Goal: Task Accomplishment & Management: Use online tool/utility

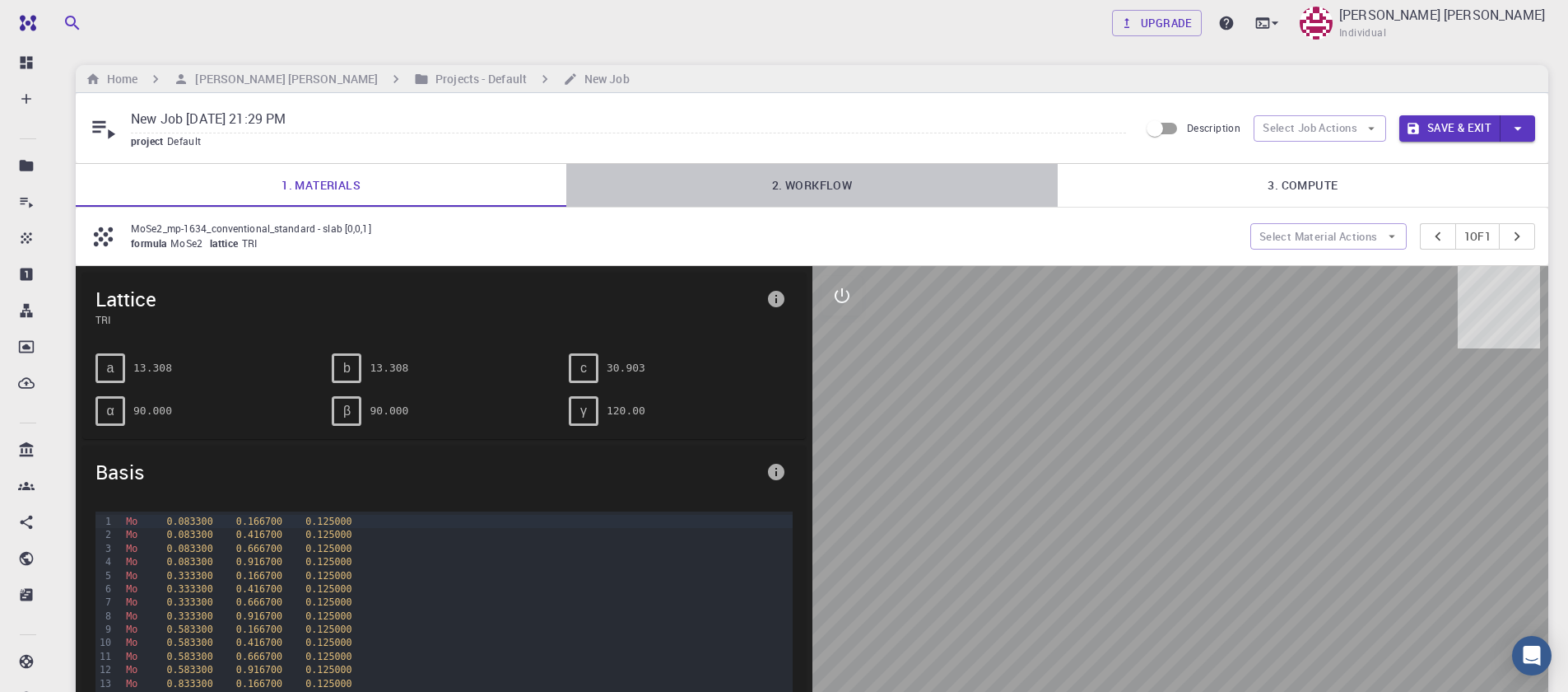
click at [782, 175] on link "2. Workflow" at bounding box center [811, 185] width 491 height 43
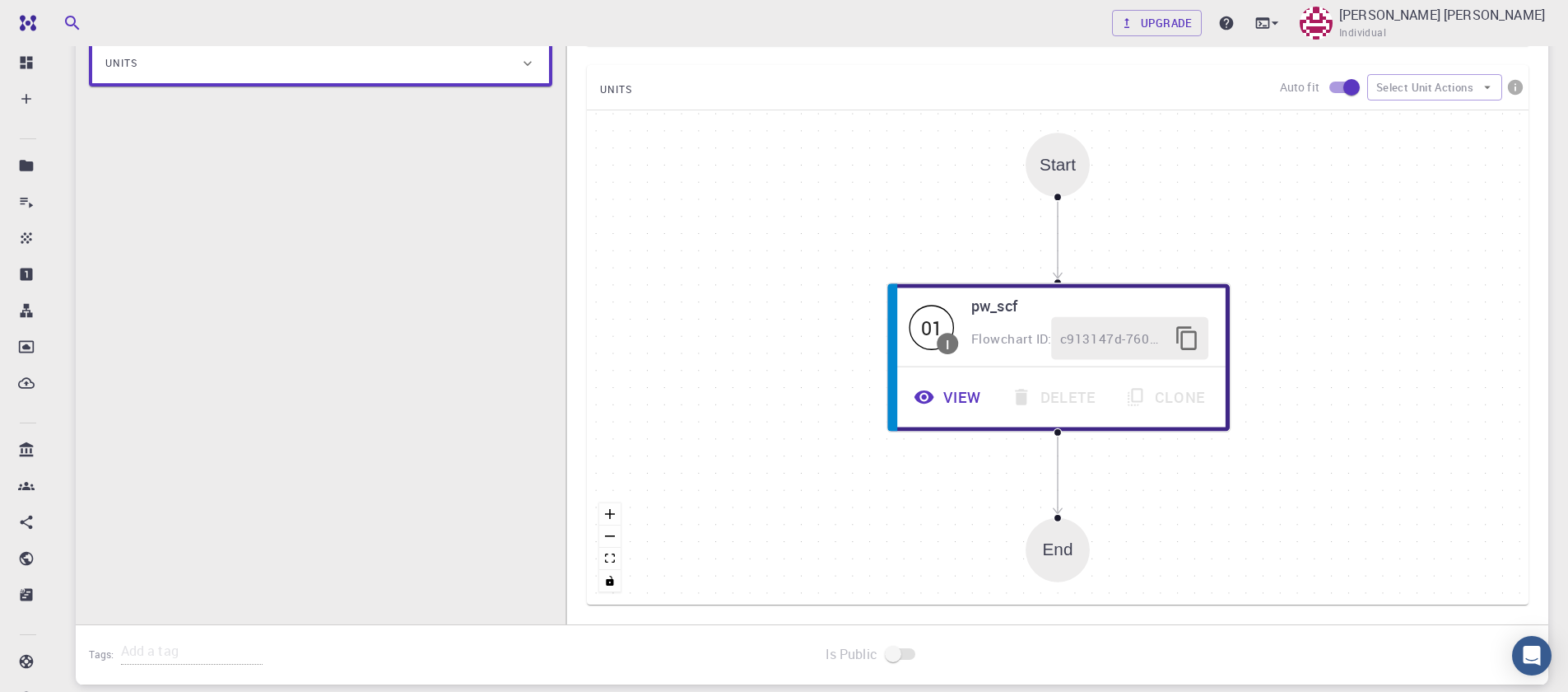
scroll to position [395, 0]
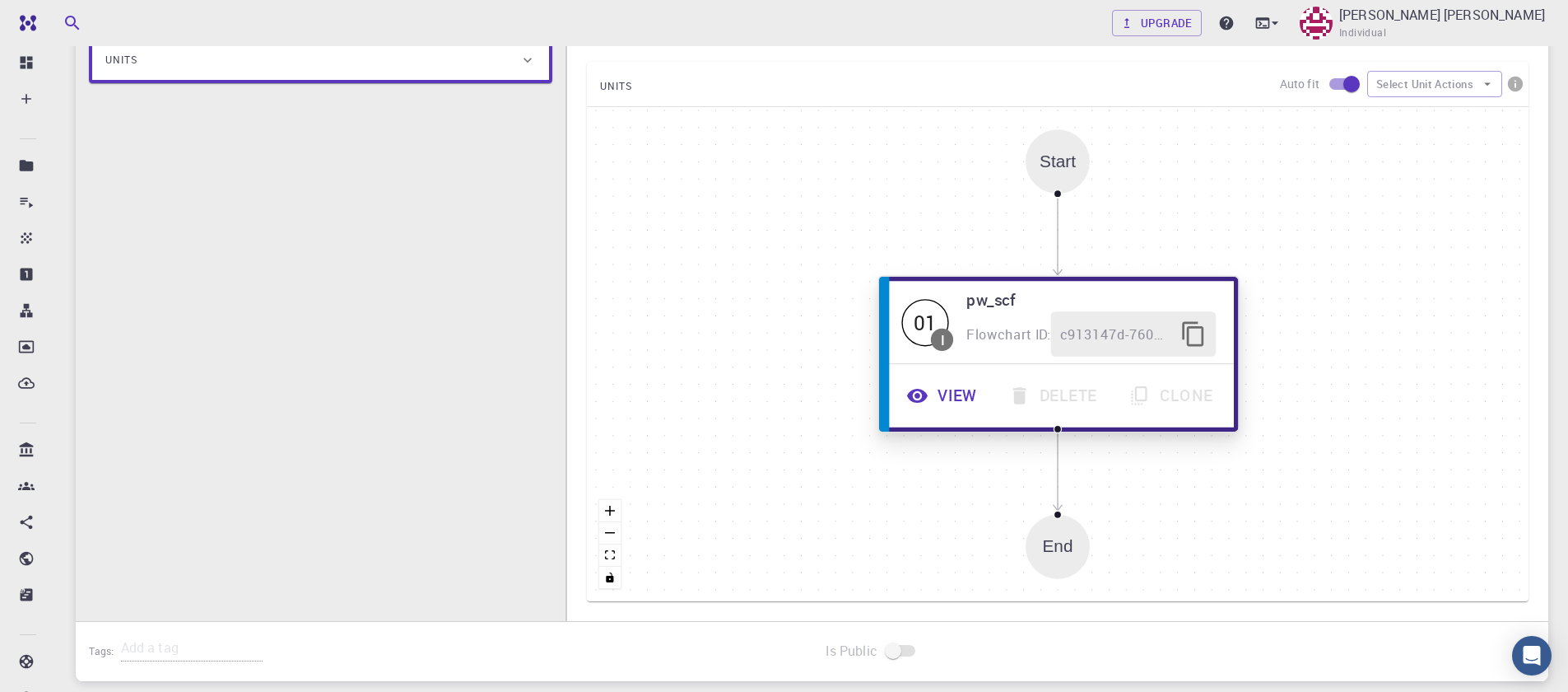
click at [942, 396] on button "View" at bounding box center [944, 396] width 102 height 46
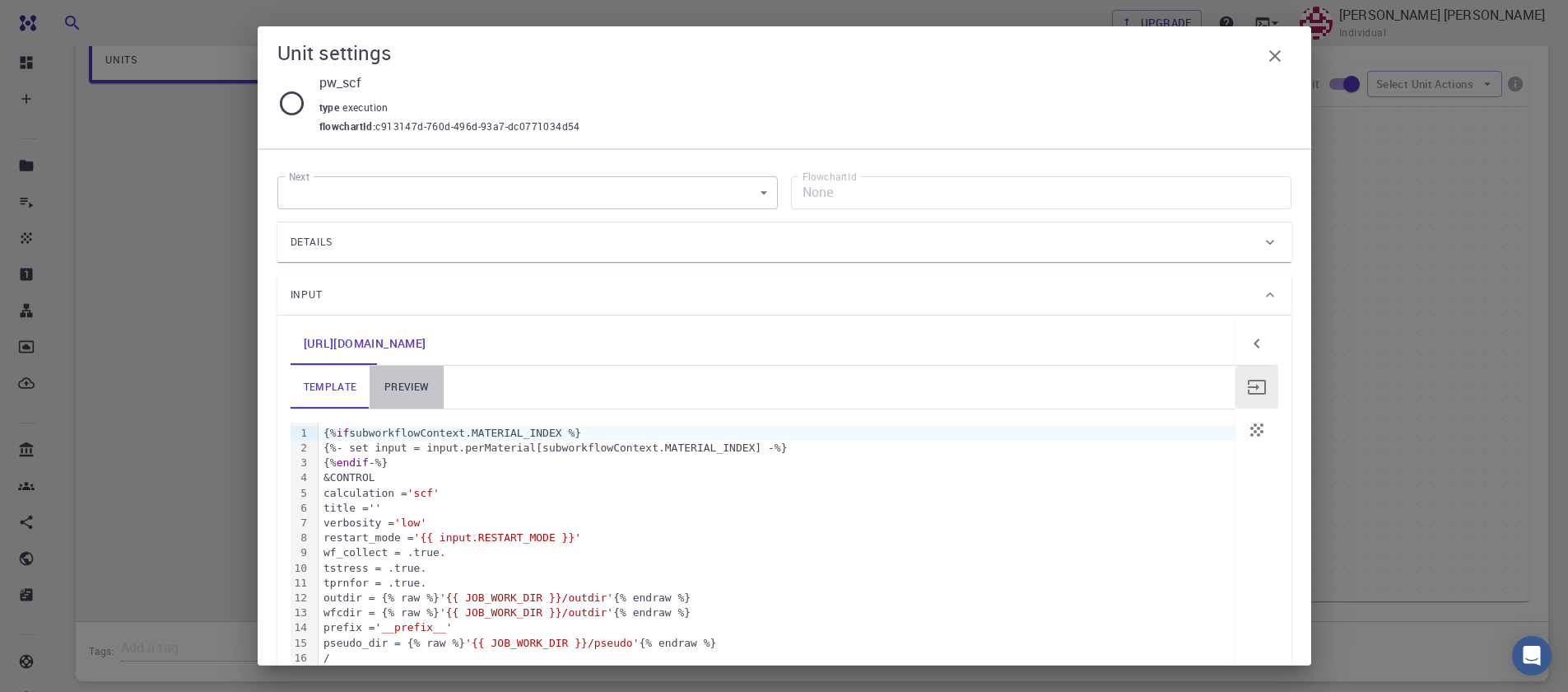
click at [398, 392] on link "preview" at bounding box center [406, 386] width 74 height 43
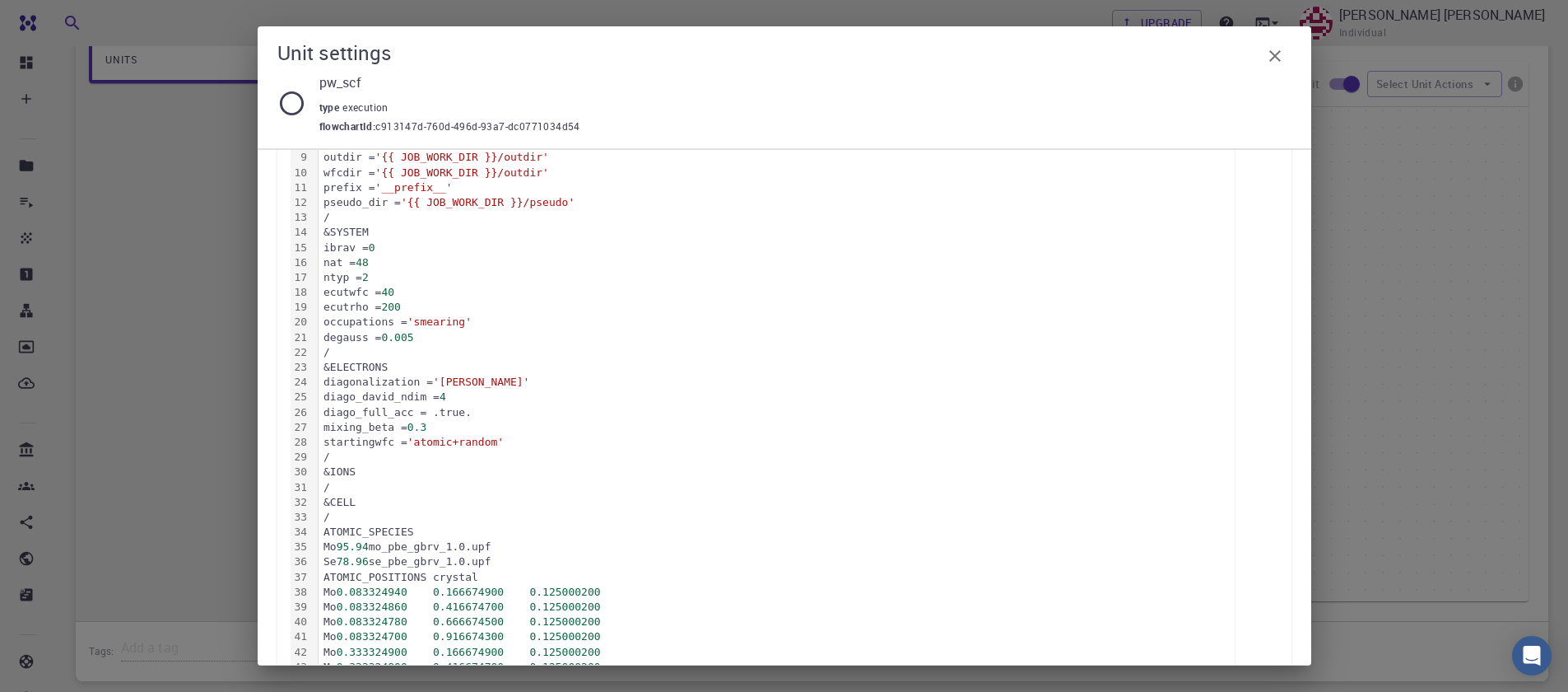
click at [642, 411] on div "diago_full_acc = .true." at bounding box center [777, 412] width 917 height 15
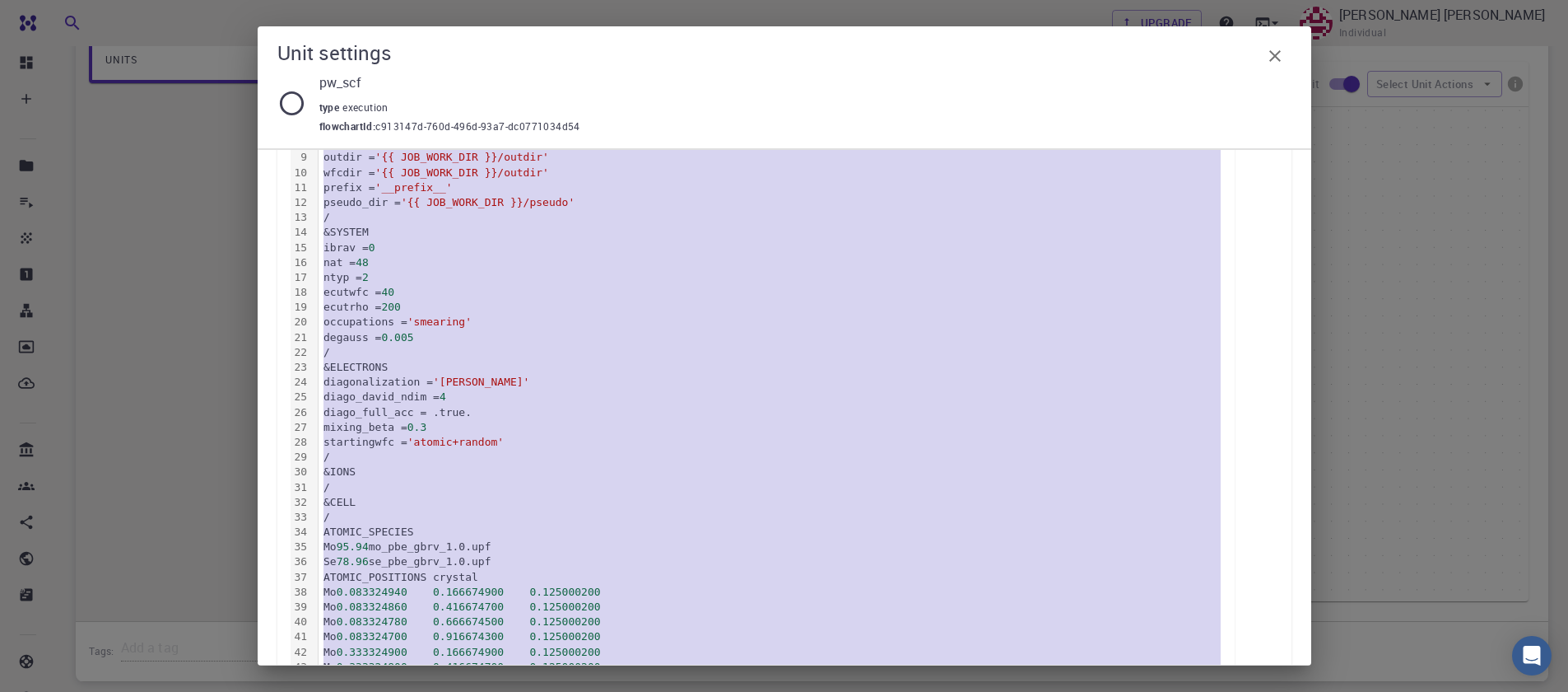
copy div "&CONTROL calculation = 'scf' title = '' verbosity = 'low' restart_mode = 'from_…"
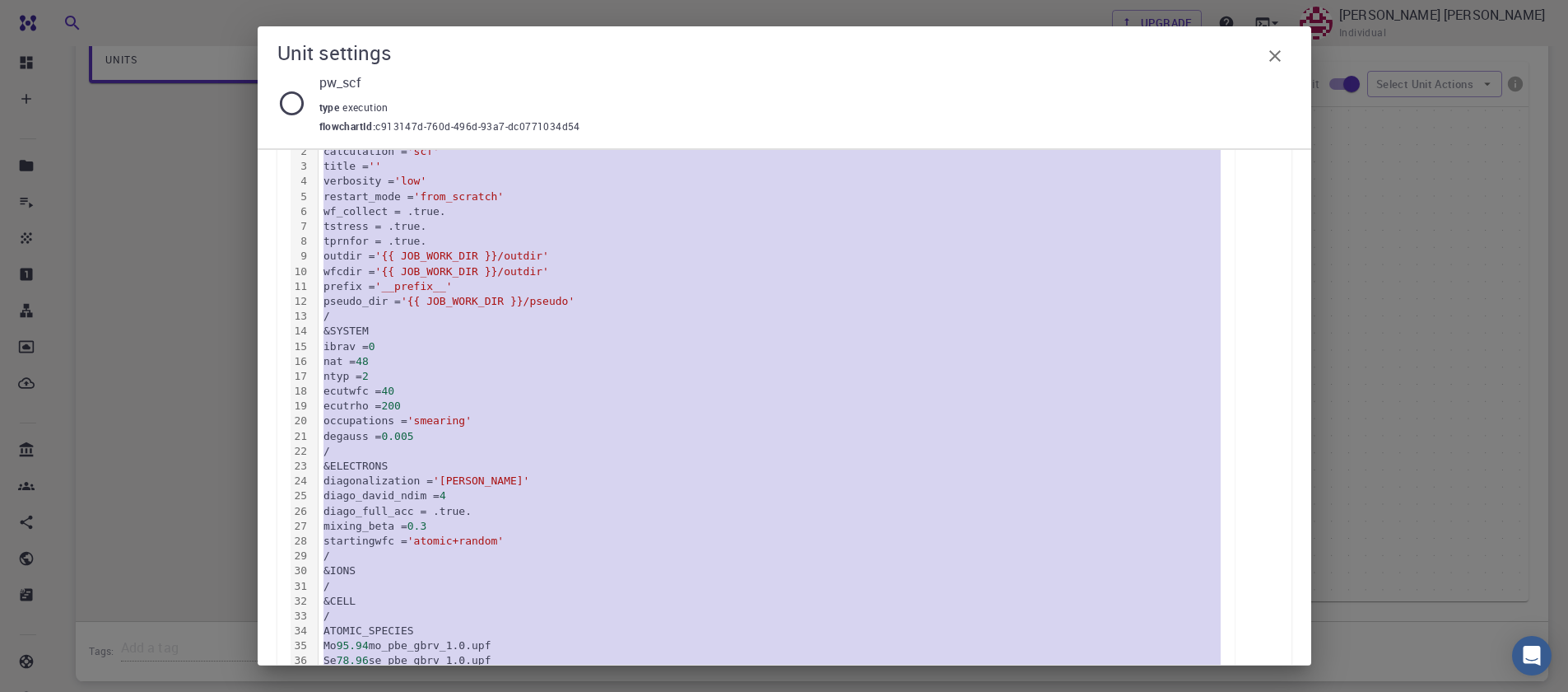
scroll to position [593, 0]
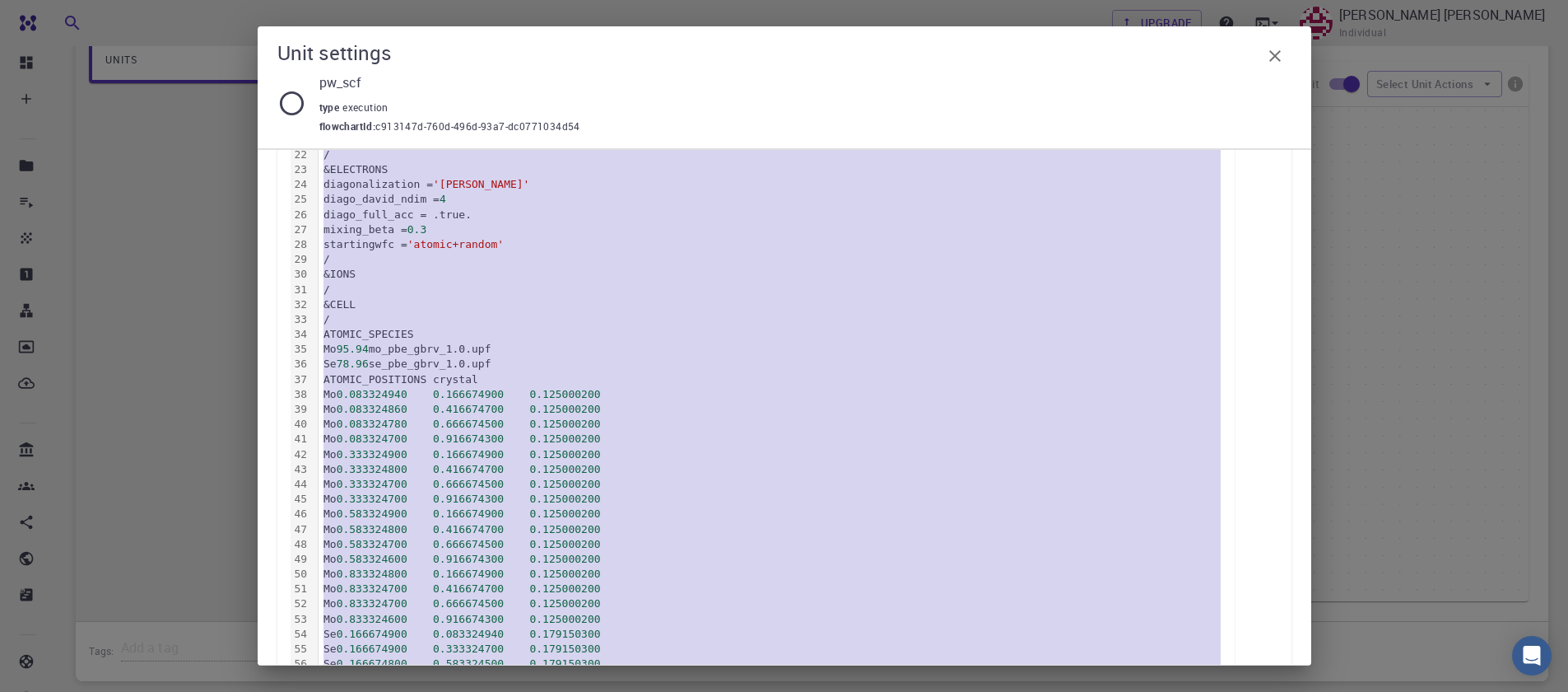
click at [1275, 60] on icon "button" at bounding box center [1275, 56] width 20 height 20
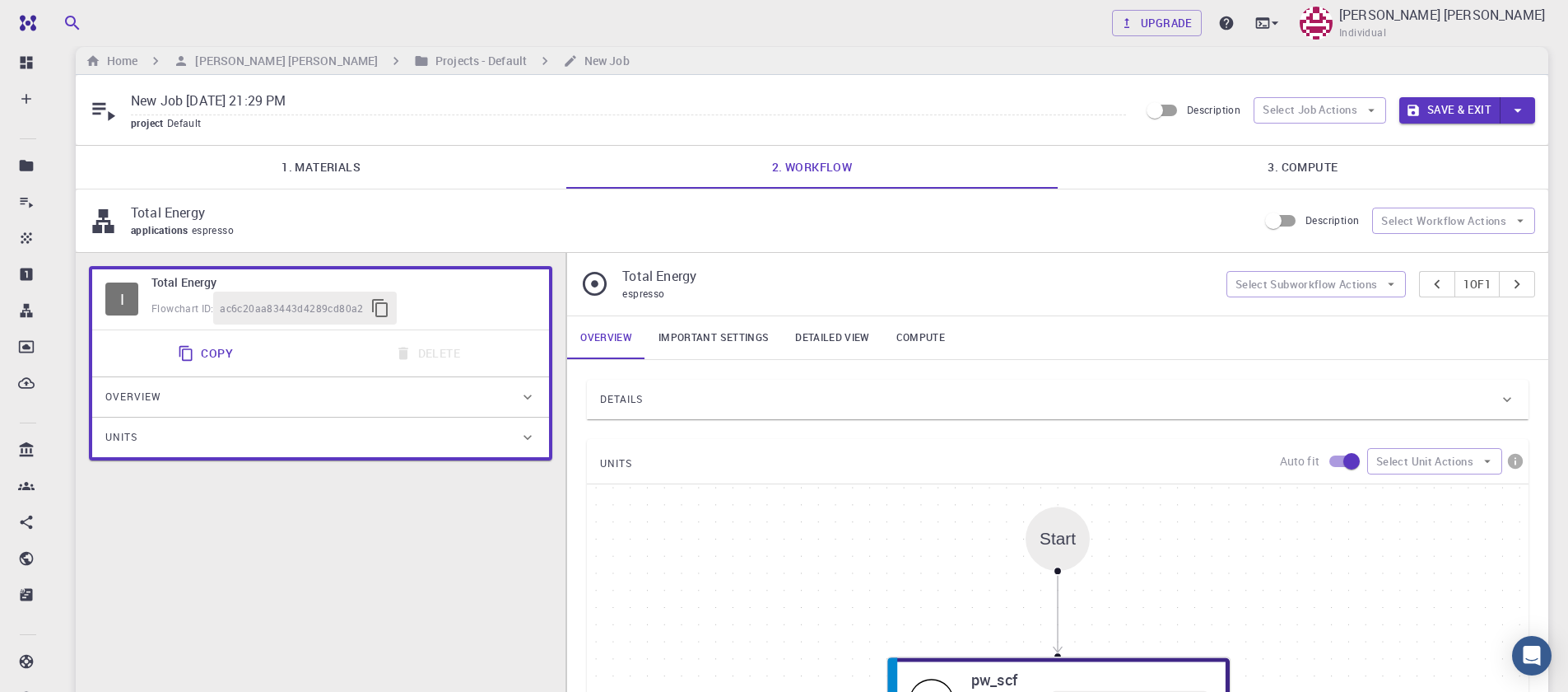
scroll to position [0, 0]
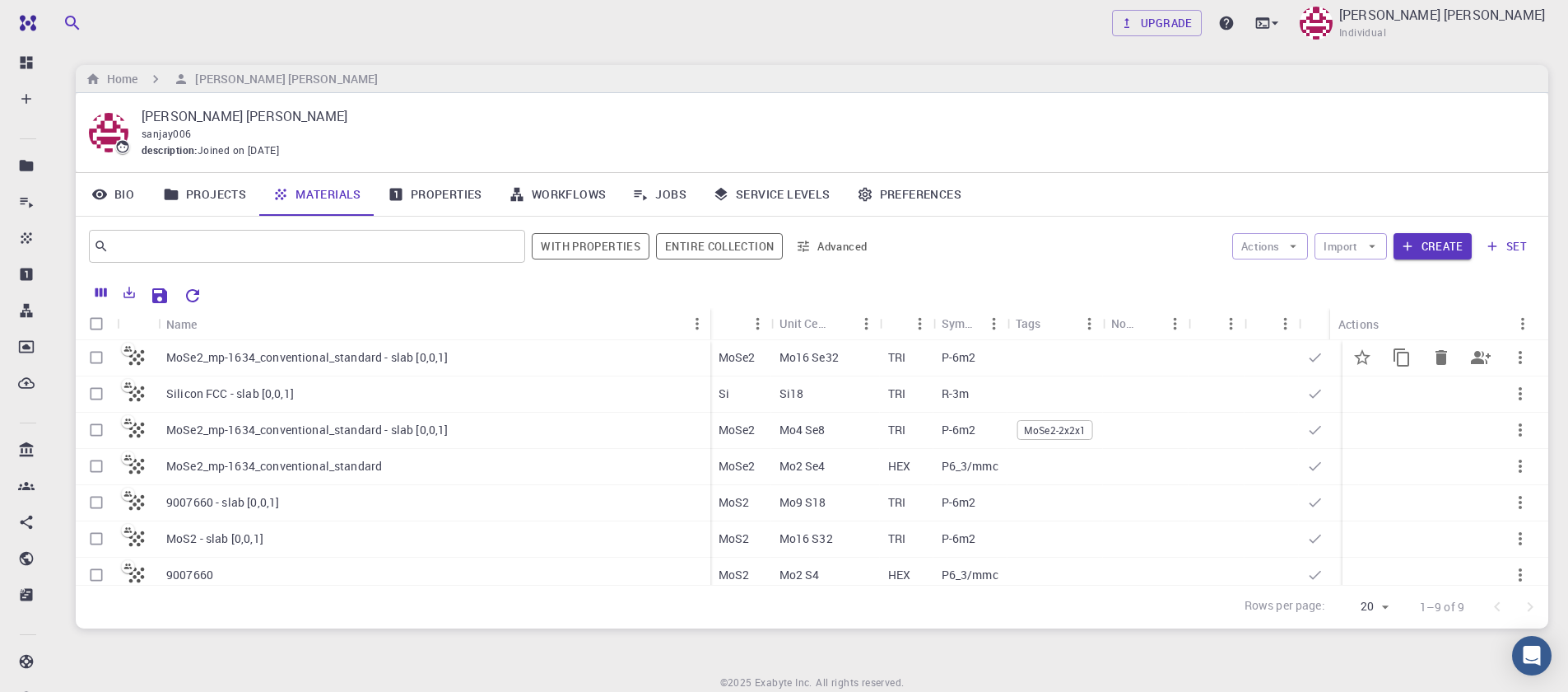
click at [92, 358] on input "Select row" at bounding box center [97, 357] width 32 height 32
checkbox input "false"
click at [97, 362] on input "Select row" at bounding box center [97, 357] width 32 height 32
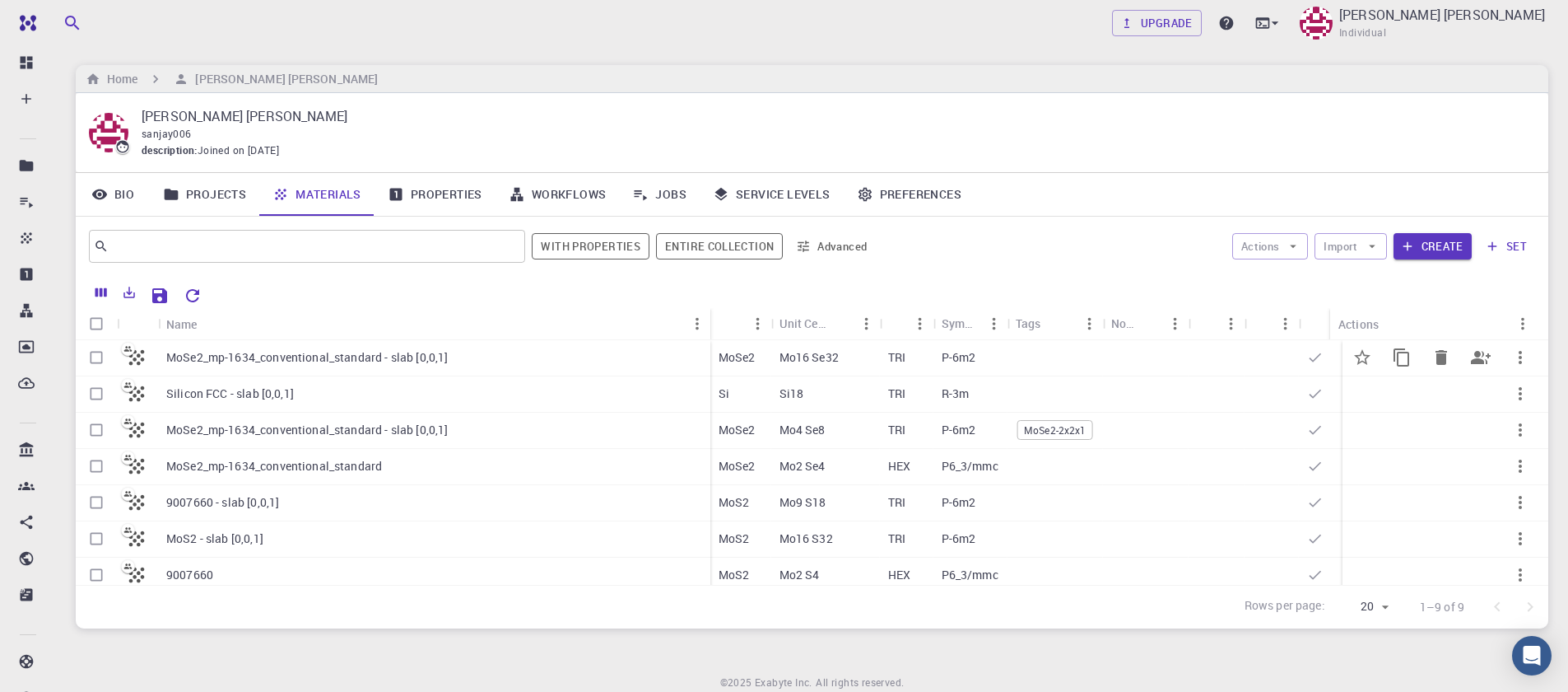
checkbox input "true"
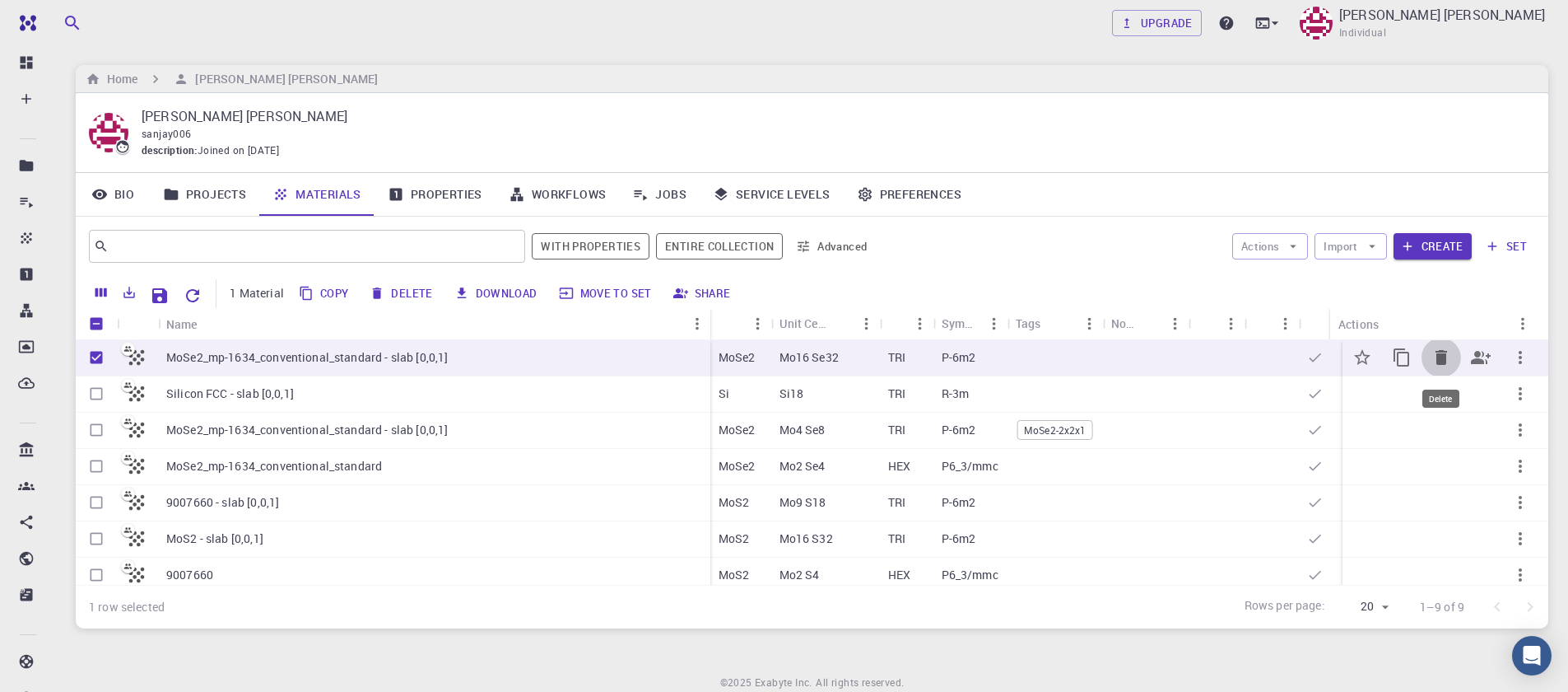
click at [1435, 363] on icon "Delete" at bounding box center [1441, 357] width 11 height 15
click at [1435, 362] on icon "Delete" at bounding box center [1441, 357] width 11 height 15
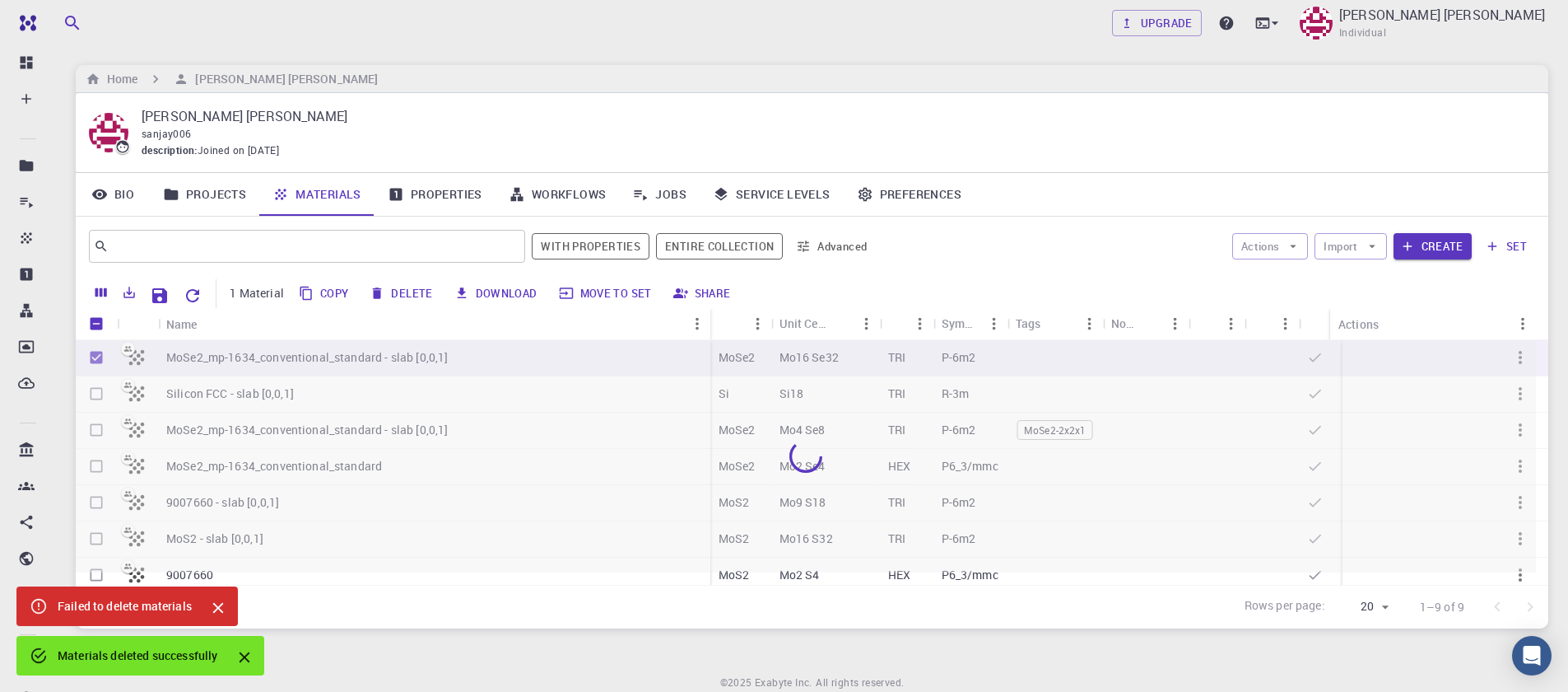
checkbox input "false"
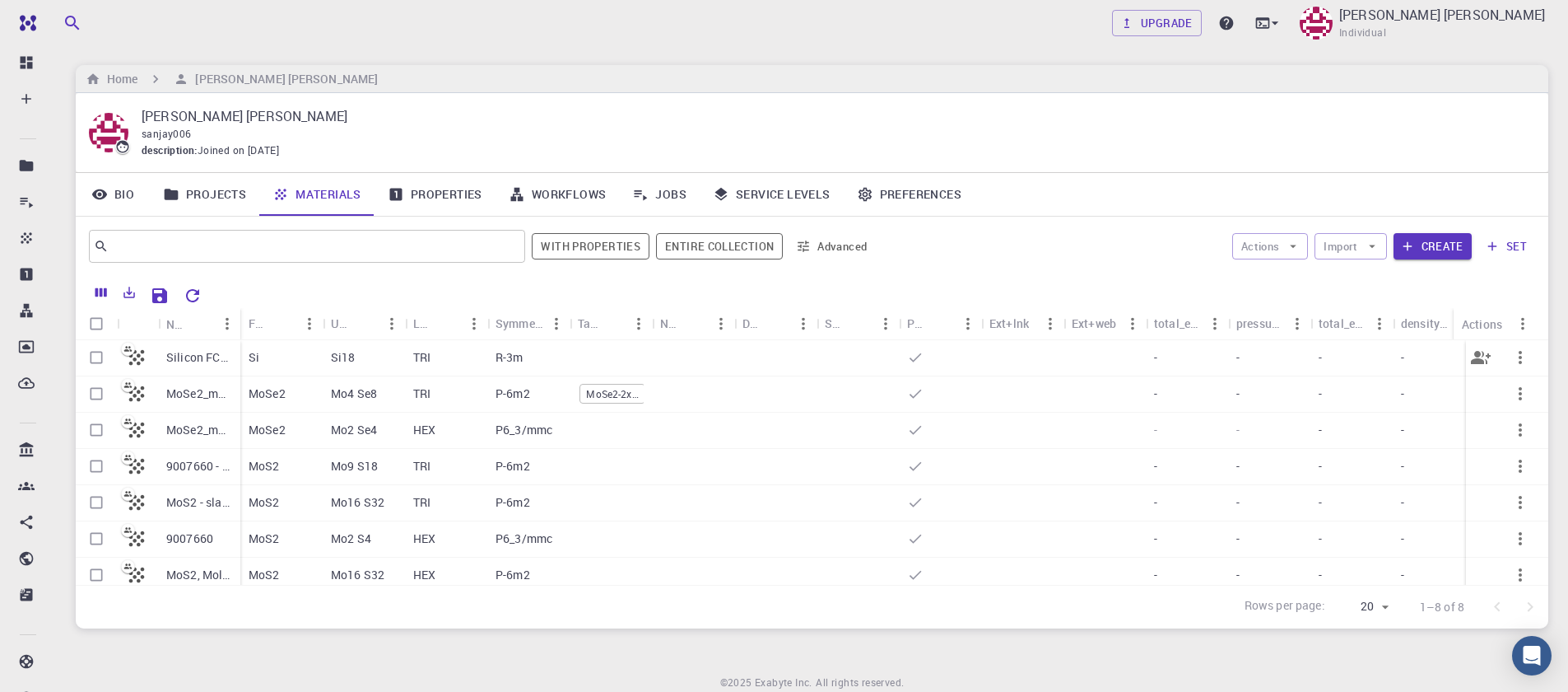
click at [1516, 369] on button "button" at bounding box center [1520, 357] width 40 height 40
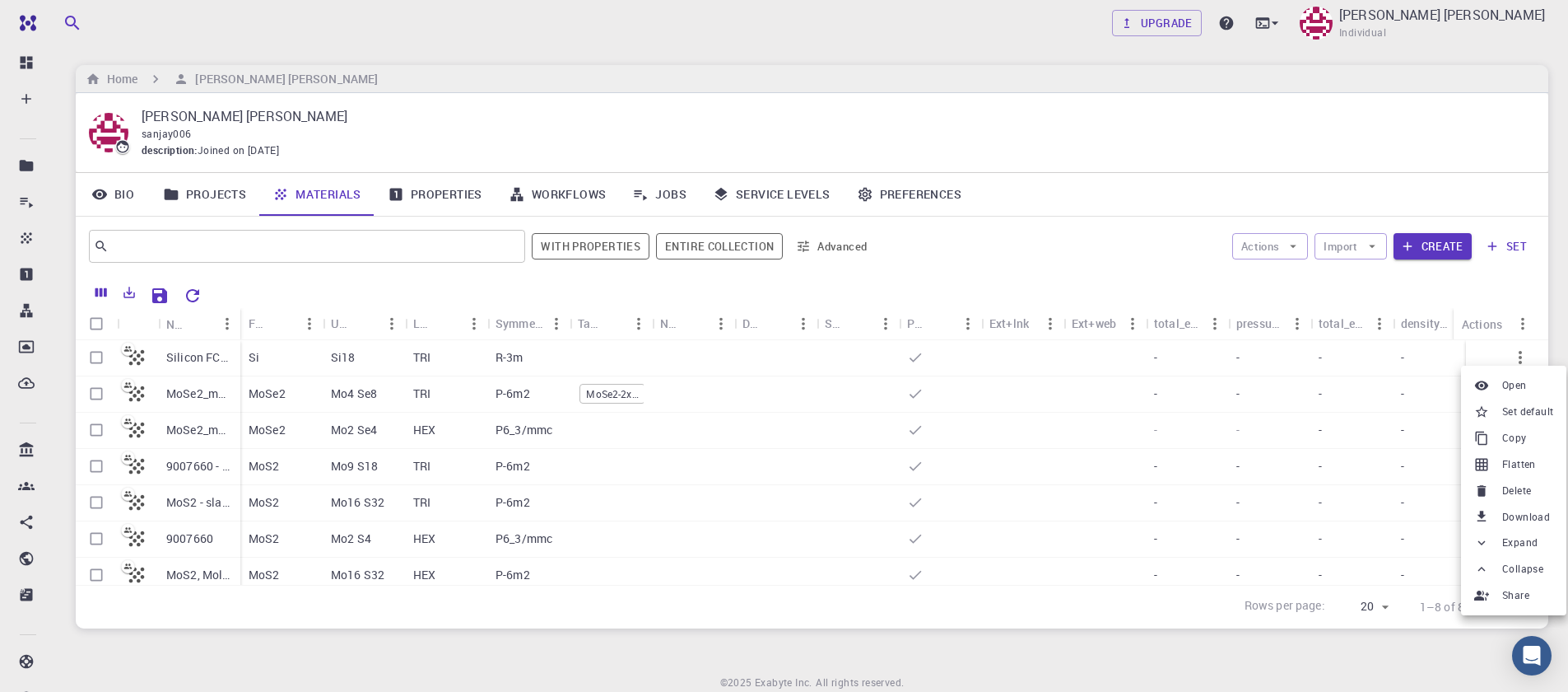
click at [93, 357] on div at bounding box center [784, 346] width 1568 height 692
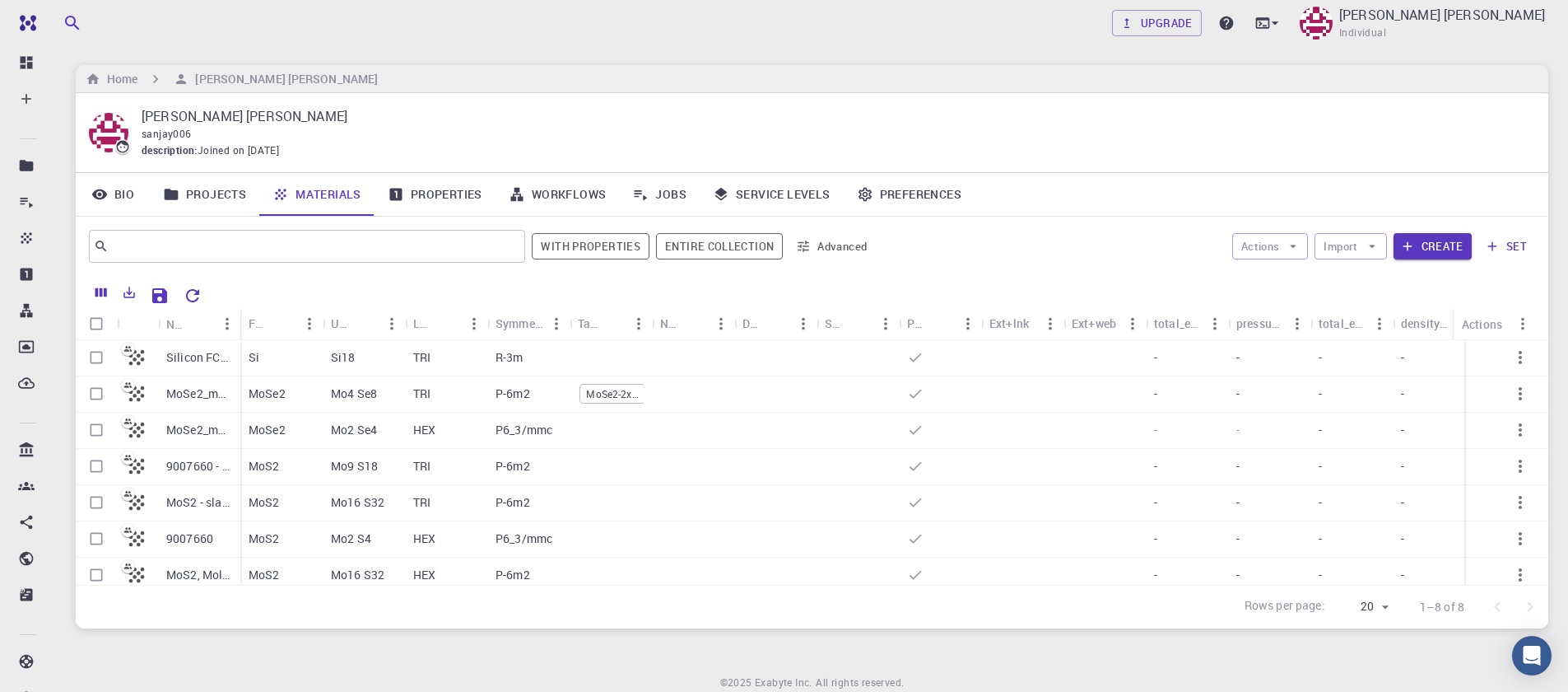
click at [93, 358] on input "Select row" at bounding box center [97, 357] width 32 height 32
checkbox input "true"
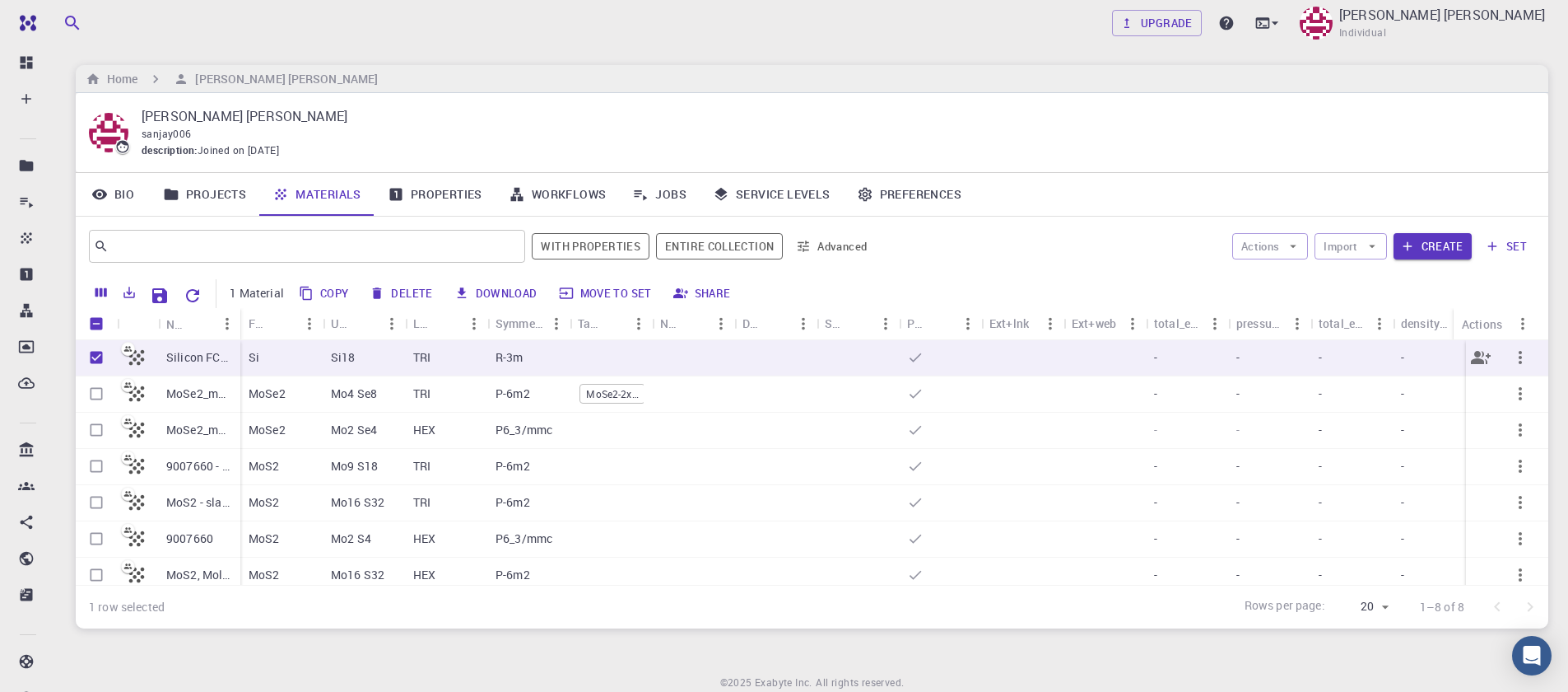
click at [1510, 363] on icon "button" at bounding box center [1520, 357] width 20 height 20
click at [1512, 489] on span "Delete" at bounding box center [1516, 484] width 29 height 17
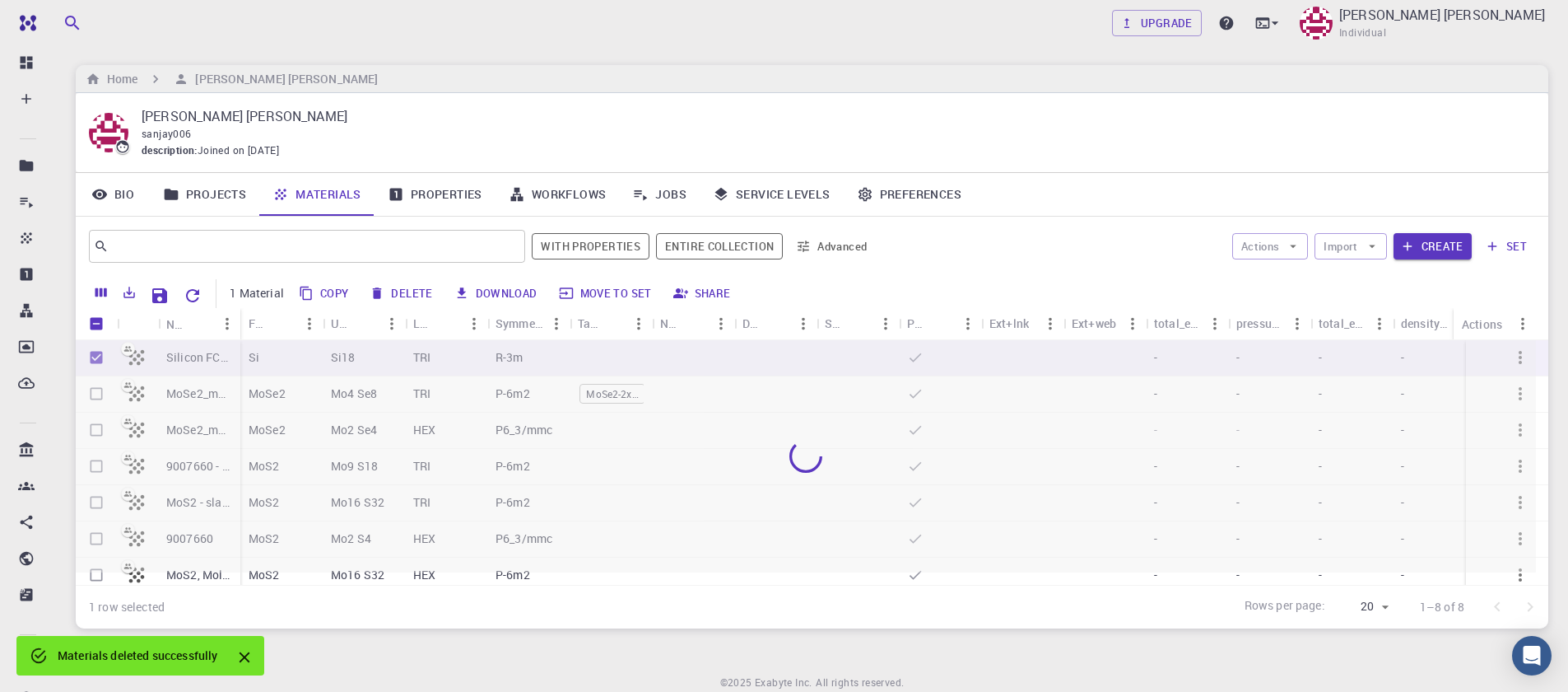
checkbox input "false"
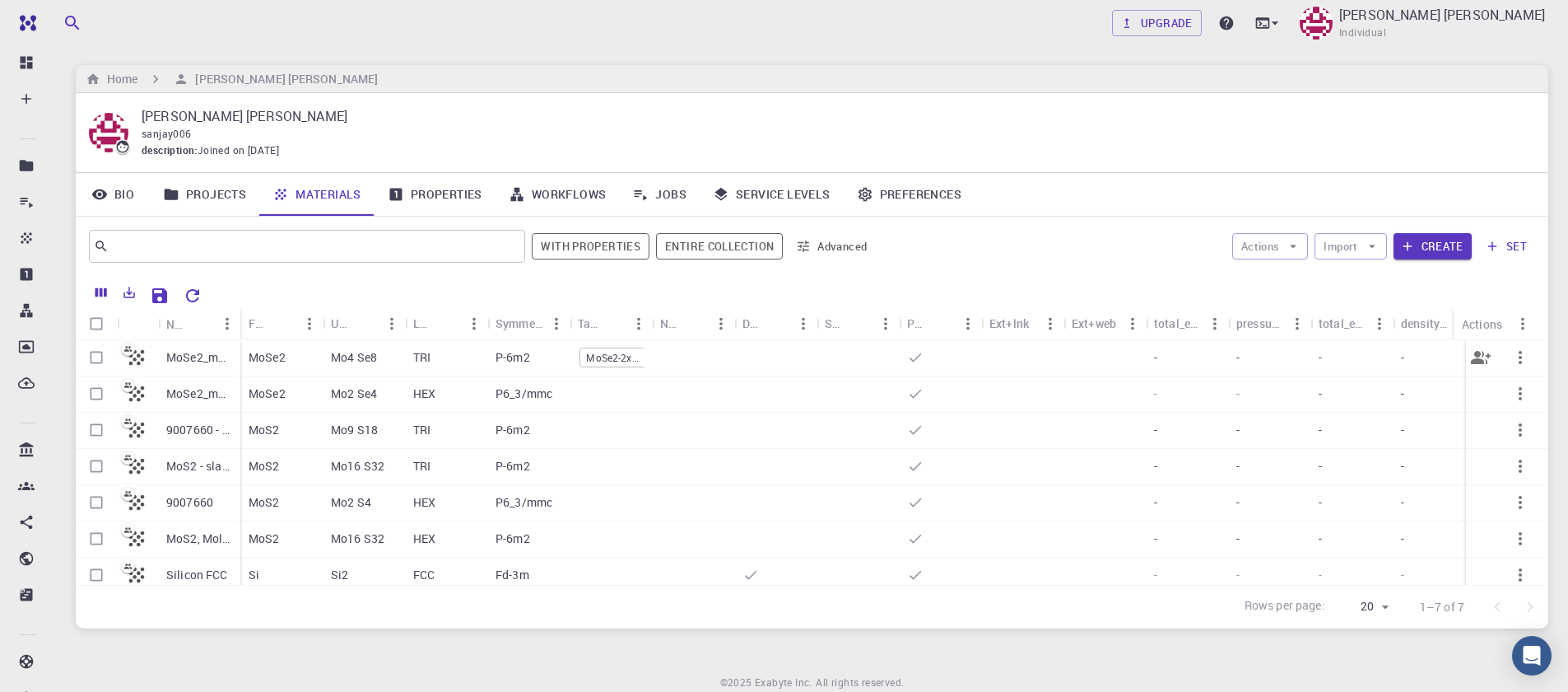
click at [1511, 358] on icon "button" at bounding box center [1520, 357] width 20 height 20
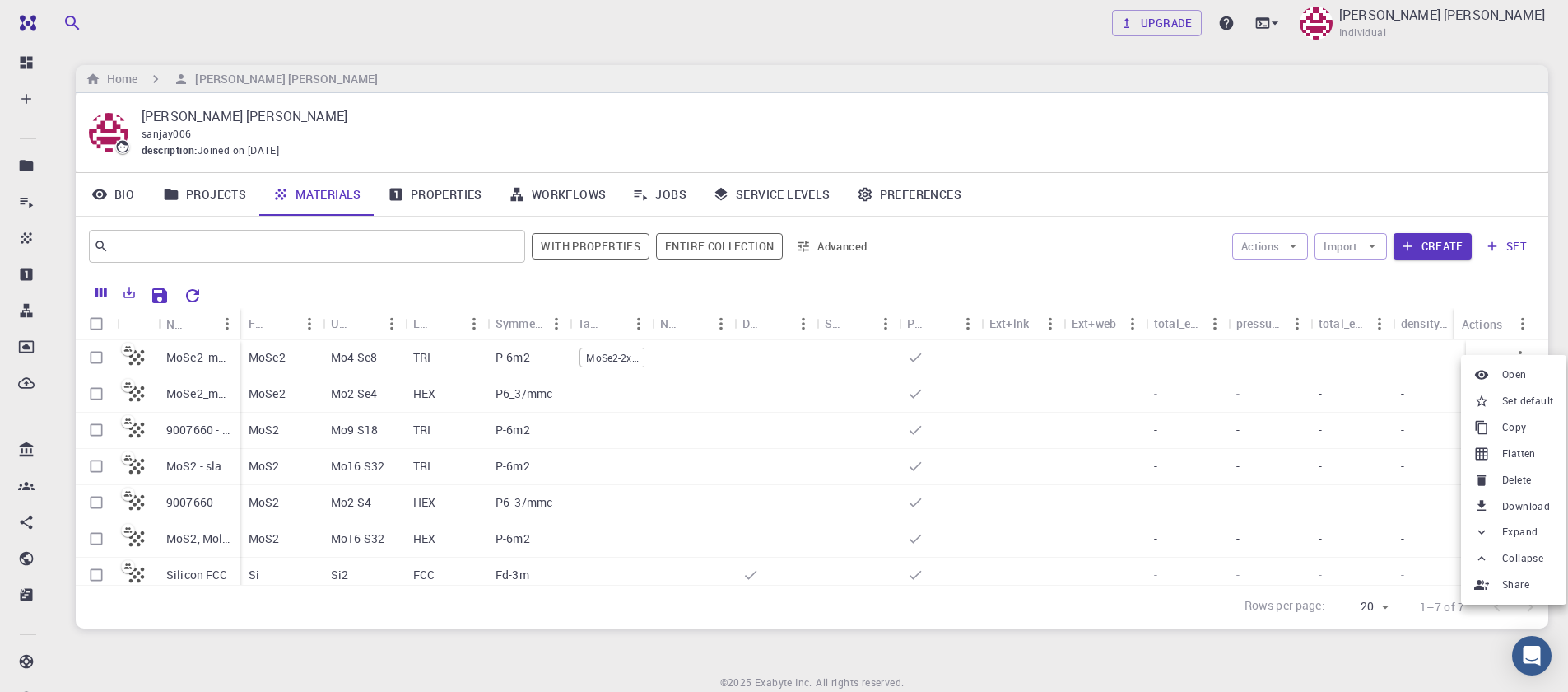
click at [1501, 488] on li "Delete" at bounding box center [1514, 480] width 105 height 26
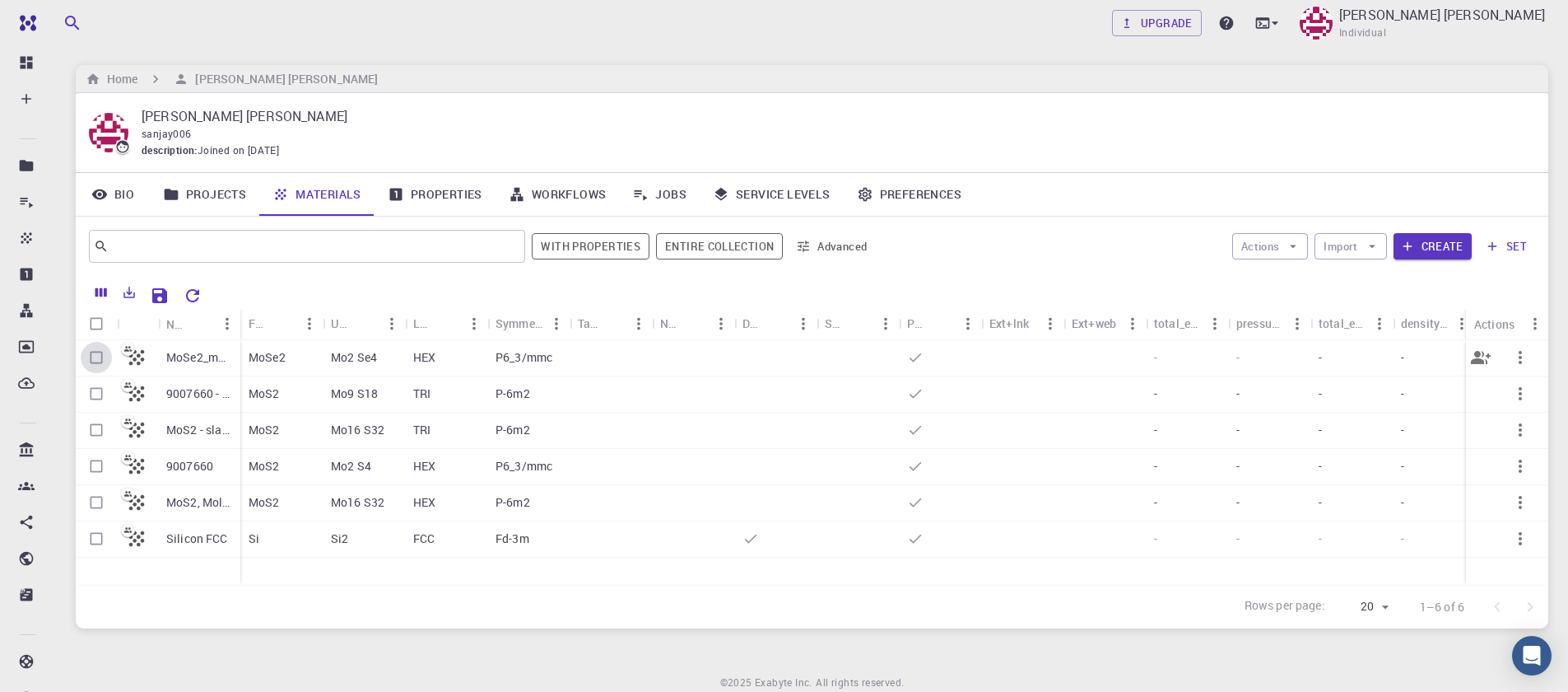
click at [96, 359] on input "Select row" at bounding box center [97, 357] width 32 height 32
checkbox input "true"
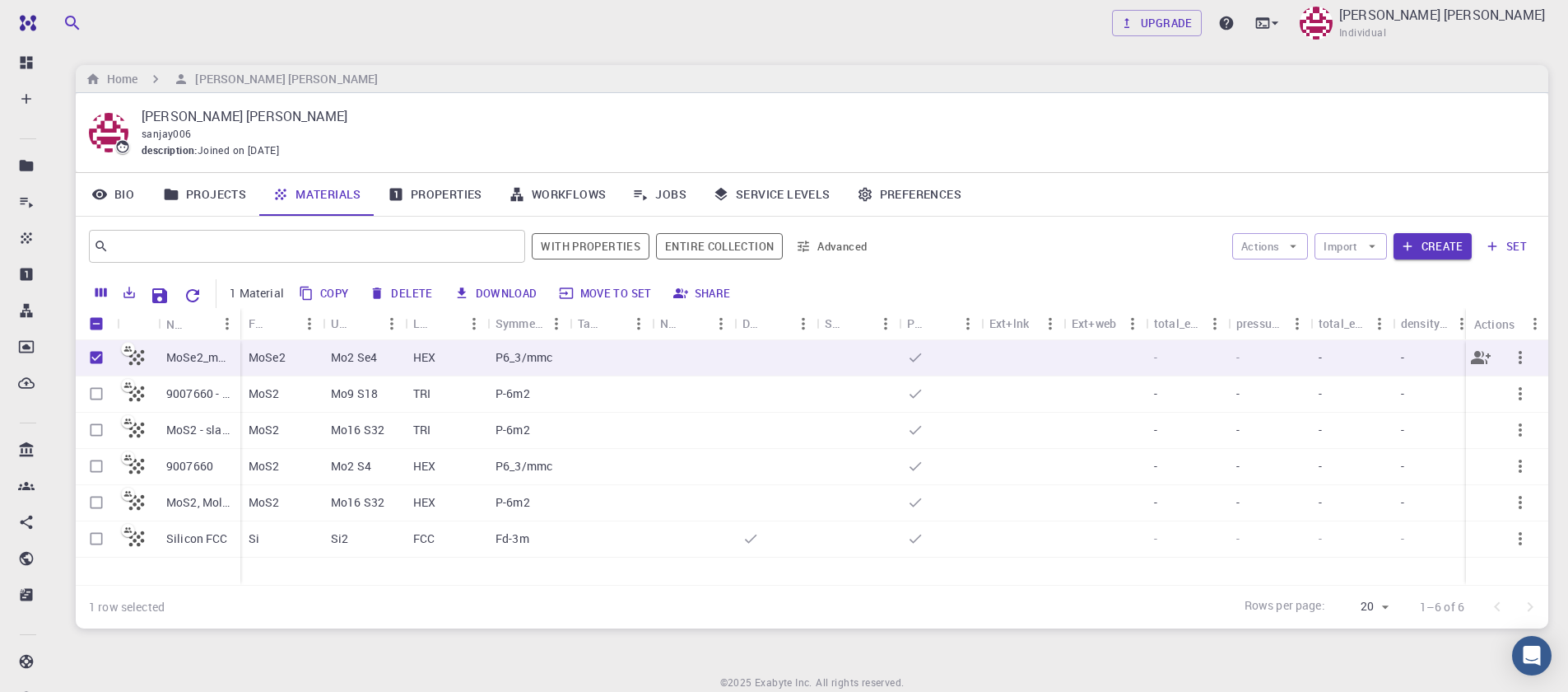
click at [91, 365] on input "Unselect row" at bounding box center [97, 357] width 32 height 32
checkbox input "false"
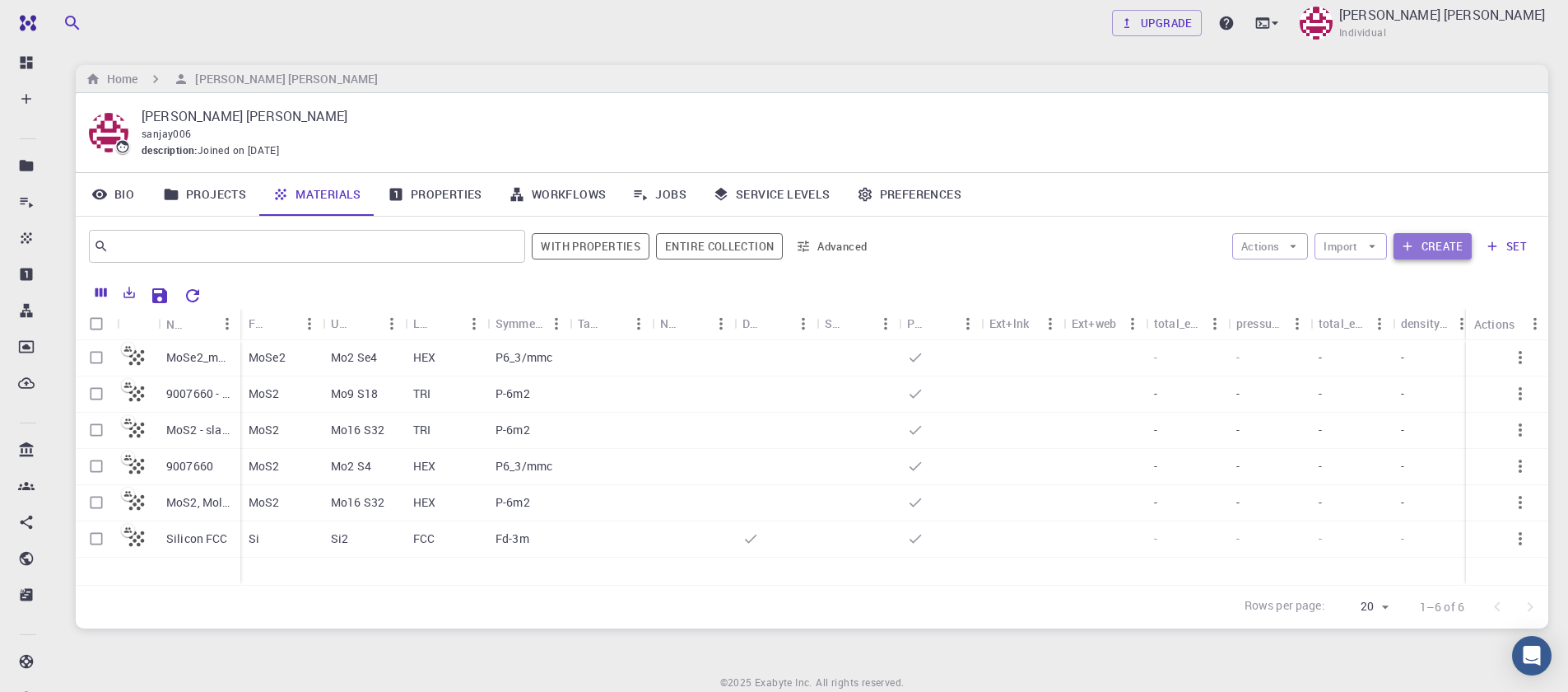
click at [1406, 256] on button "Create" at bounding box center [1432, 246] width 78 height 26
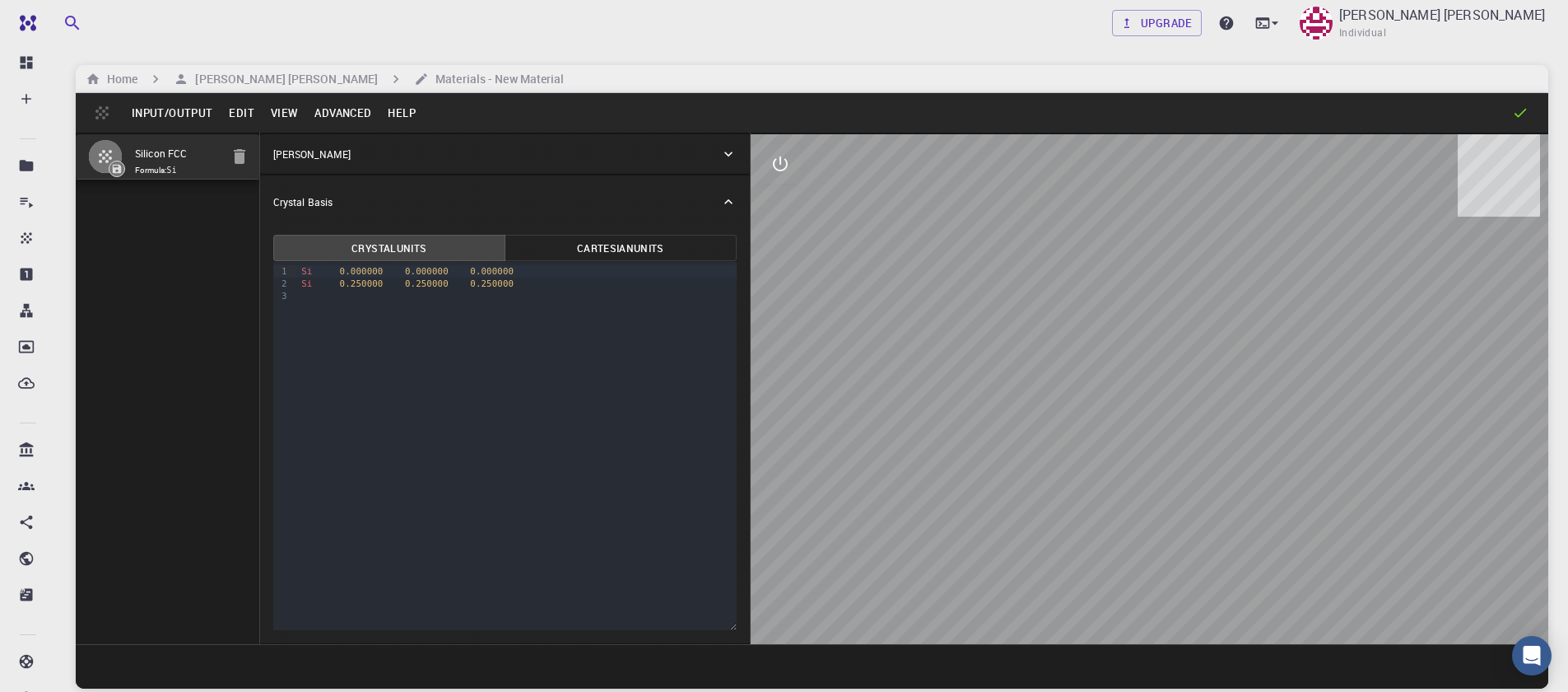
click at [162, 117] on button "Input/Output" at bounding box center [172, 112] width 97 height 26
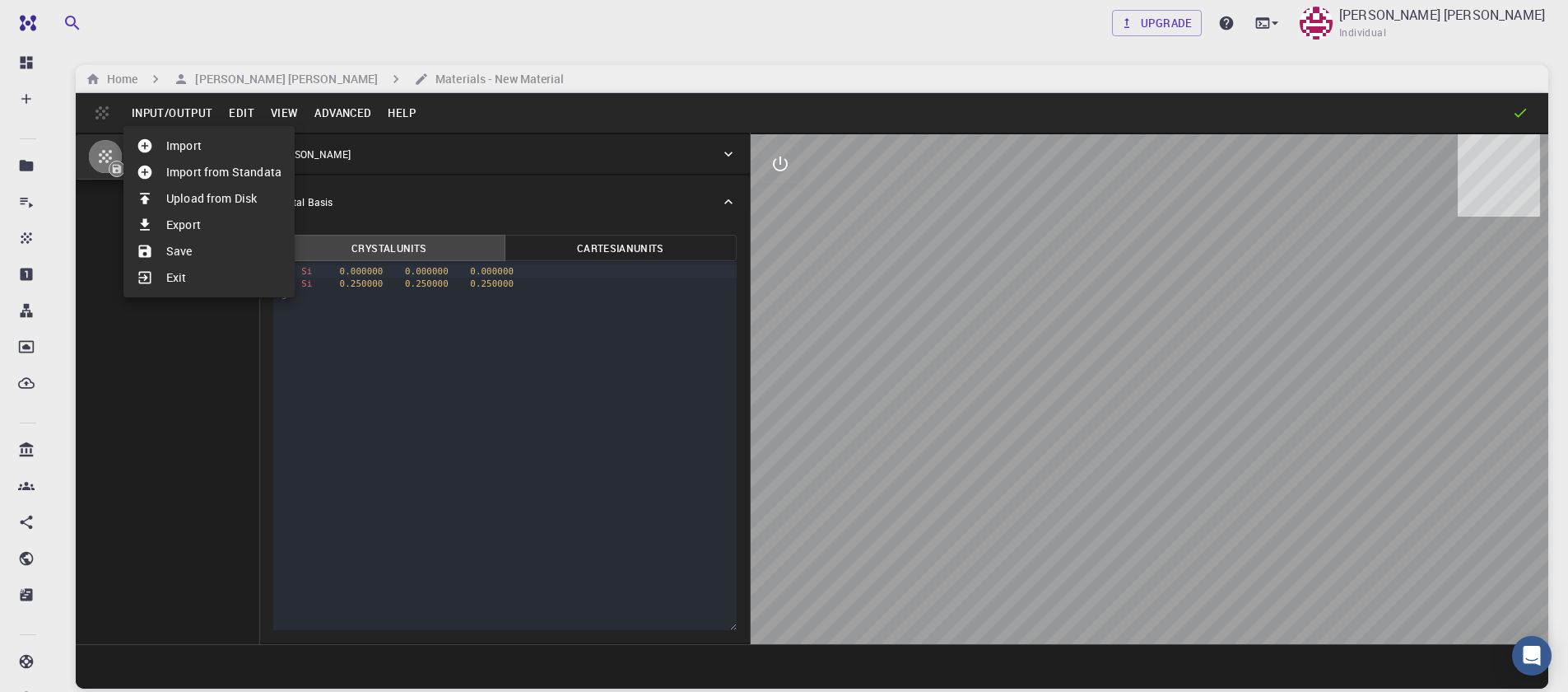
click at [190, 155] on li "Import" at bounding box center [209, 146] width 171 height 26
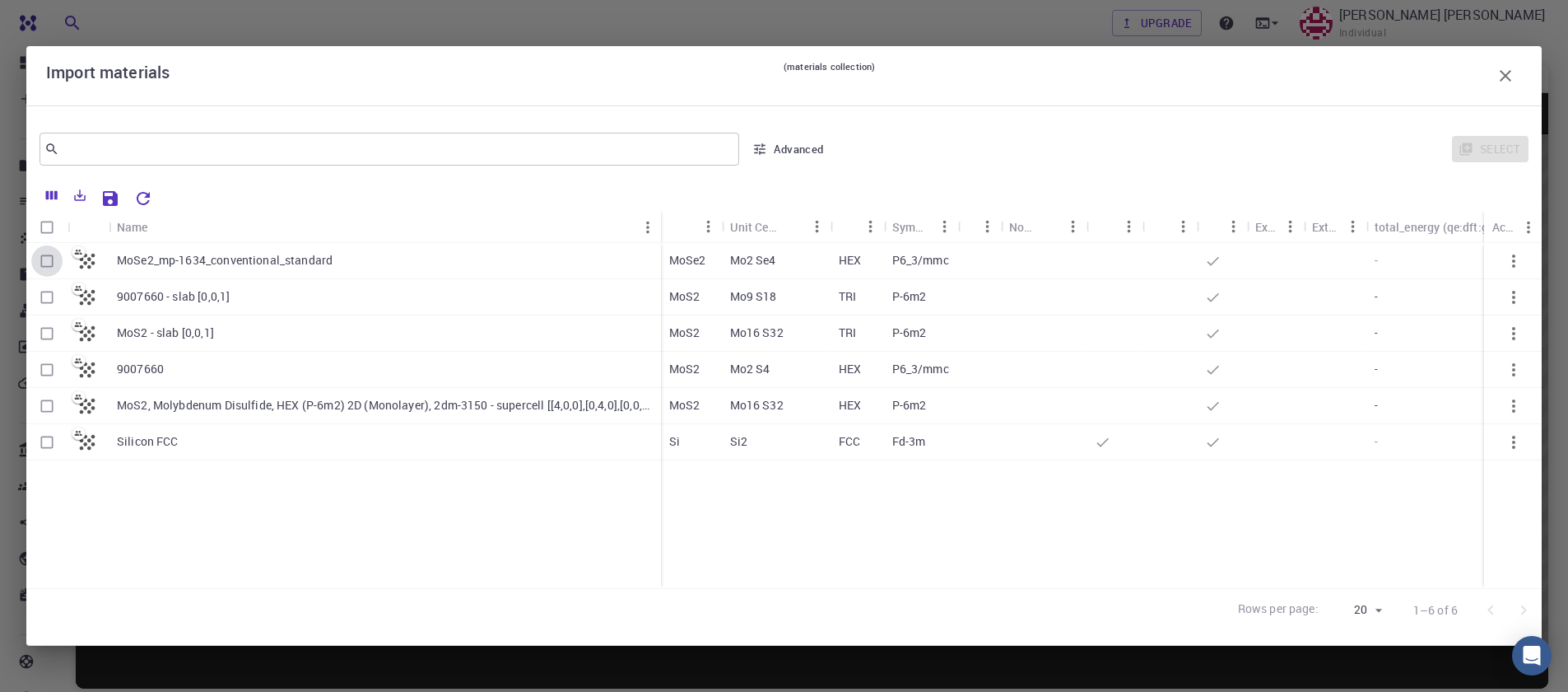
click at [46, 266] on input "Select row" at bounding box center [47, 261] width 32 height 32
checkbox input "true"
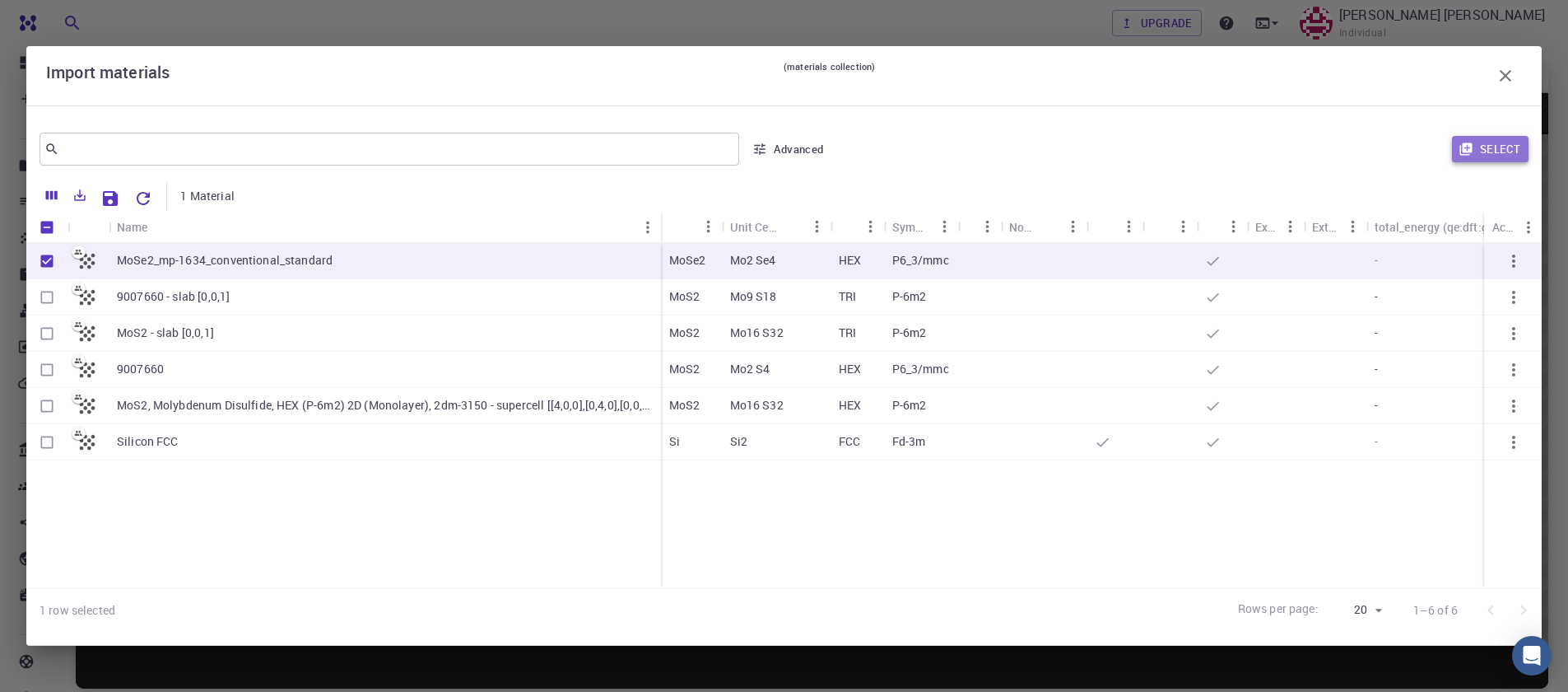
click at [1492, 146] on button "Select" at bounding box center [1490, 149] width 76 height 26
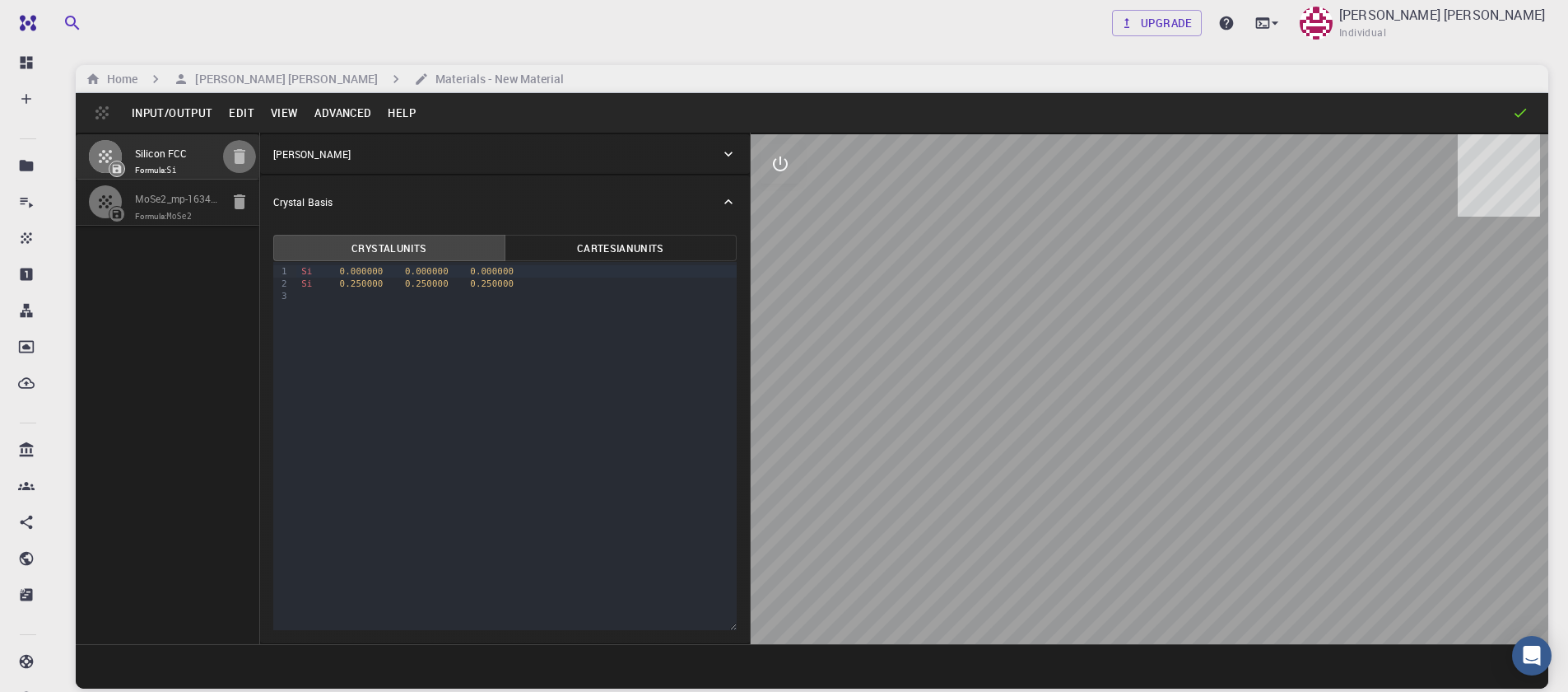
click at [227, 165] on button "button" at bounding box center [240, 156] width 33 height 33
type input "HEX"
type input "3.32694947"
type input "15.451423"
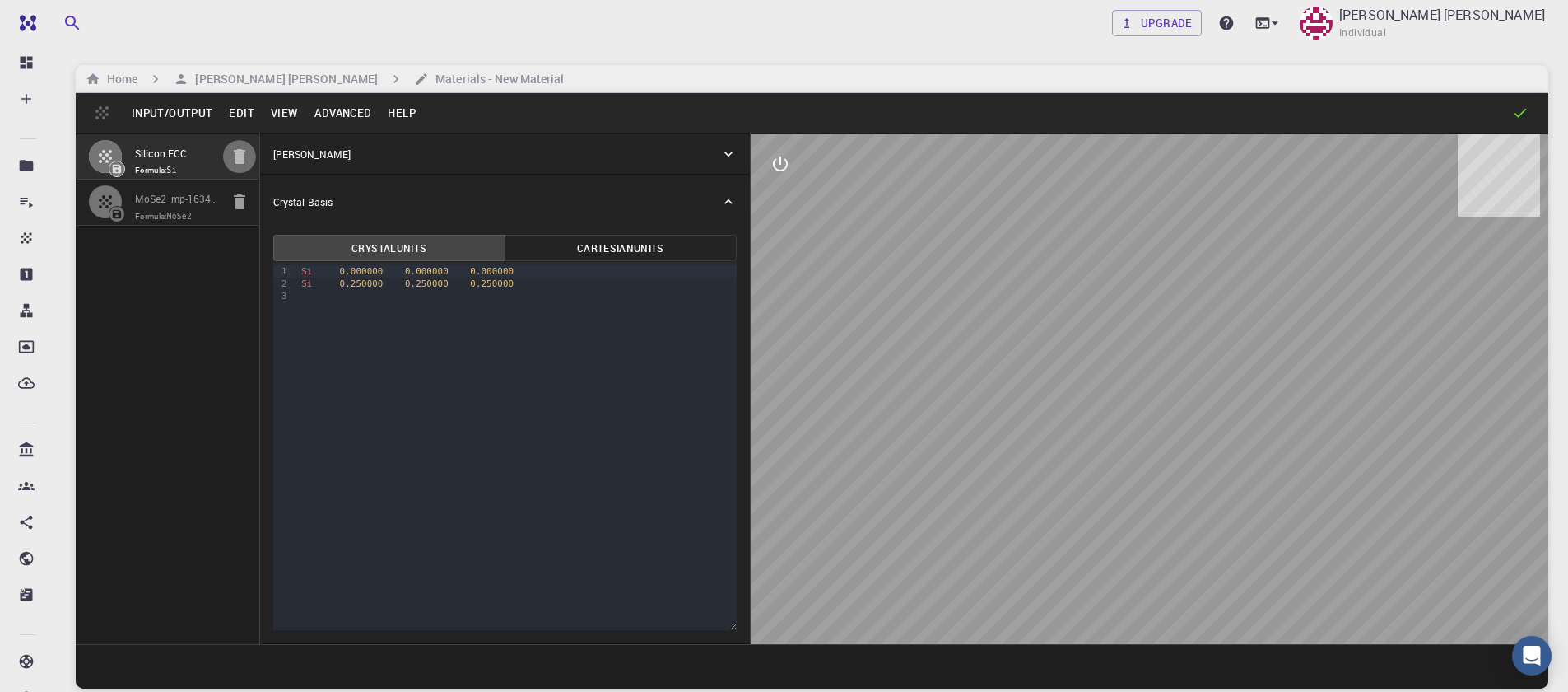
type input "90"
type input "119.99999999999999"
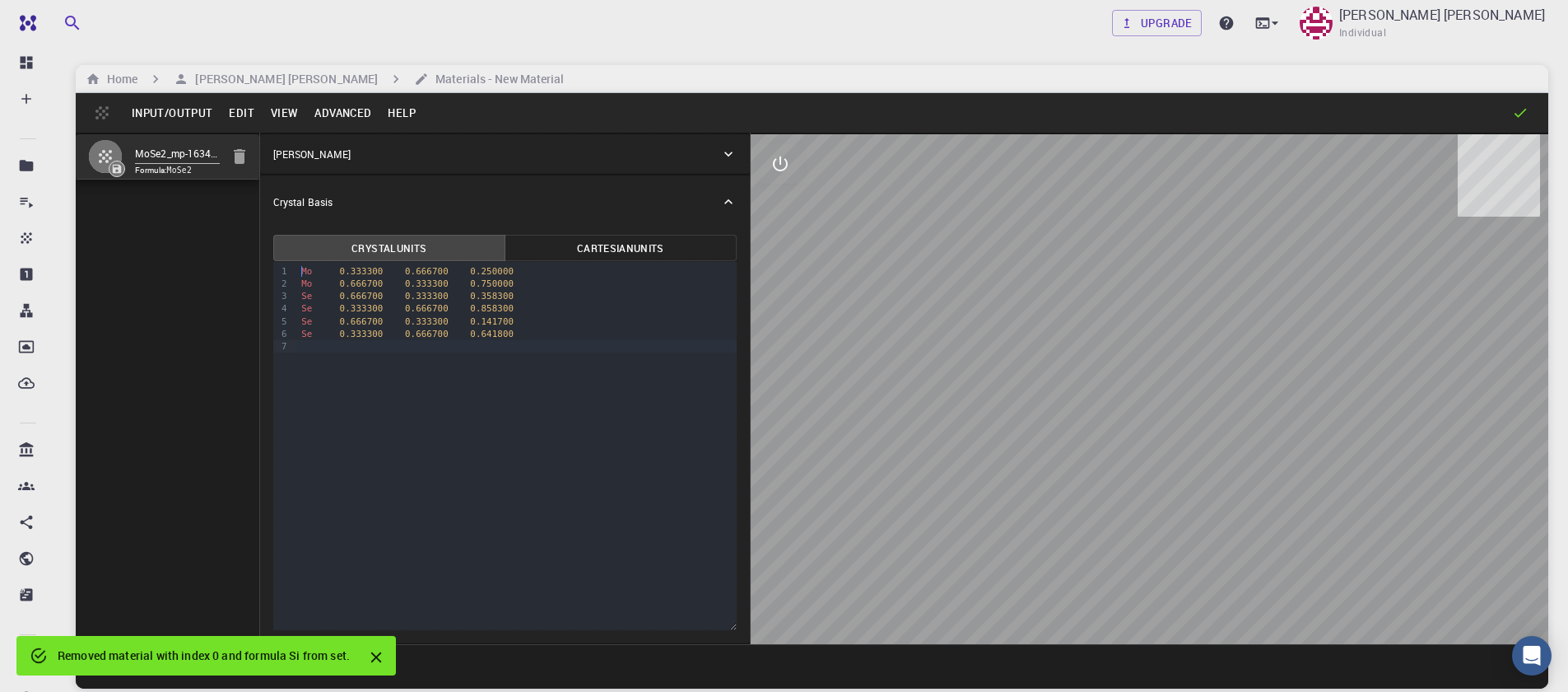
click at [363, 461] on div "9 1 2 3 4 5 6 7 › Mo 0.333300 0.666700 0.250000 Mo 0.666700 0.333300 0.750000 S…" at bounding box center [505, 445] width 464 height 368
drag, startPoint x: 1130, startPoint y: 510, endPoint x: 1161, endPoint y: 515, distance: 31.4
click at [1160, 515] on div at bounding box center [1149, 389] width 798 height 509
drag, startPoint x: 1176, startPoint y: 515, endPoint x: 1206, endPoint y: 517, distance: 30.1
click at [1206, 517] on div at bounding box center [1149, 389] width 798 height 509
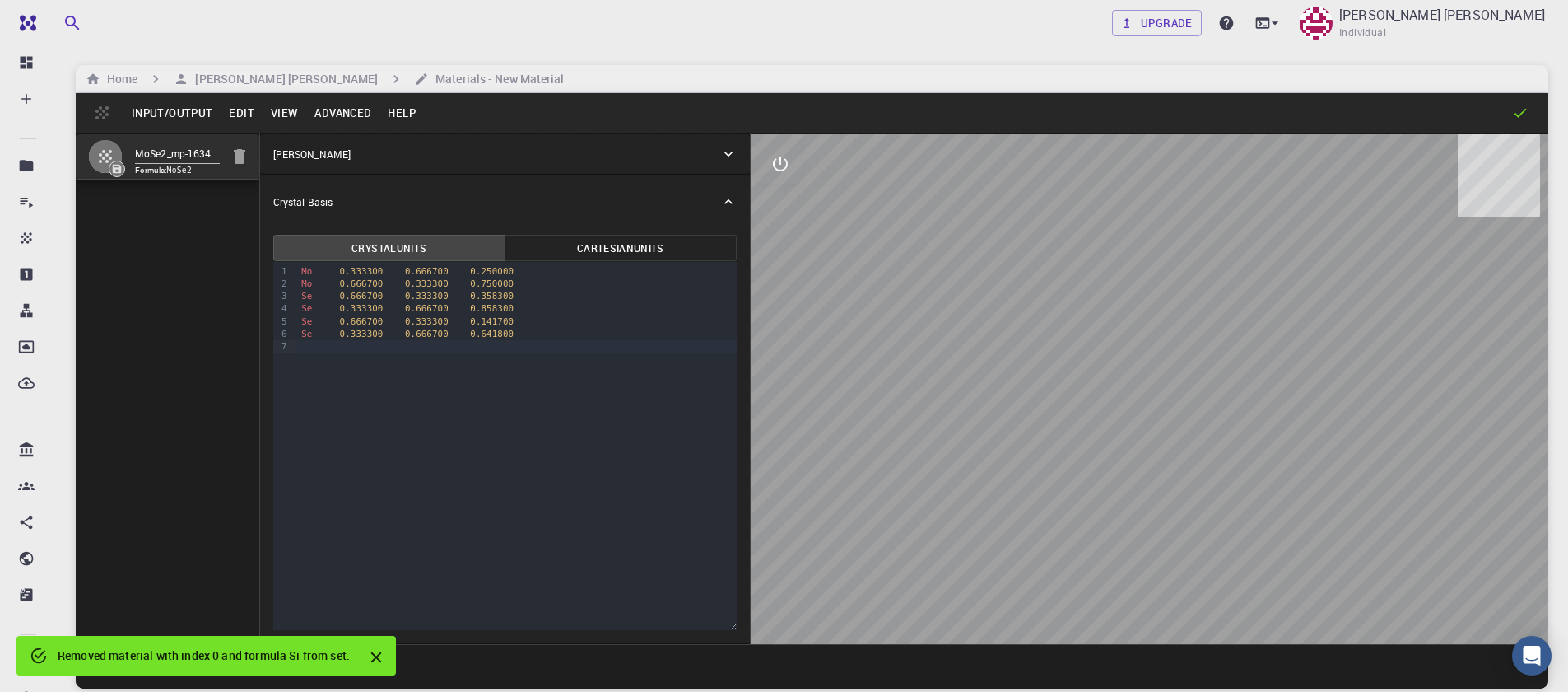
drag, startPoint x: 1212, startPoint y: 517, endPoint x: 1159, endPoint y: 514, distance: 53.1
click at [1163, 521] on div at bounding box center [1149, 389] width 798 height 509
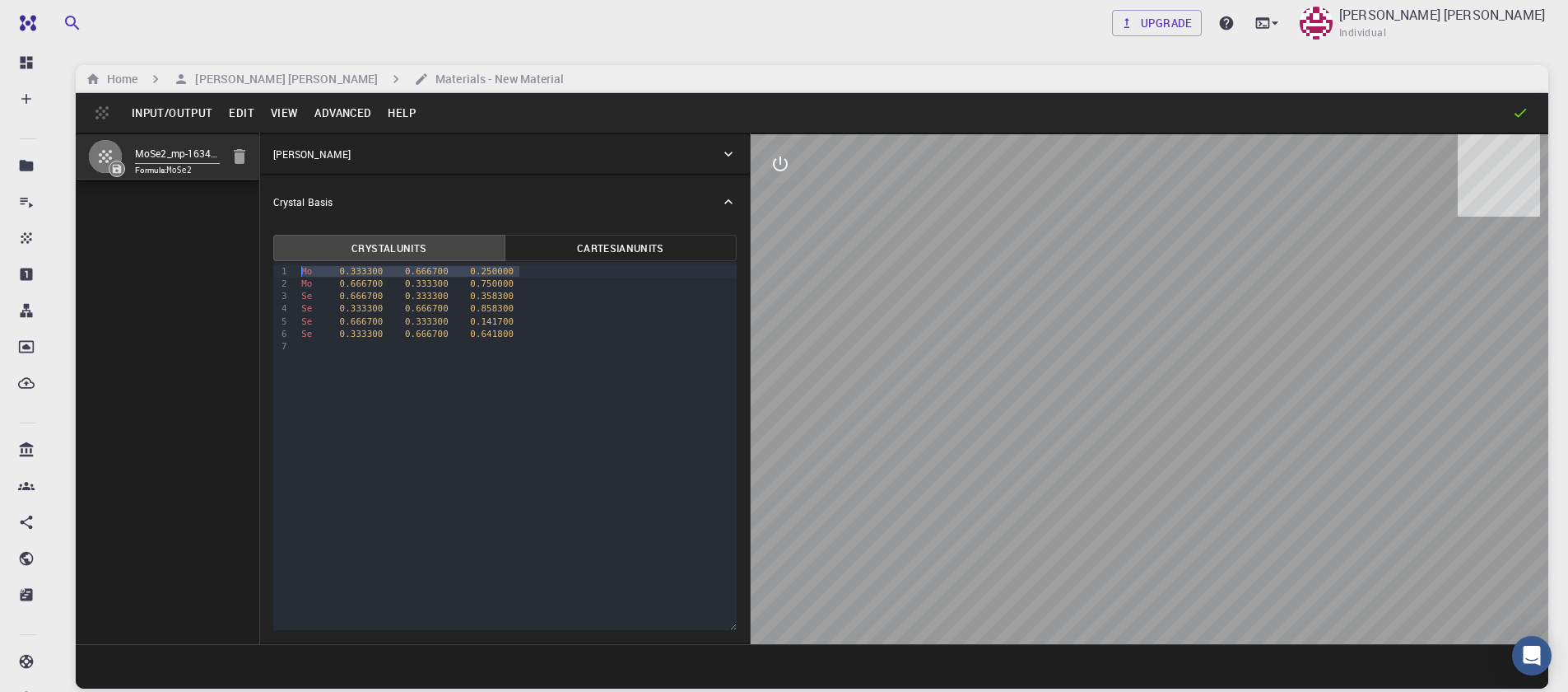
drag, startPoint x: 525, startPoint y: 271, endPoint x: 242, endPoint y: 264, distance: 283.1
click at [242, 264] on div "MoSe2_mp-1634_conventional_standard Formula: MoSe2 Crystal Lattice Lattice unit…" at bounding box center [811, 388] width 1472 height 511
drag, startPoint x: 496, startPoint y: 328, endPoint x: 284, endPoint y: 317, distance: 212.3
click at [284, 317] on div "9 1 2 3 4 5 6 › Mo 0.666700 0.333300 0.750000 Se 0.666700 0.333300 0.358300 Se …" at bounding box center [505, 445] width 464 height 368
drag, startPoint x: 524, startPoint y: 291, endPoint x: 297, endPoint y: 297, distance: 227.1
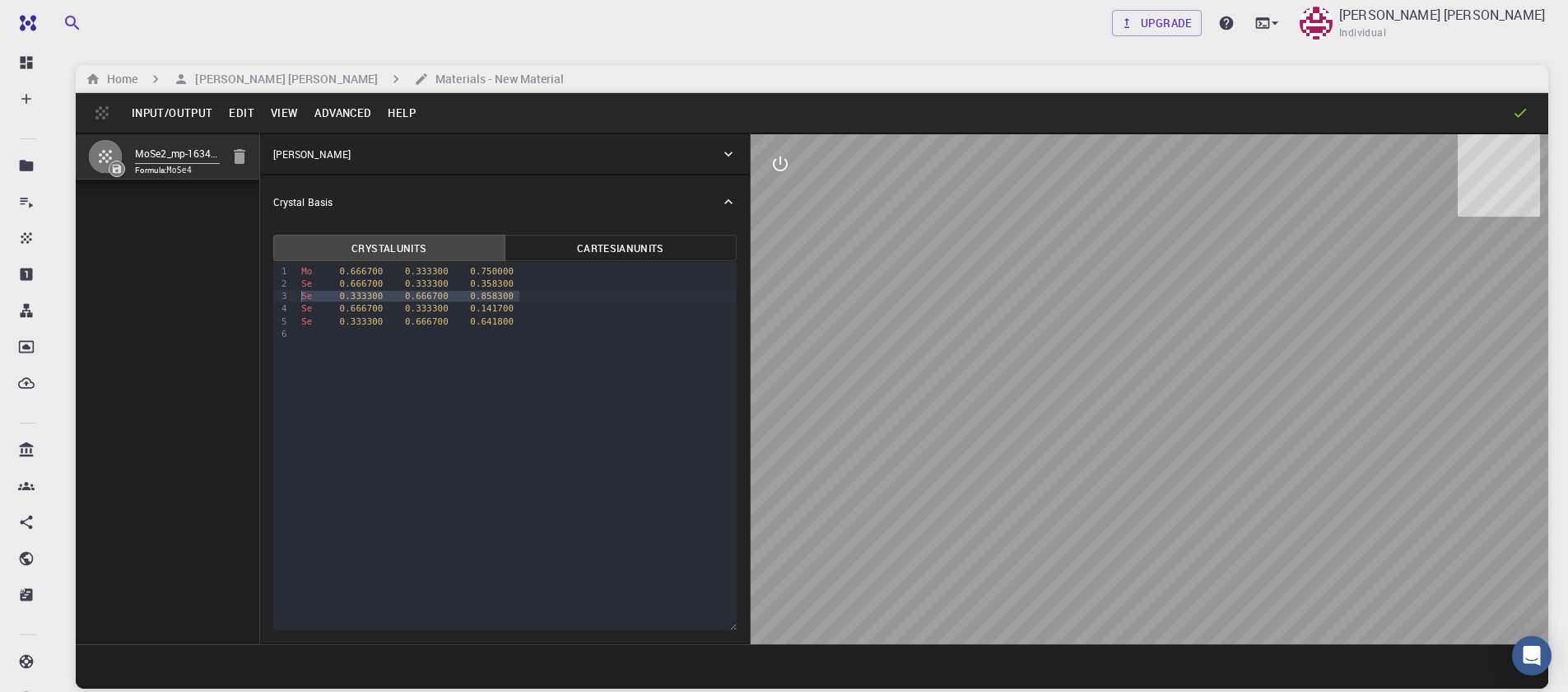
click at [297, 297] on div "Se 0.333300 0.666700 0.858300" at bounding box center [517, 296] width 441 height 12
drag, startPoint x: 300, startPoint y: 307, endPoint x: 406, endPoint y: 308, distance: 106.0
click at [406, 308] on div "Se 0.666700 0.333300 0.141700" at bounding box center [517, 308] width 441 height 12
click at [524, 331] on div at bounding box center [517, 334] width 441 height 12
drag, startPoint x: 521, startPoint y: 305, endPoint x: 269, endPoint y: 310, distance: 252.0
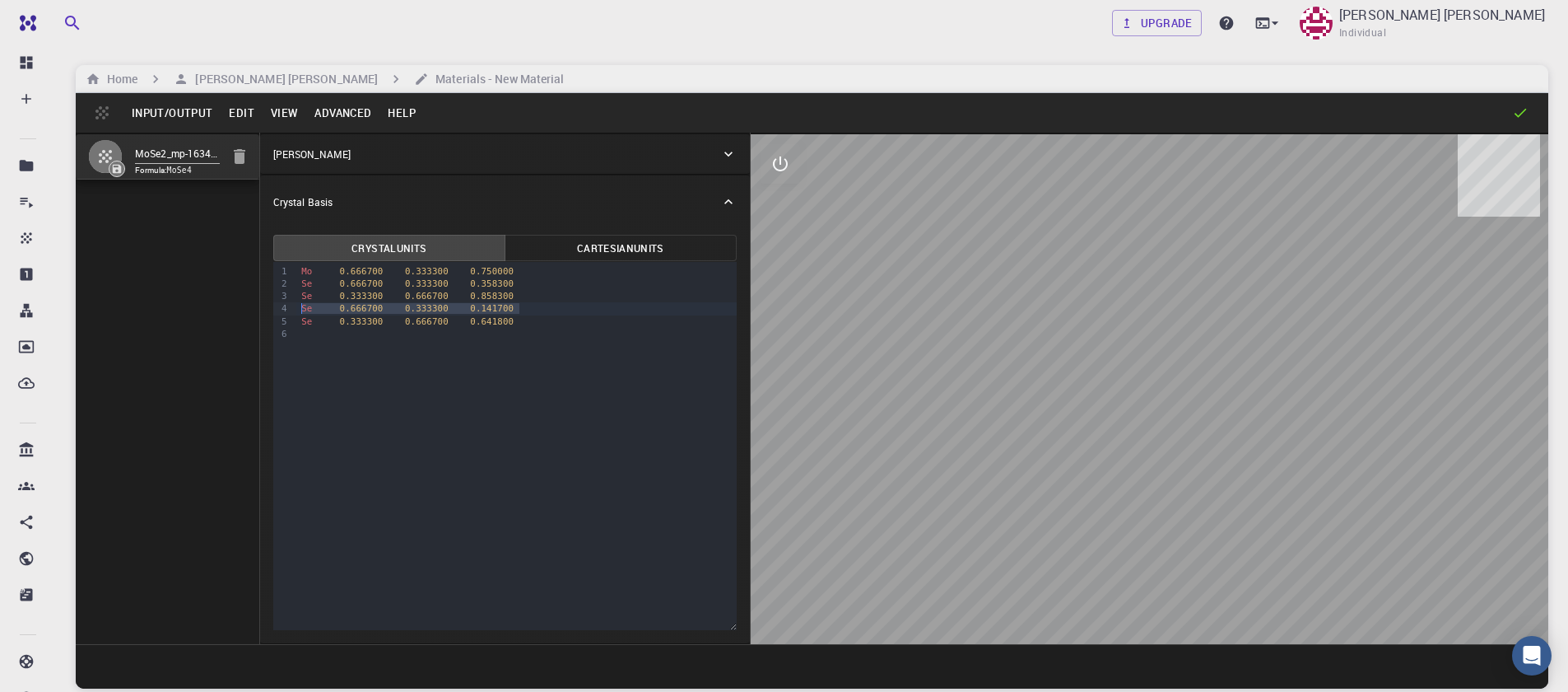
click at [269, 310] on div "Crystal Units Cartesian Units Selection deleted 9 1 2 3 4 5 6 › Mo 0.666700 0.3…" at bounding box center [505, 436] width 490 height 415
drag, startPoint x: 297, startPoint y: 309, endPoint x: 525, endPoint y: 308, distance: 228.0
click at [525, 308] on div "Se 0.666700 0.333300 0.141700" at bounding box center [517, 308] width 441 height 12
drag, startPoint x: 522, startPoint y: 310, endPoint x: 284, endPoint y: 309, distance: 238.0
click at [284, 309] on div "9 1 2 3 4 5 › Mo 0.666700 0.333300 0.750000 Se 0.666700 0.333300 0.358300 Se 0.…" at bounding box center [505, 445] width 464 height 368
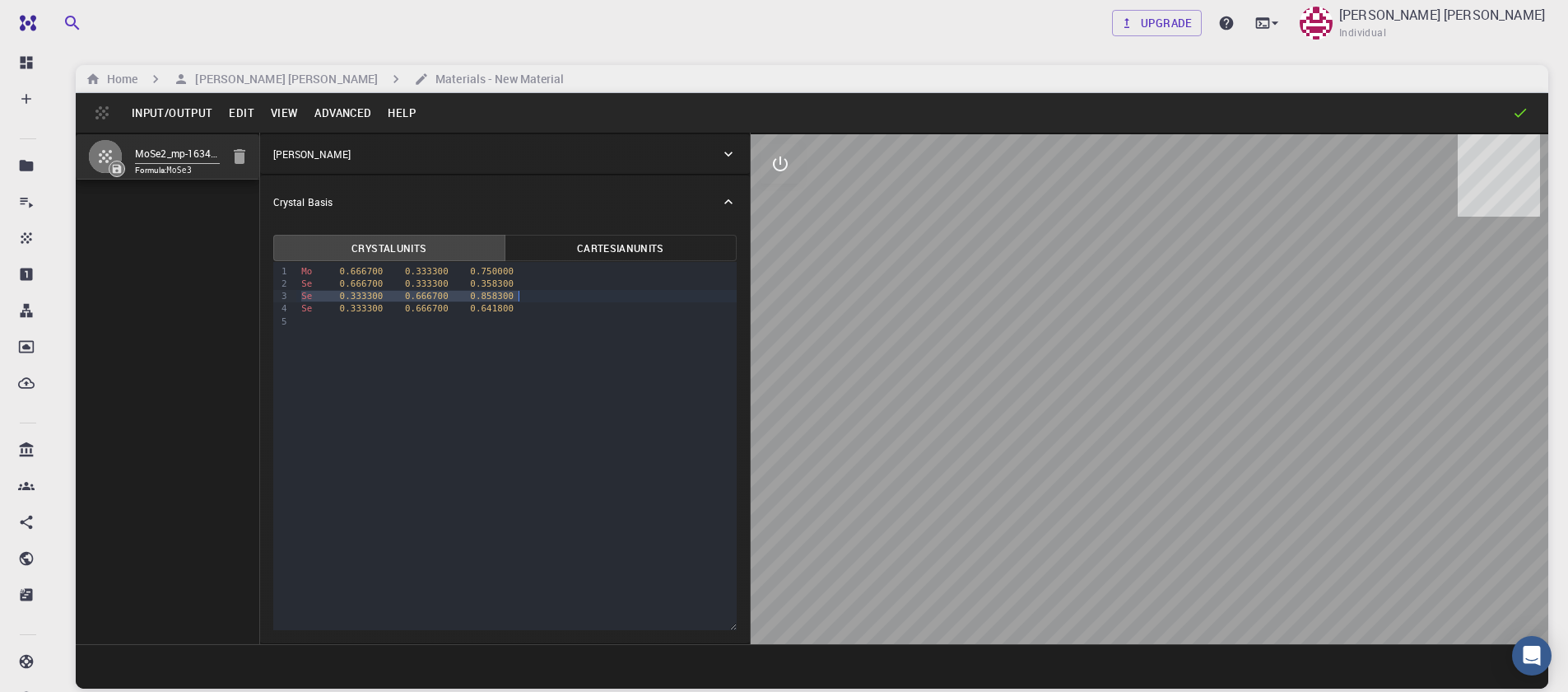
drag, startPoint x: 302, startPoint y: 299, endPoint x: 521, endPoint y: 292, distance: 219.1
click at [521, 292] on div "Se 0.333300 0.666700 0.858300" at bounding box center [517, 296] width 441 height 12
drag, startPoint x: 298, startPoint y: 282, endPoint x: 513, endPoint y: 278, distance: 215.0
click at [513, 278] on div "Se 0.666700 0.333300 0.358300" at bounding box center [517, 284] width 441 height 12
click at [479, 350] on div "9 1 2 3 4 5 › Mo 0.666700 0.333300 0.750000 Se 0.666700 0.333300 0.358300 Se 0.…" at bounding box center [505, 445] width 464 height 368
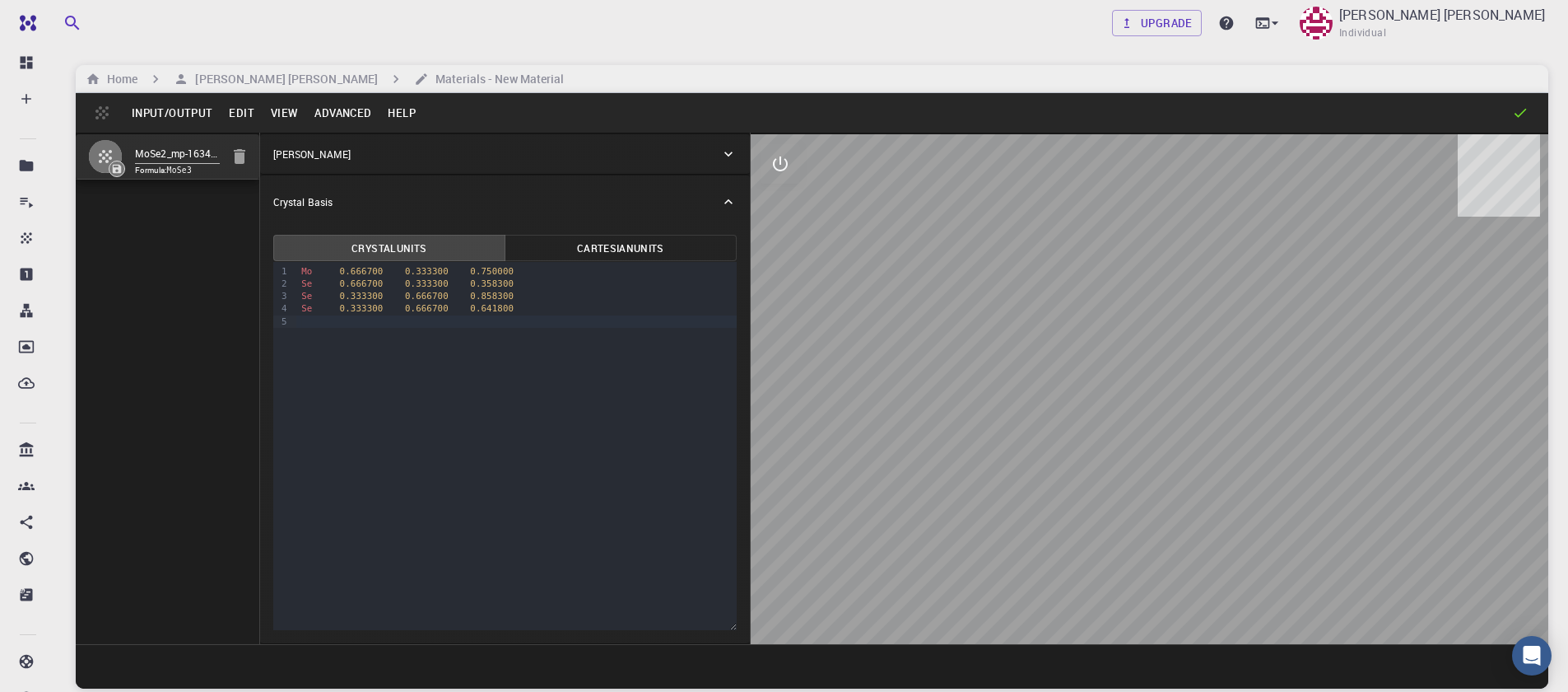
drag, startPoint x: 1166, startPoint y: 361, endPoint x: 1162, endPoint y: 392, distance: 31.3
click at [1162, 392] on div at bounding box center [1149, 389] width 798 height 509
click at [400, 336] on div "9 1 2 3 4 5 › Mo 0.666700 0.333300 0.750000 Se 0.666700 0.333300 0.358300 Se 0.…" at bounding box center [505, 445] width 464 height 368
drag, startPoint x: 521, startPoint y: 285, endPoint x: 295, endPoint y: 278, distance: 226.1
click at [293, 281] on div "9 1 2 3 4 5 › Mo 0.666700 0.333300 0.750000 Se 0.666700 0.333300 0.358300 Se 0.…" at bounding box center [505, 445] width 464 height 368
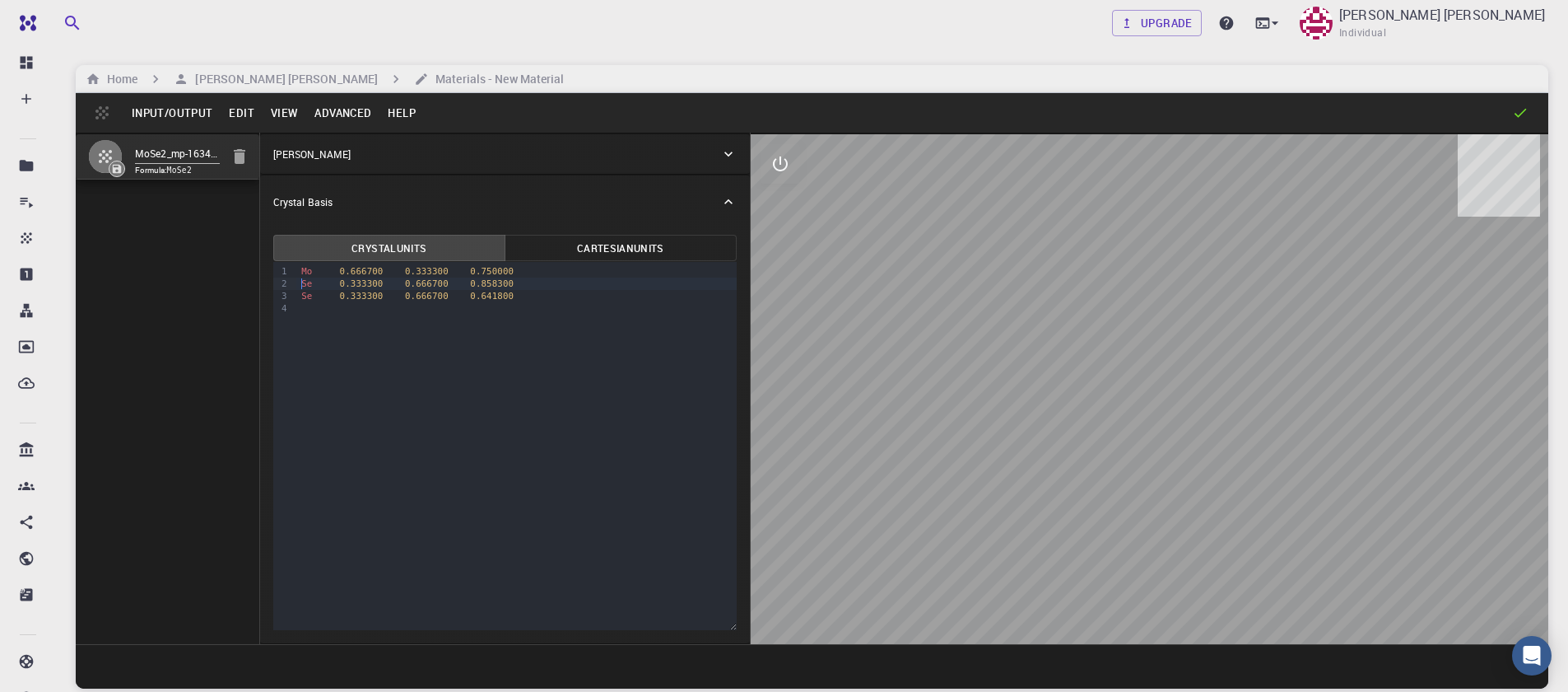
click at [613, 246] on button "Cartesian Units" at bounding box center [621, 248] width 232 height 26
click at [436, 256] on button "Crystal Units" at bounding box center [389, 248] width 232 height 26
click at [324, 111] on button "Advanced" at bounding box center [342, 112] width 73 height 26
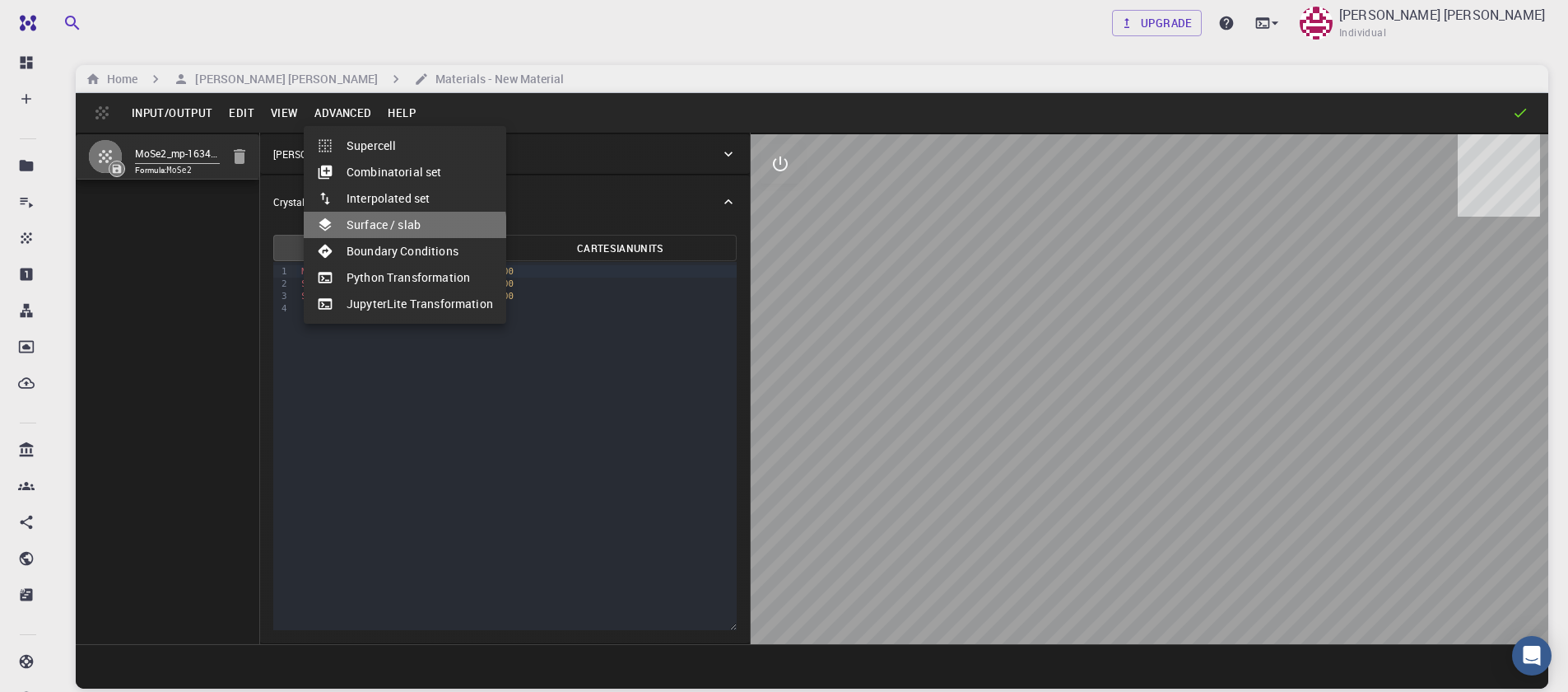
click at [394, 230] on li "Surface / slab" at bounding box center [405, 225] width 203 height 26
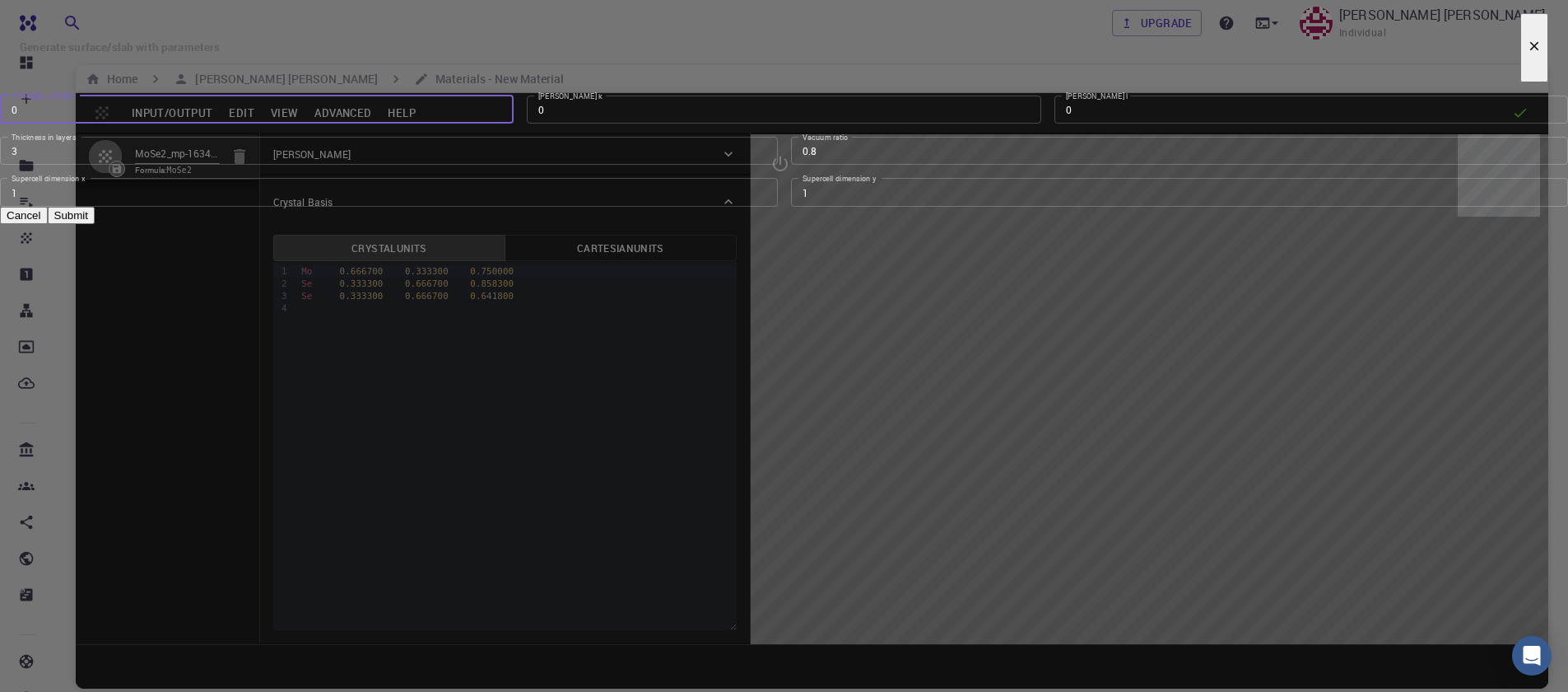
type input "0"
click at [514, 124] on input "0" at bounding box center [256, 110] width 514 height 28
type input "1"
click at [1054, 124] on input "1" at bounding box center [1311, 110] width 514 height 28
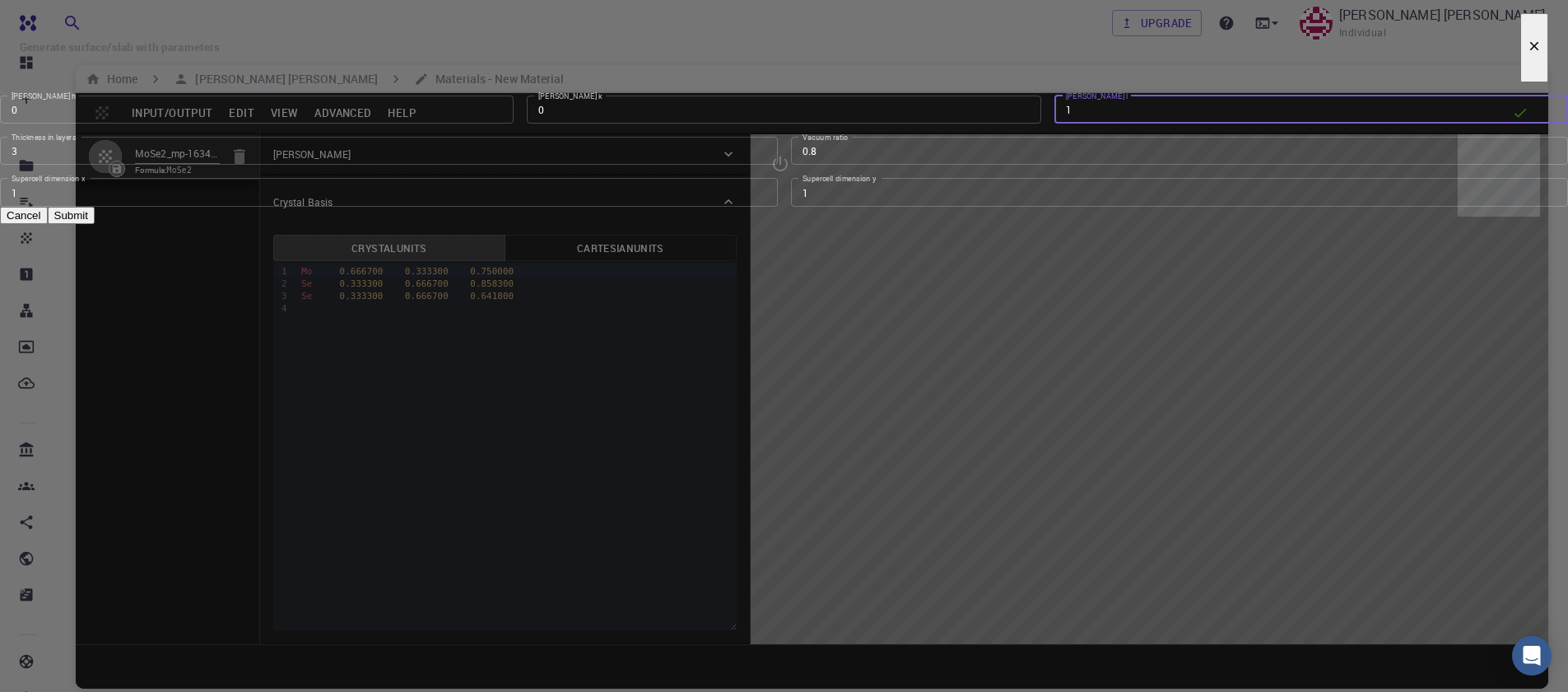
click at [761, 165] on input "3" at bounding box center [389, 151] width 778 height 28
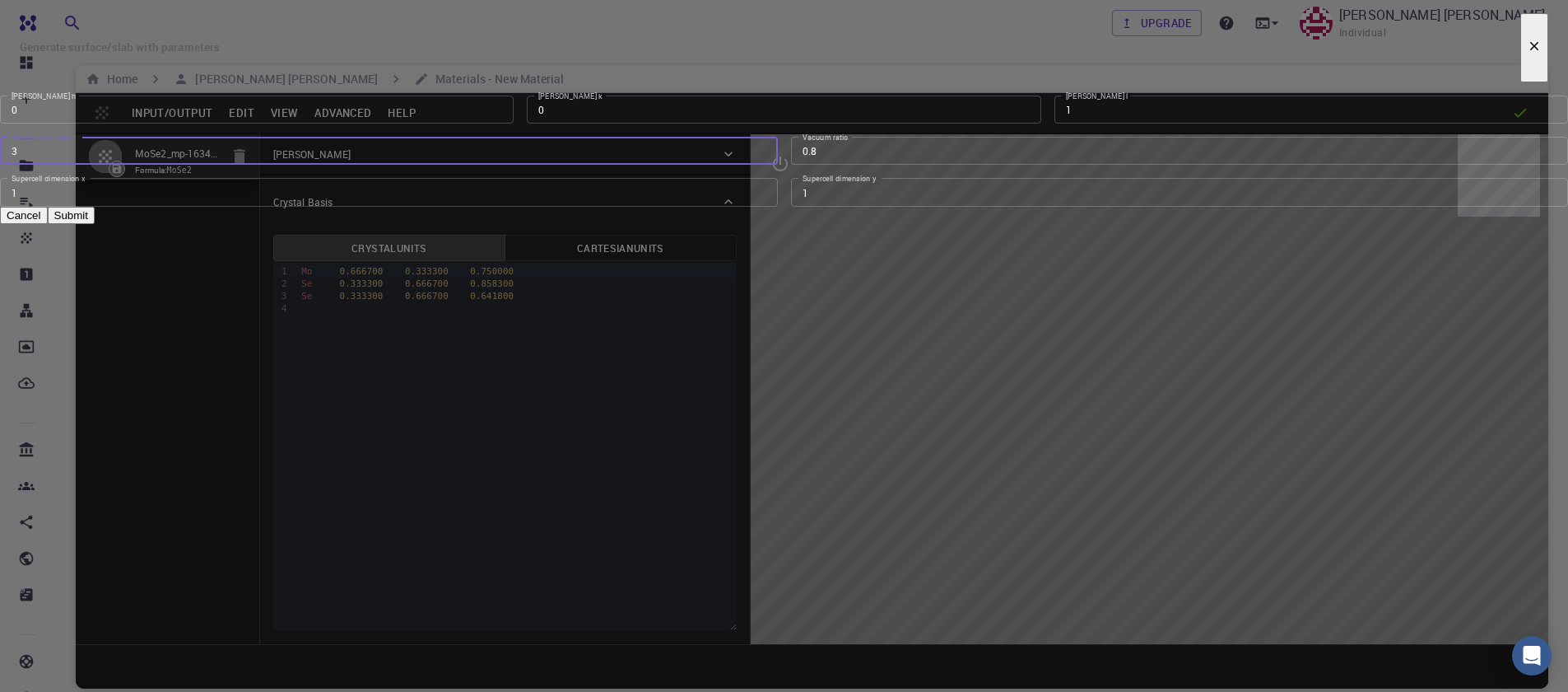
click at [761, 165] on input "3" at bounding box center [389, 151] width 778 height 28
click at [759, 165] on input "2" at bounding box center [389, 151] width 778 height 28
type input "1"
click at [759, 165] on input "1" at bounding box center [389, 151] width 778 height 28
click at [990, 165] on input "0.79" at bounding box center [1180, 151] width 778 height 28
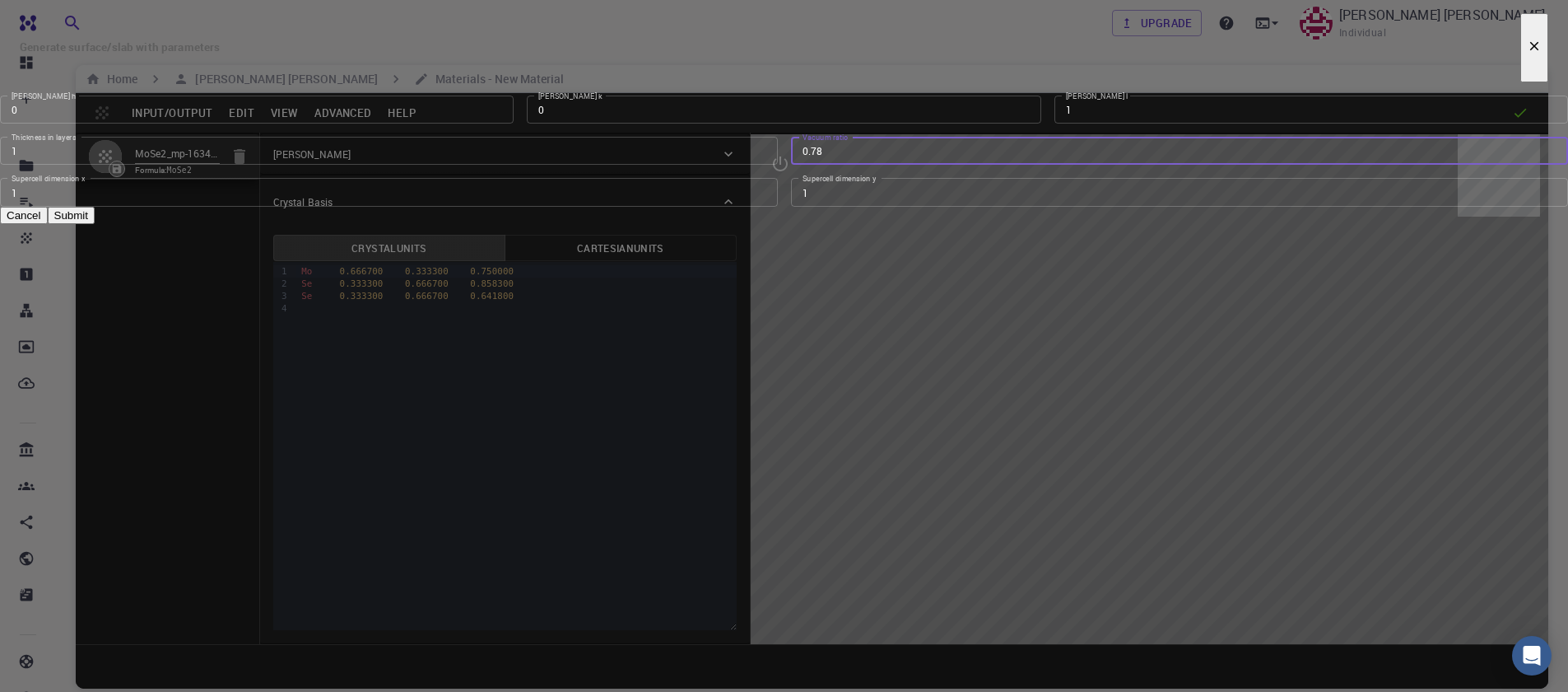
click at [990, 165] on input "0.78" at bounding box center [1180, 151] width 778 height 28
click at [990, 165] on input "0.77" at bounding box center [1180, 151] width 778 height 28
click at [990, 165] on input "0.76" at bounding box center [1180, 151] width 778 height 28
click at [990, 165] on input "0.75" at bounding box center [1180, 151] width 778 height 28
click at [990, 165] on input "0.74" at bounding box center [1180, 151] width 778 height 28
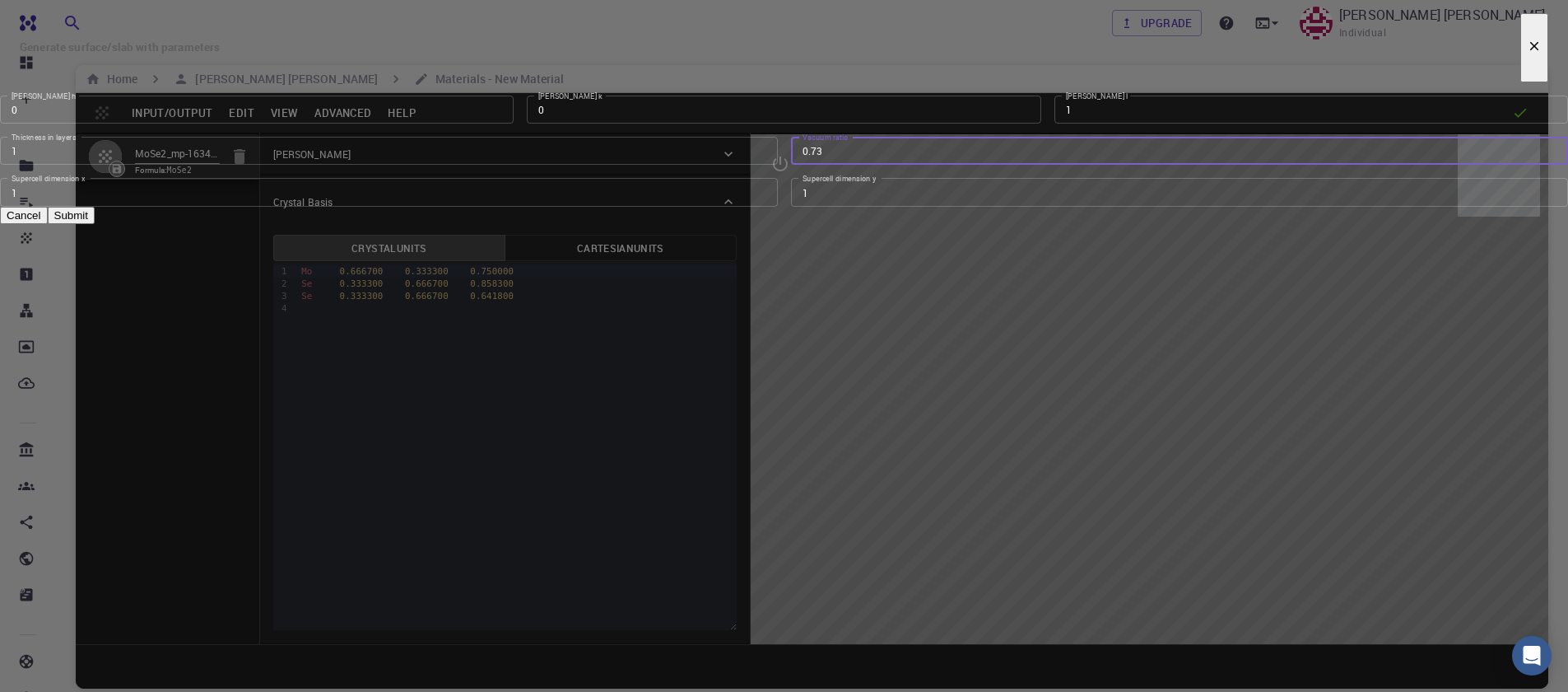
click at [990, 165] on input "0.73" at bounding box center [1180, 151] width 778 height 28
click at [990, 165] on input "0.72" at bounding box center [1180, 151] width 778 height 28
click at [990, 165] on input "0.71" at bounding box center [1180, 151] width 778 height 28
click at [990, 165] on input "0.7" at bounding box center [1180, 151] width 778 height 28
click at [990, 165] on input "0.69" at bounding box center [1180, 151] width 778 height 28
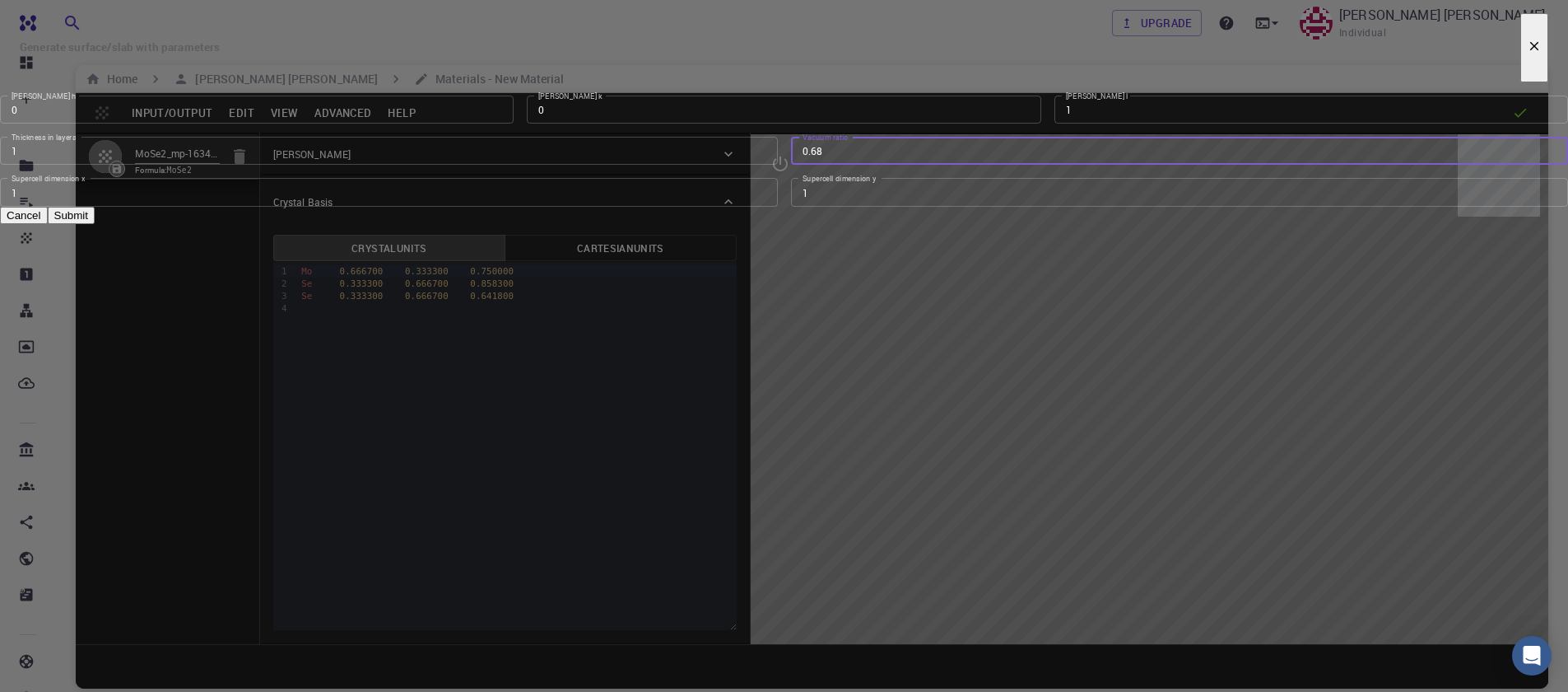
click at [990, 165] on input "0.68" at bounding box center [1180, 151] width 778 height 28
click at [990, 165] on input "0.67" at bounding box center [1180, 151] width 778 height 28
click at [990, 165] on input "0.66" at bounding box center [1180, 151] width 778 height 28
click at [990, 165] on input "0.65" at bounding box center [1180, 151] width 778 height 28
click at [990, 165] on input "0.64" at bounding box center [1180, 151] width 778 height 28
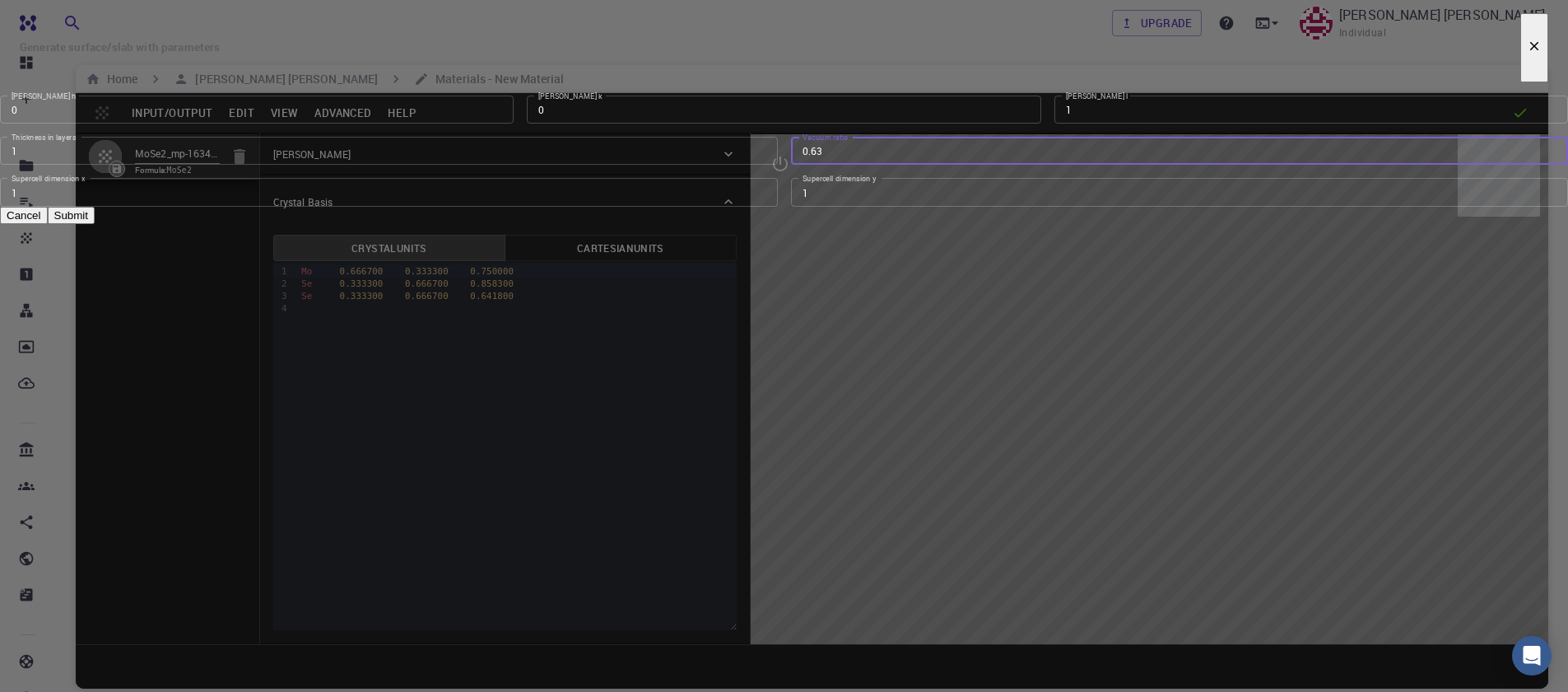
click at [990, 165] on input "0.63" at bounding box center [1180, 151] width 778 height 28
click at [990, 165] on input "0.62" at bounding box center [1180, 151] width 778 height 28
click at [990, 165] on input "0.61" at bounding box center [1180, 151] width 778 height 28
click at [990, 165] on input "0.6" at bounding box center [1180, 151] width 778 height 28
click at [990, 165] on input "0.59" at bounding box center [1180, 151] width 778 height 28
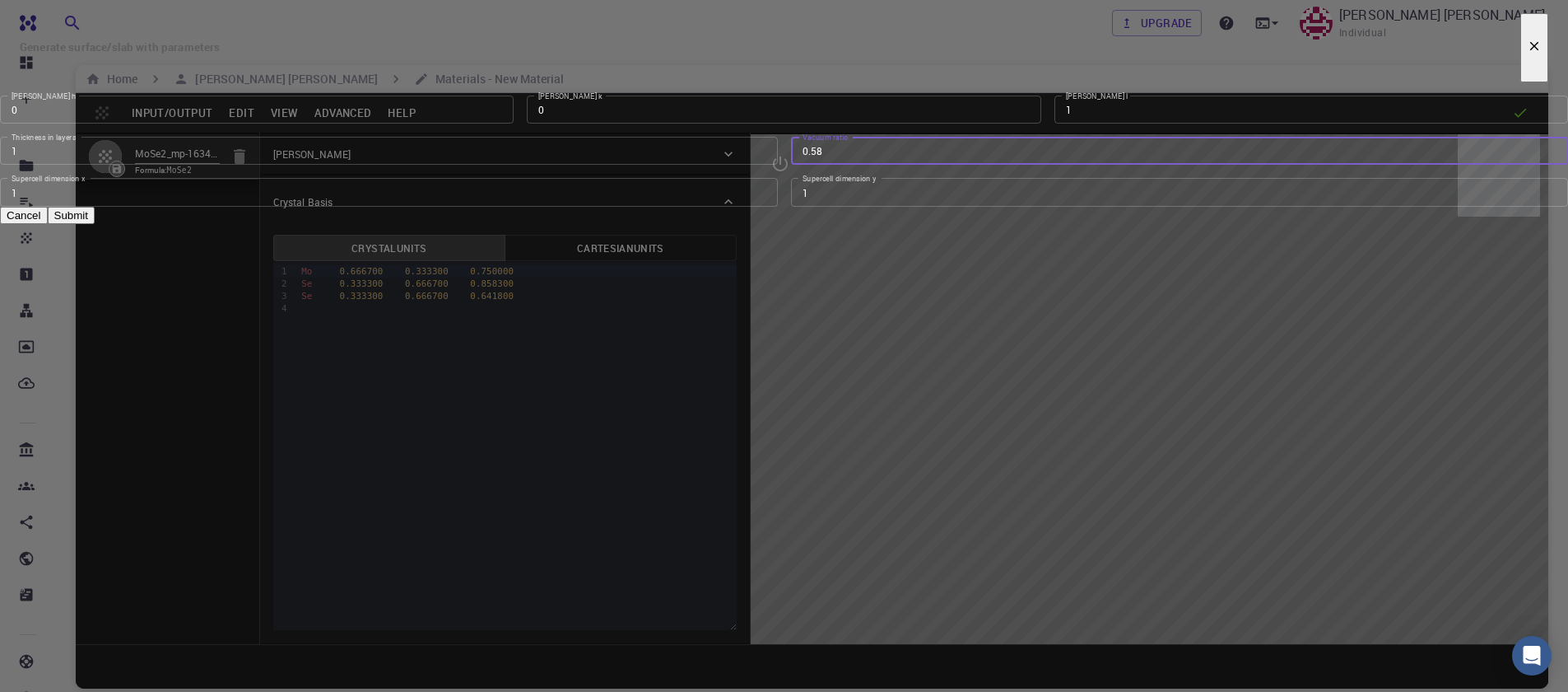
click at [990, 165] on input "0.58" at bounding box center [1180, 151] width 778 height 28
click at [990, 165] on input "0.57" at bounding box center [1180, 151] width 778 height 28
click at [990, 165] on input "0.56" at bounding box center [1180, 151] width 778 height 28
click at [990, 165] on input "0.55" at bounding box center [1180, 151] width 778 height 28
click at [990, 165] on input "0.54" at bounding box center [1180, 151] width 778 height 28
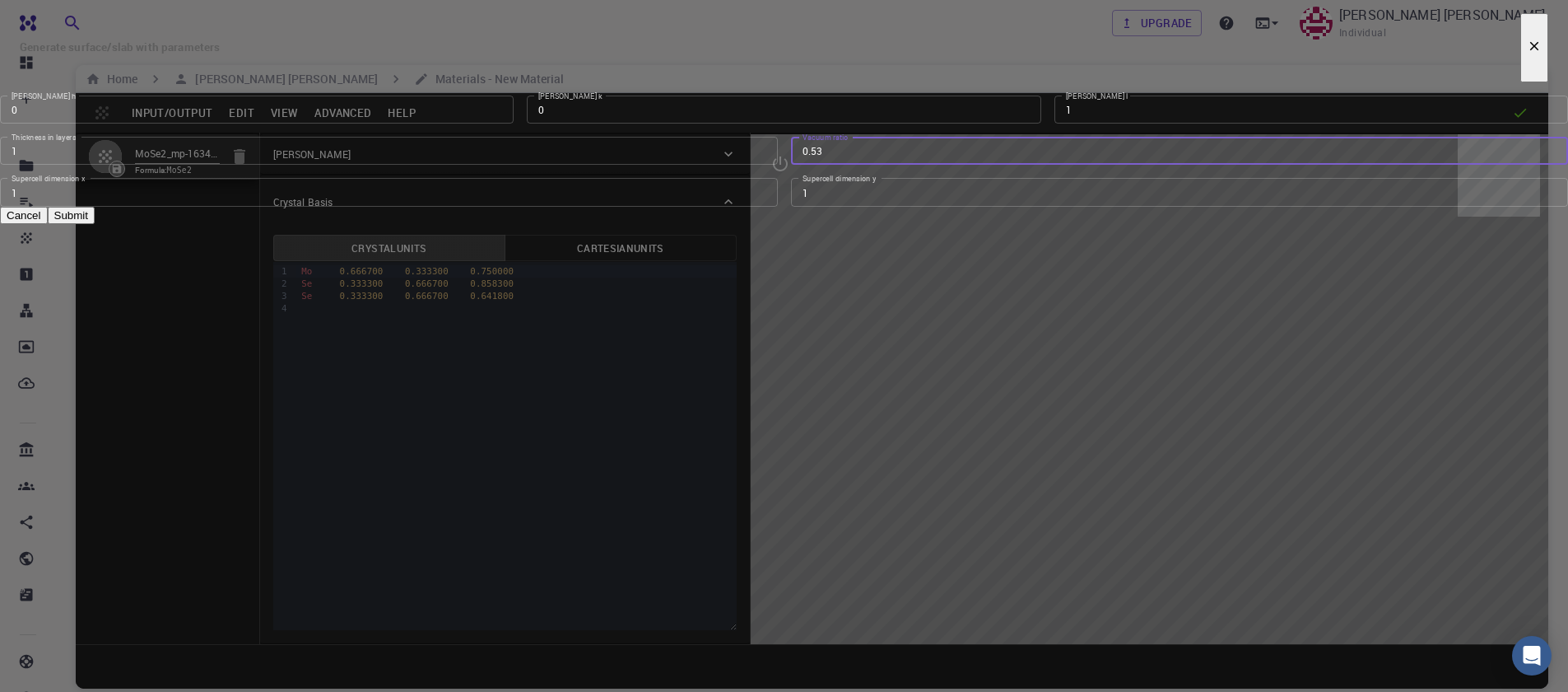
click at [990, 165] on input "0.53" at bounding box center [1180, 151] width 778 height 28
click at [990, 165] on input "0.52" at bounding box center [1180, 151] width 778 height 28
click at [990, 165] on input "0.51" at bounding box center [1180, 151] width 778 height 28
type input "0.5"
click at [990, 165] on input "0.5" at bounding box center [1180, 151] width 778 height 28
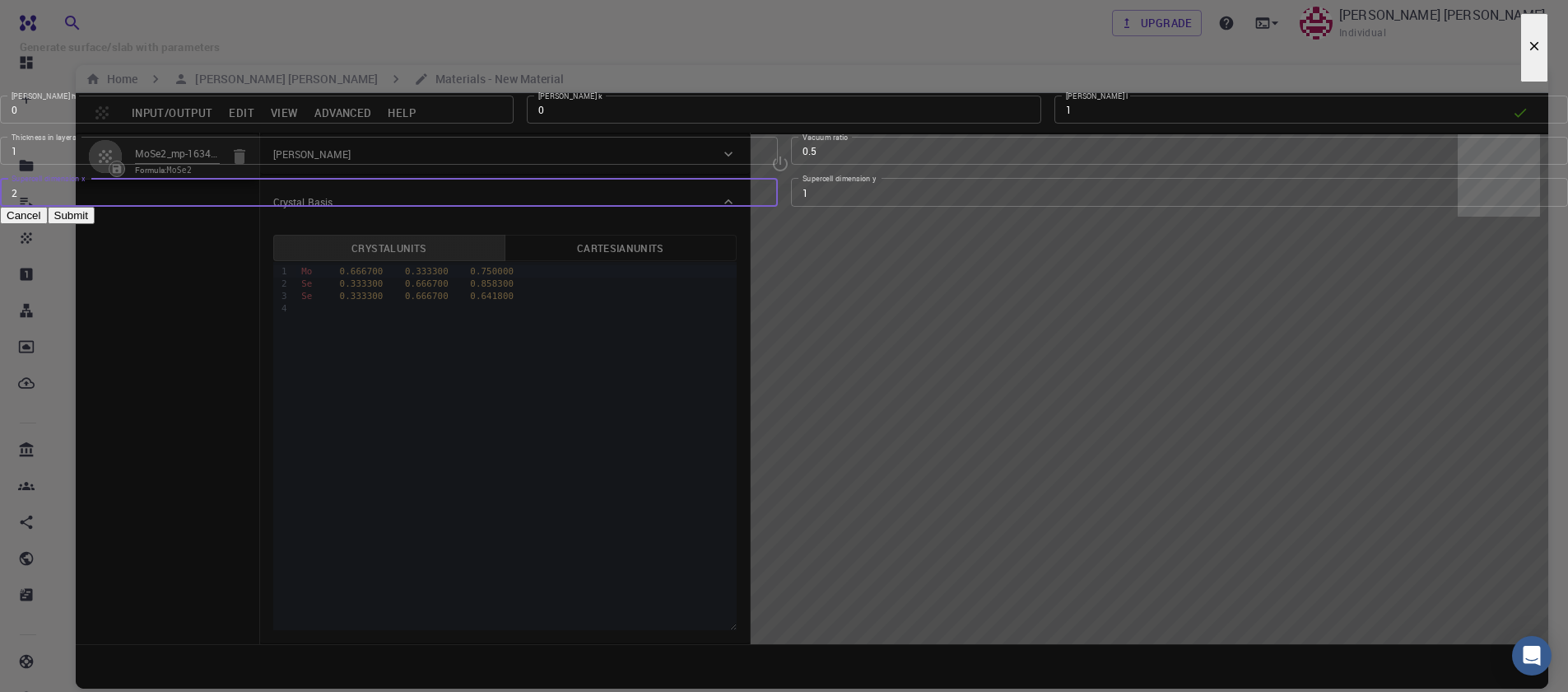
click at [766, 205] on input "2" at bounding box center [389, 192] width 778 height 28
click at [766, 205] on input "3" at bounding box center [389, 192] width 778 height 28
type input "4"
click at [766, 205] on input "4" at bounding box center [389, 192] width 778 height 28
click at [997, 205] on input "2" at bounding box center [1180, 192] width 778 height 28
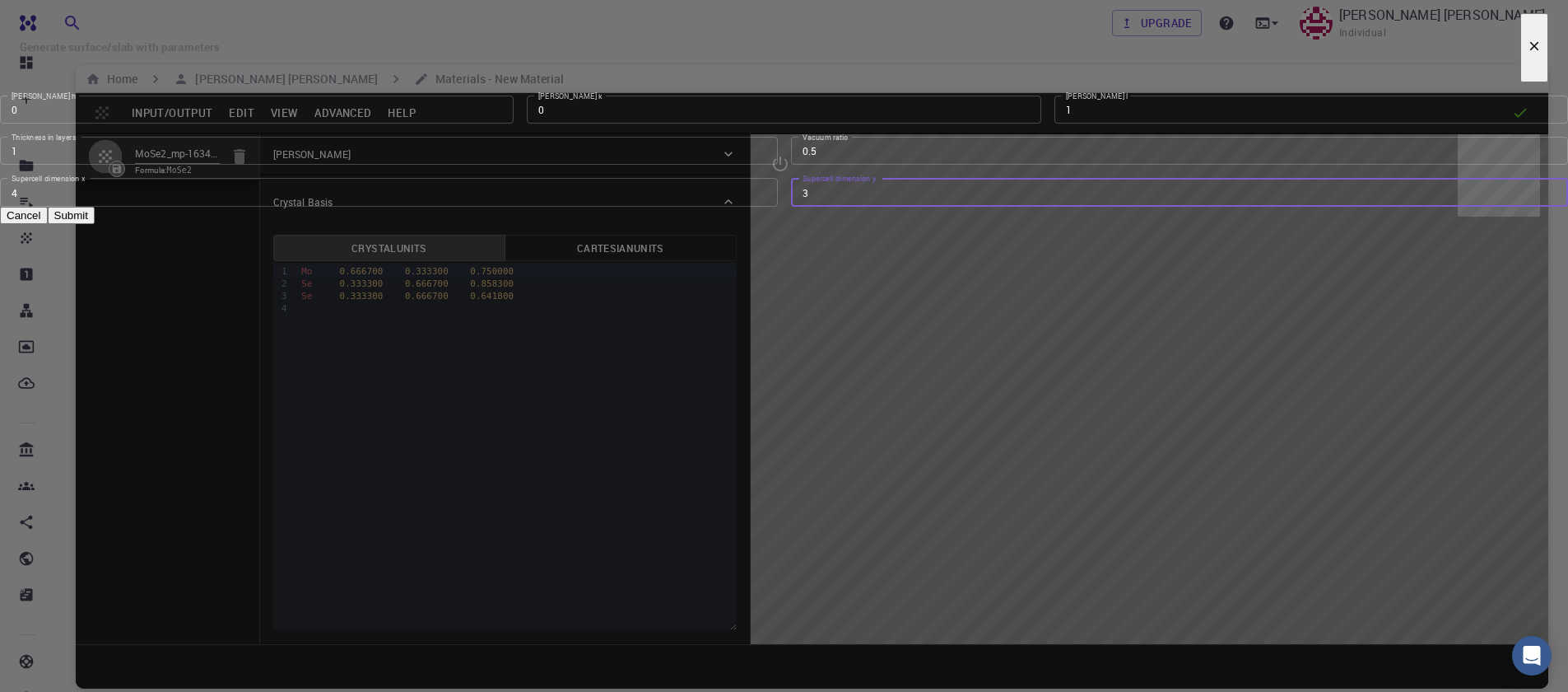
click at [997, 205] on input "3" at bounding box center [1180, 192] width 778 height 28
click at [997, 205] on input "4" at bounding box center [1180, 192] width 778 height 28
click at [997, 205] on input "5" at bounding box center [1180, 192] width 778 height 28
type input "4"
click at [989, 205] on input "4" at bounding box center [1180, 192] width 778 height 28
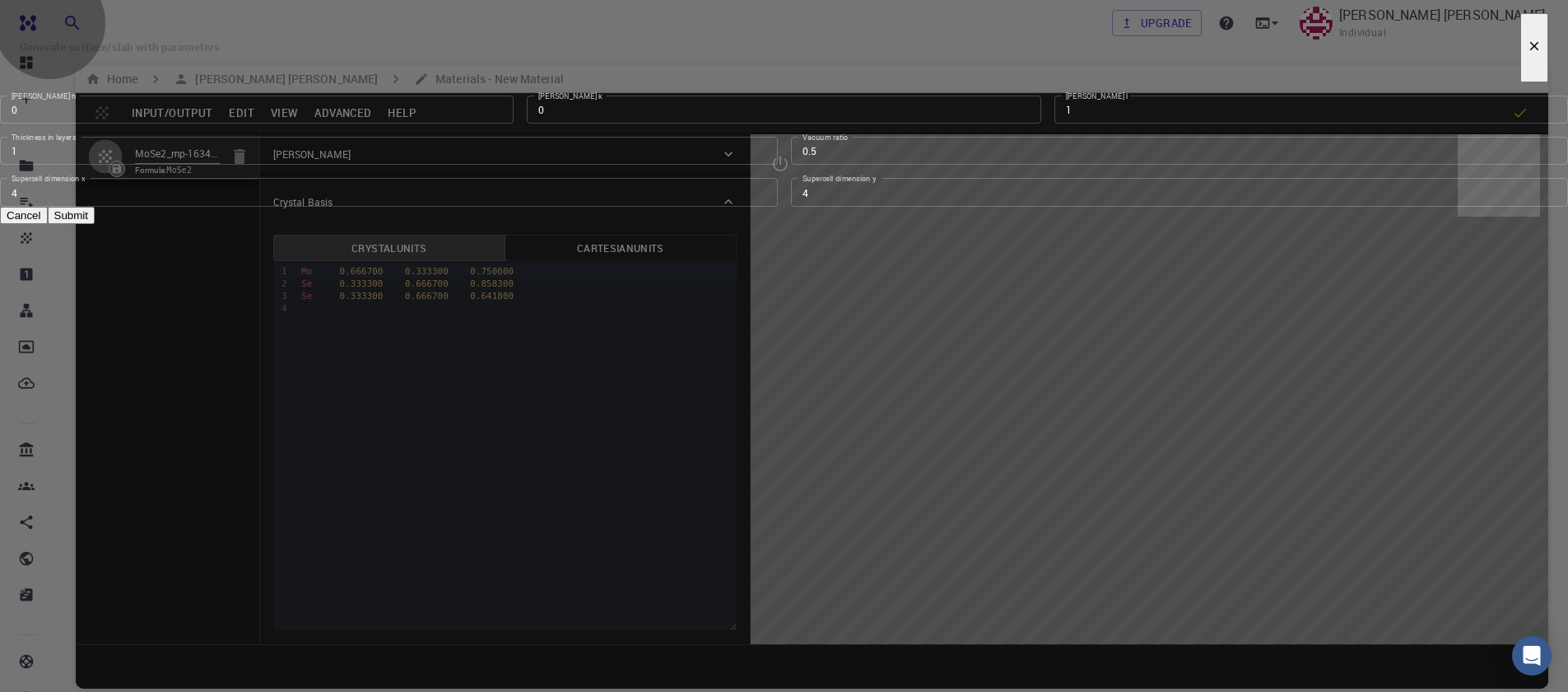
click at [95, 224] on button "Submit" at bounding box center [70, 215] width 47 height 18
type input "TRI"
type input "13.3078"
type input "13.307806176075756"
type input "30.9028"
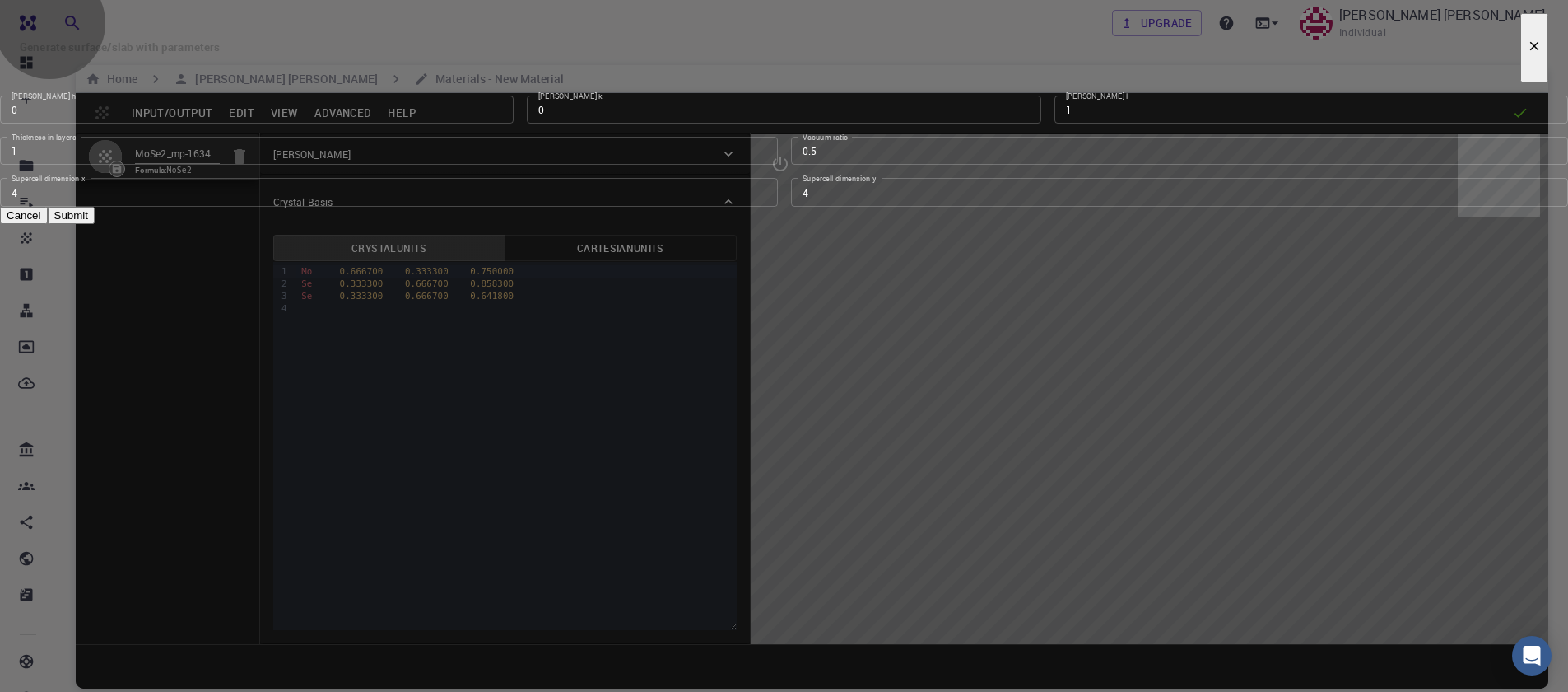
type input "119.99998464788841"
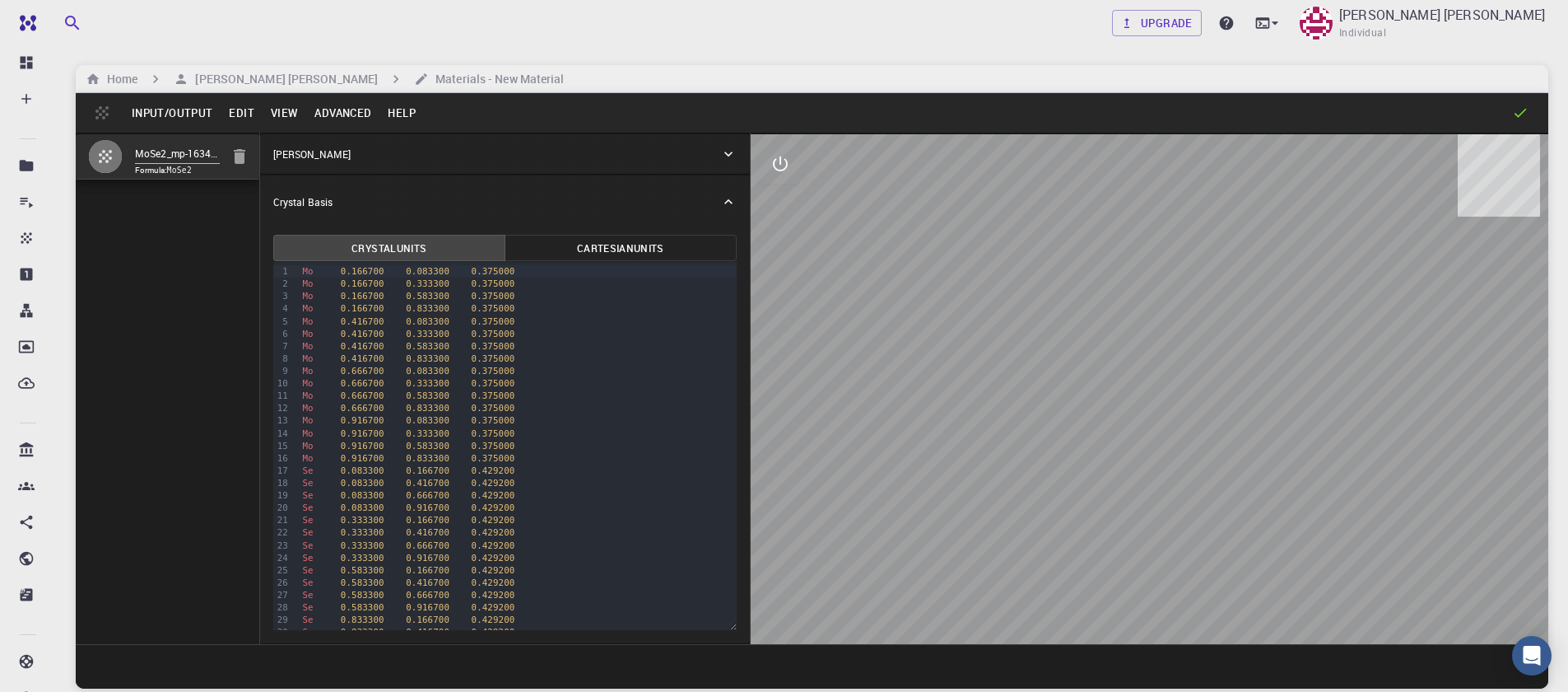
drag, startPoint x: 1236, startPoint y: 534, endPoint x: 1218, endPoint y: 428, distance: 107.5
click at [1219, 429] on div at bounding box center [1149, 389] width 798 height 509
click at [155, 120] on button "Input/Output" at bounding box center [172, 112] width 97 height 26
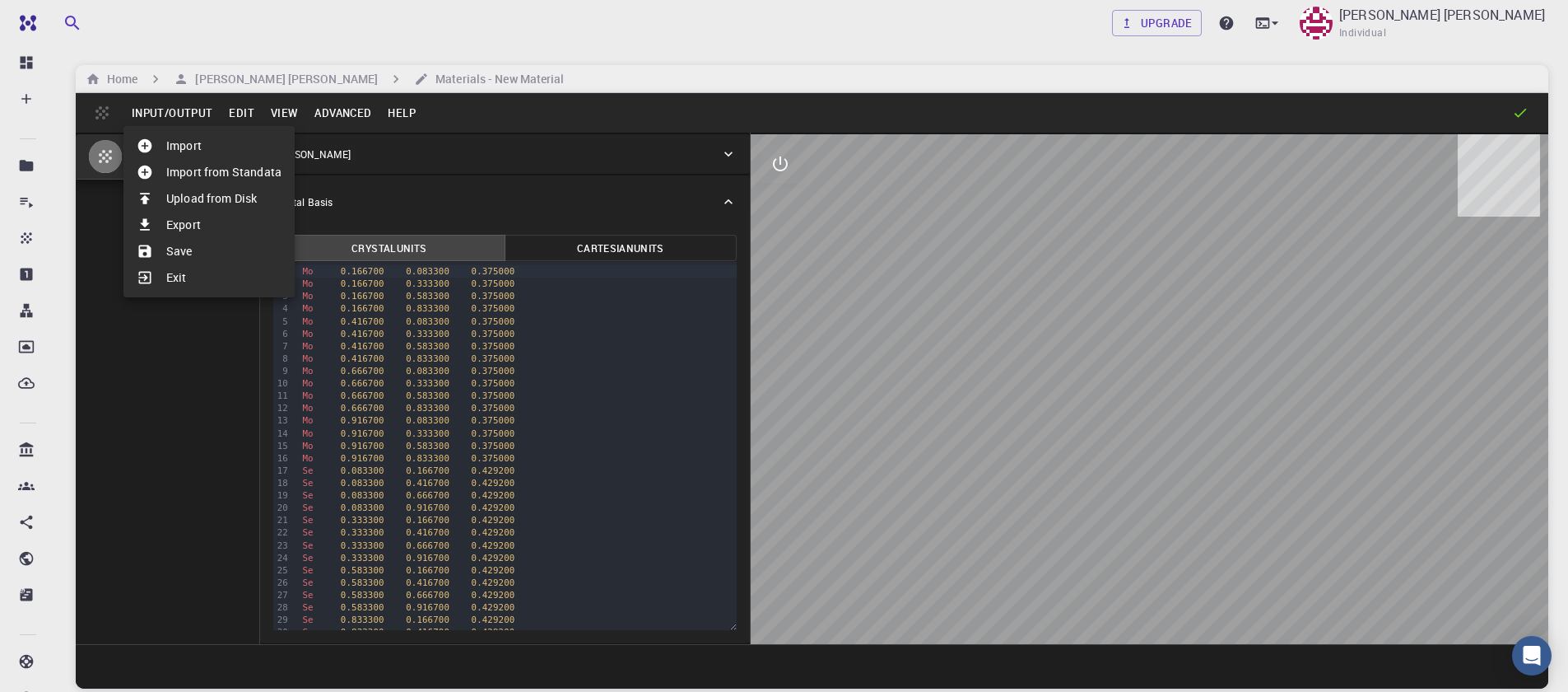
click at [191, 256] on li "Save" at bounding box center [209, 251] width 171 height 26
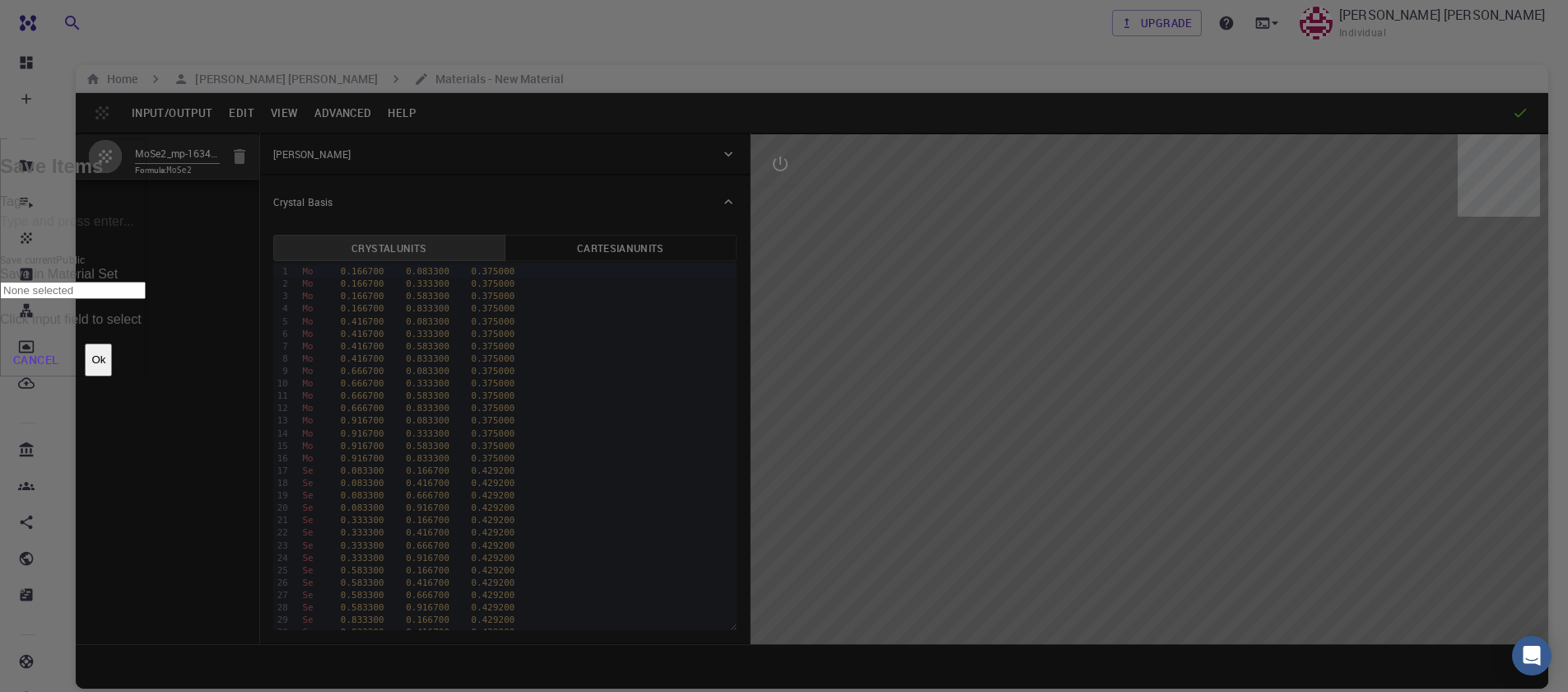
click at [147, 235] on input "Tags" at bounding box center [73, 222] width 147 height 26
type input "mose2"
click at [147, 235] on input "Save current" at bounding box center [73, 257] width 147 height 238
checkbox input "true"
click at [147, 235] on input "mose2" at bounding box center [73, 222] width 147 height 26
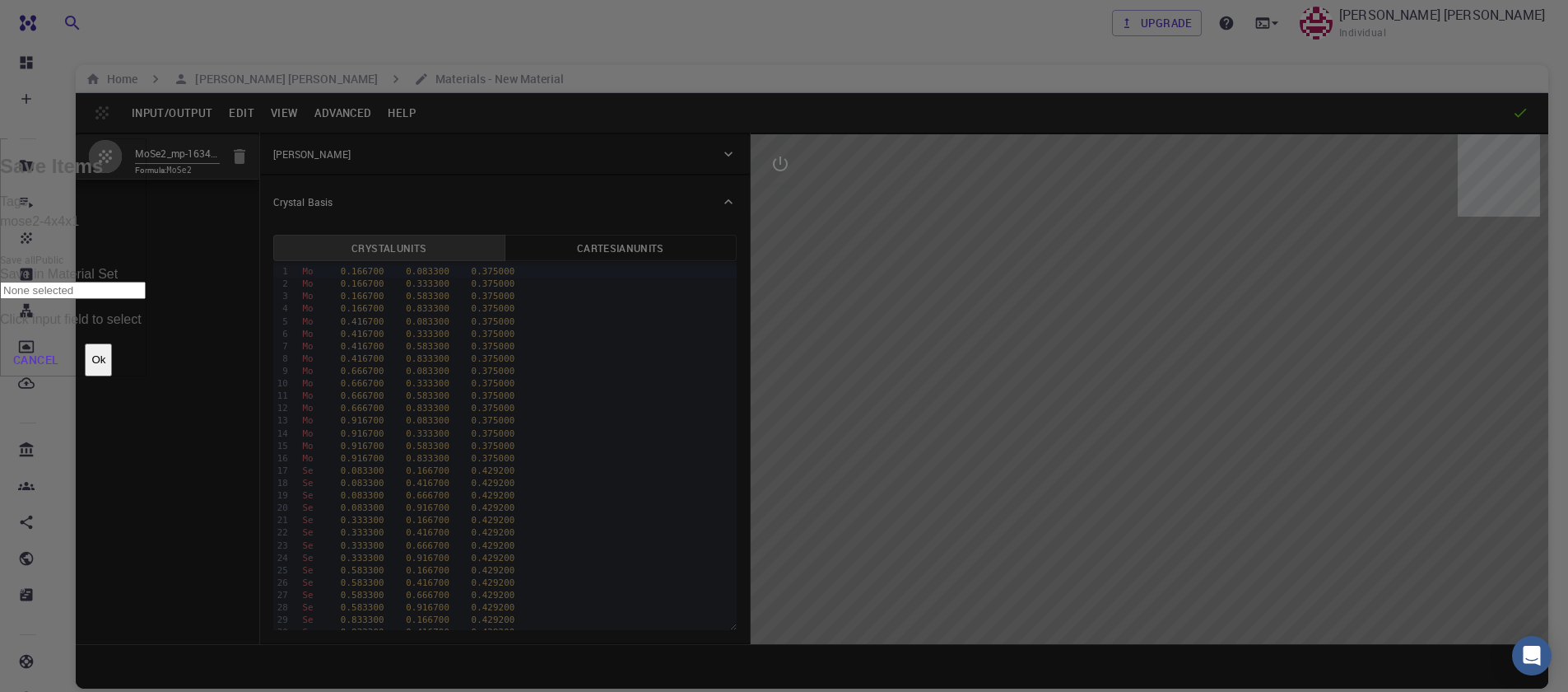
type input "mose2-4x4x1"
click at [112, 343] on button "Ok" at bounding box center [98, 360] width 27 height 33
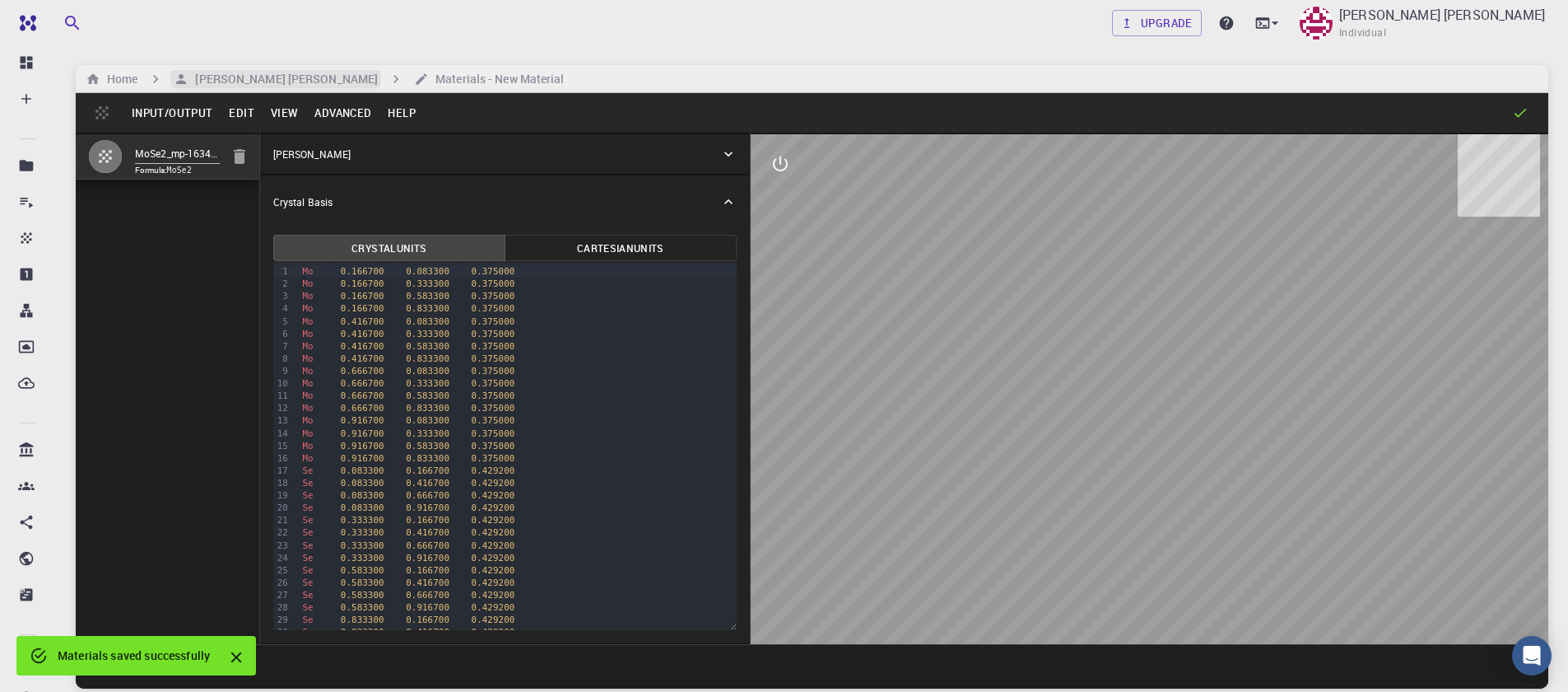
click at [260, 76] on h6 "[PERSON_NAME] [PERSON_NAME]" at bounding box center [284, 79] width 190 height 18
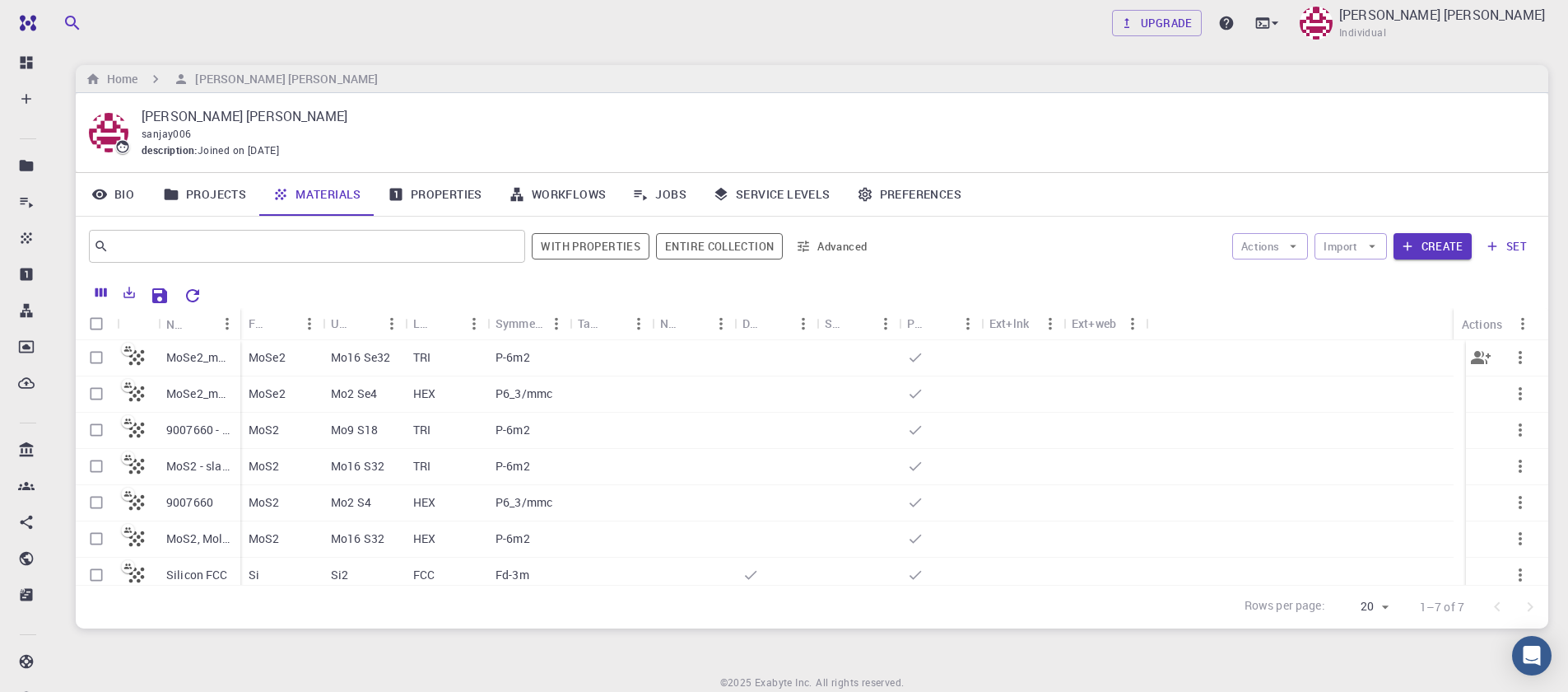
click at [91, 361] on input "Select row" at bounding box center [97, 357] width 32 height 32
checkbox input "true"
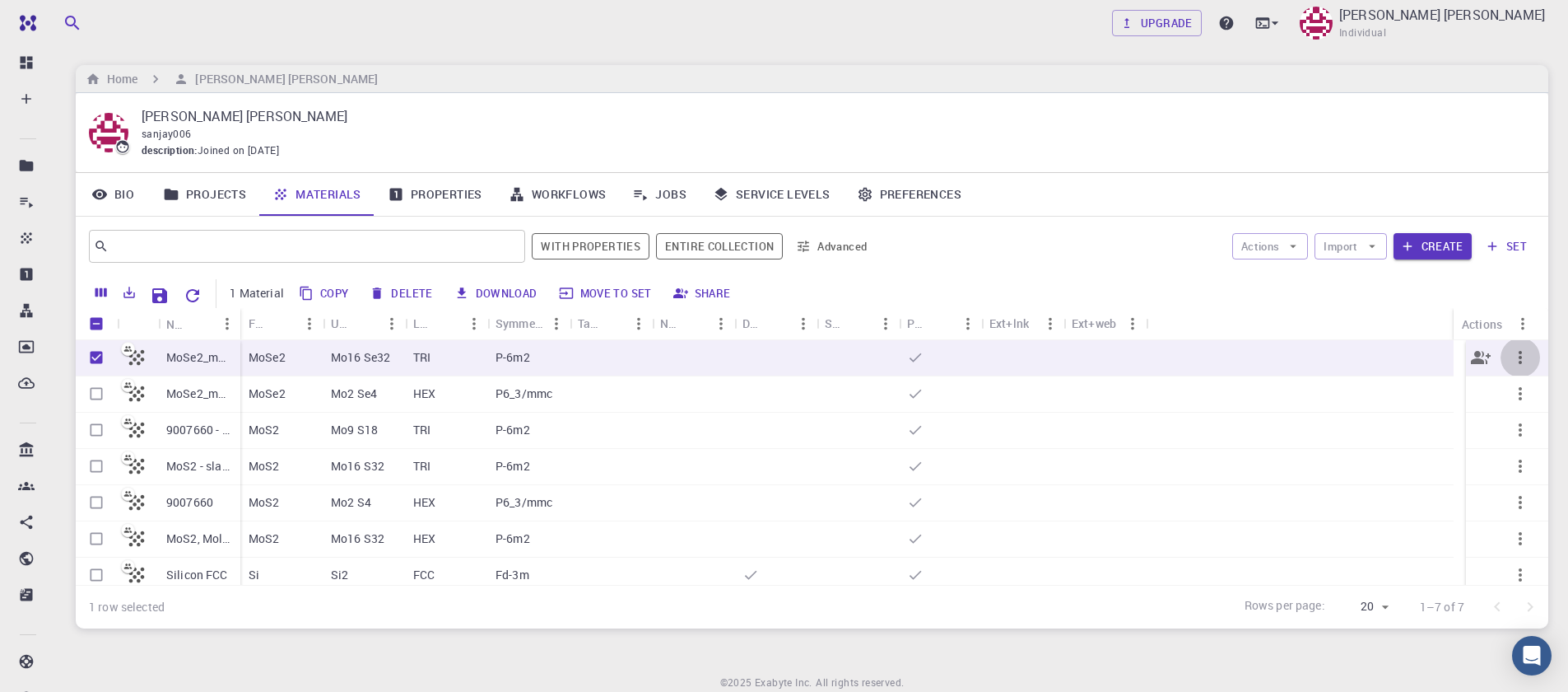
click at [1519, 358] on icon "button" at bounding box center [1521, 357] width 4 height 13
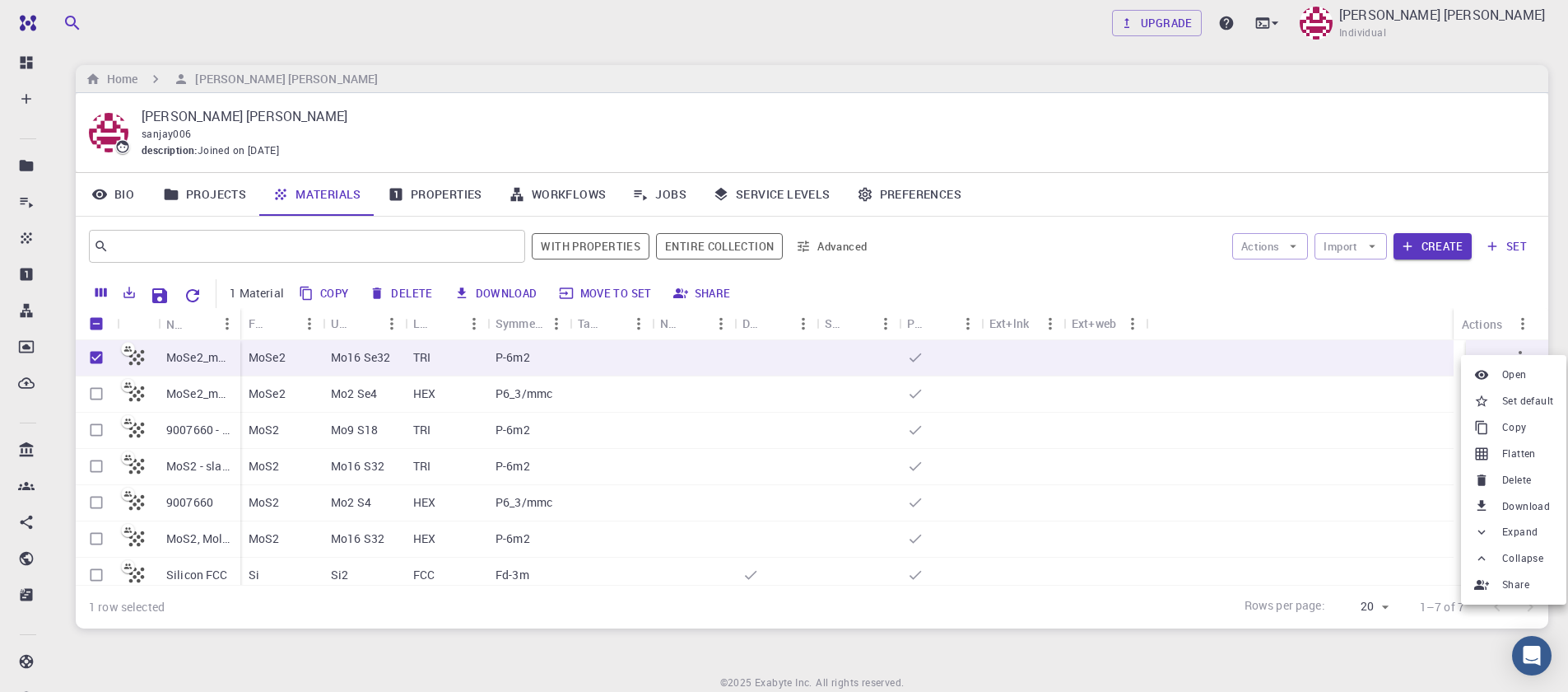
click at [1369, 249] on div at bounding box center [784, 346] width 1568 height 692
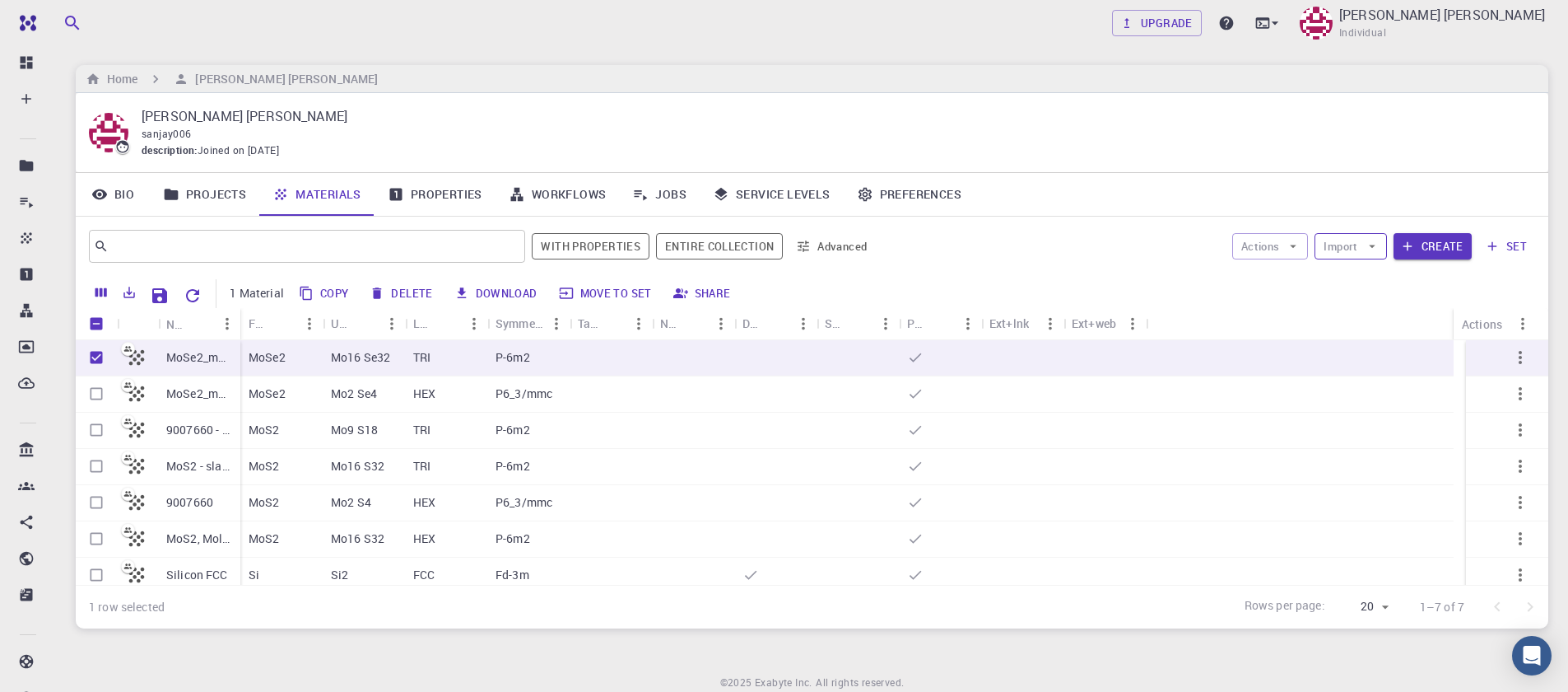
click at [1368, 249] on icon "button" at bounding box center [1372, 246] width 15 height 15
click at [1291, 244] on icon "button" at bounding box center [1293, 246] width 15 height 15
click at [1282, 244] on button "Actions" at bounding box center [1270, 246] width 76 height 26
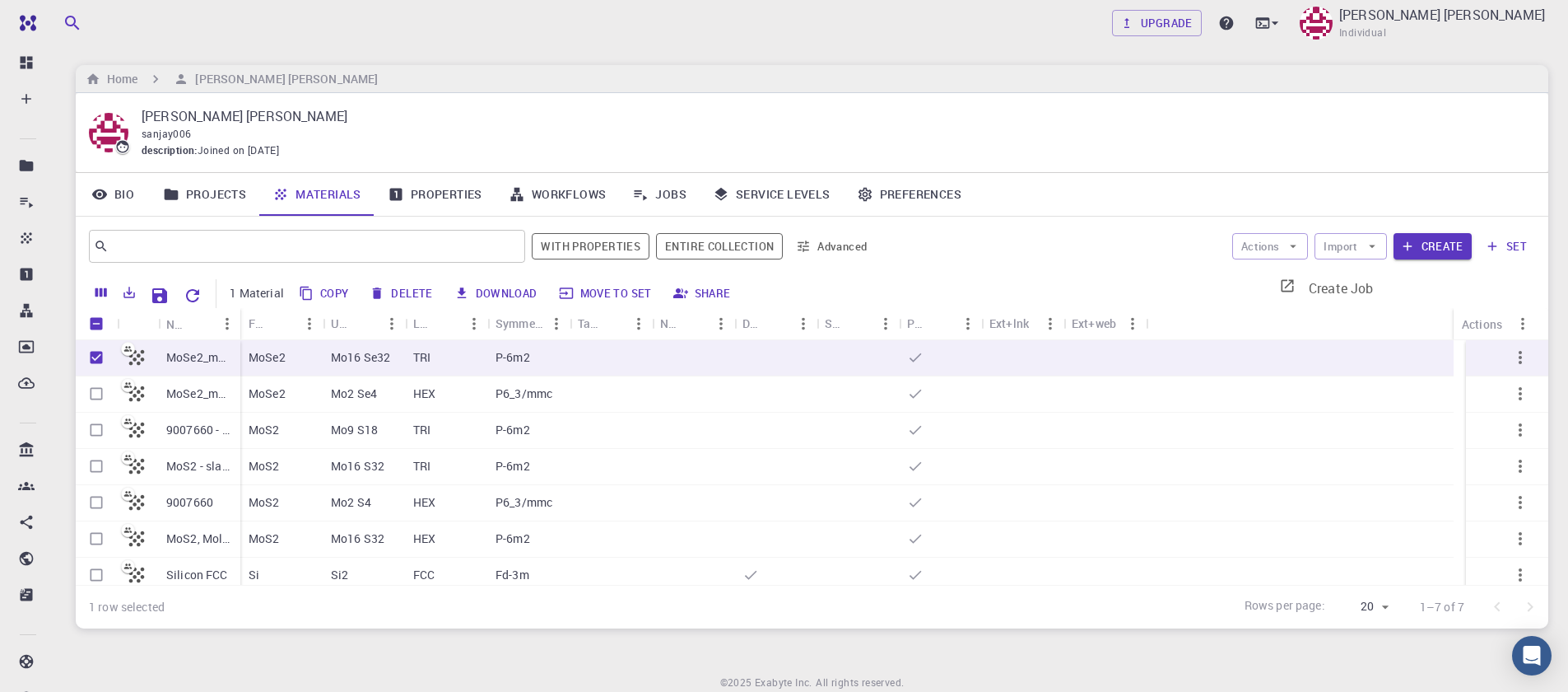
click at [1309, 284] on span "Create Job" at bounding box center [1341, 288] width 65 height 18
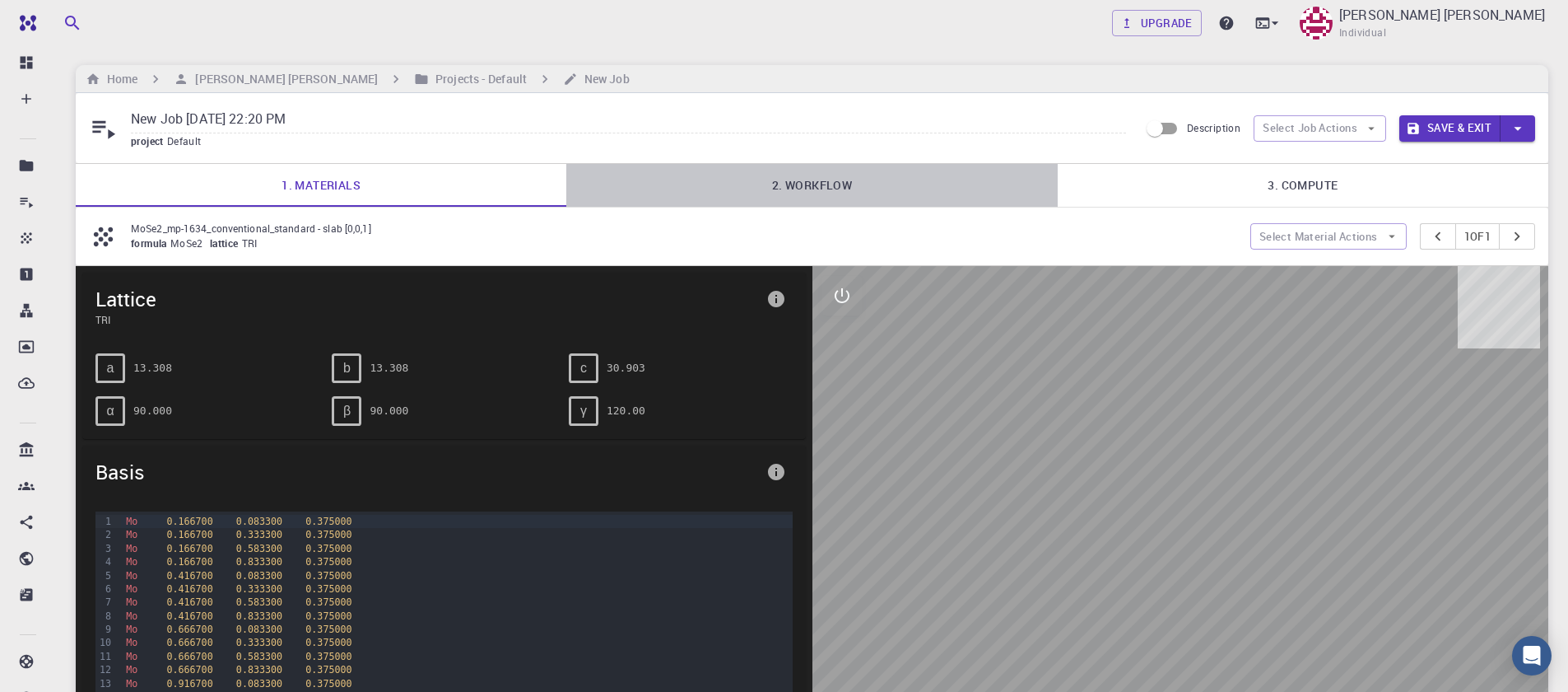
click at [806, 190] on link "2. Workflow" at bounding box center [811, 185] width 491 height 43
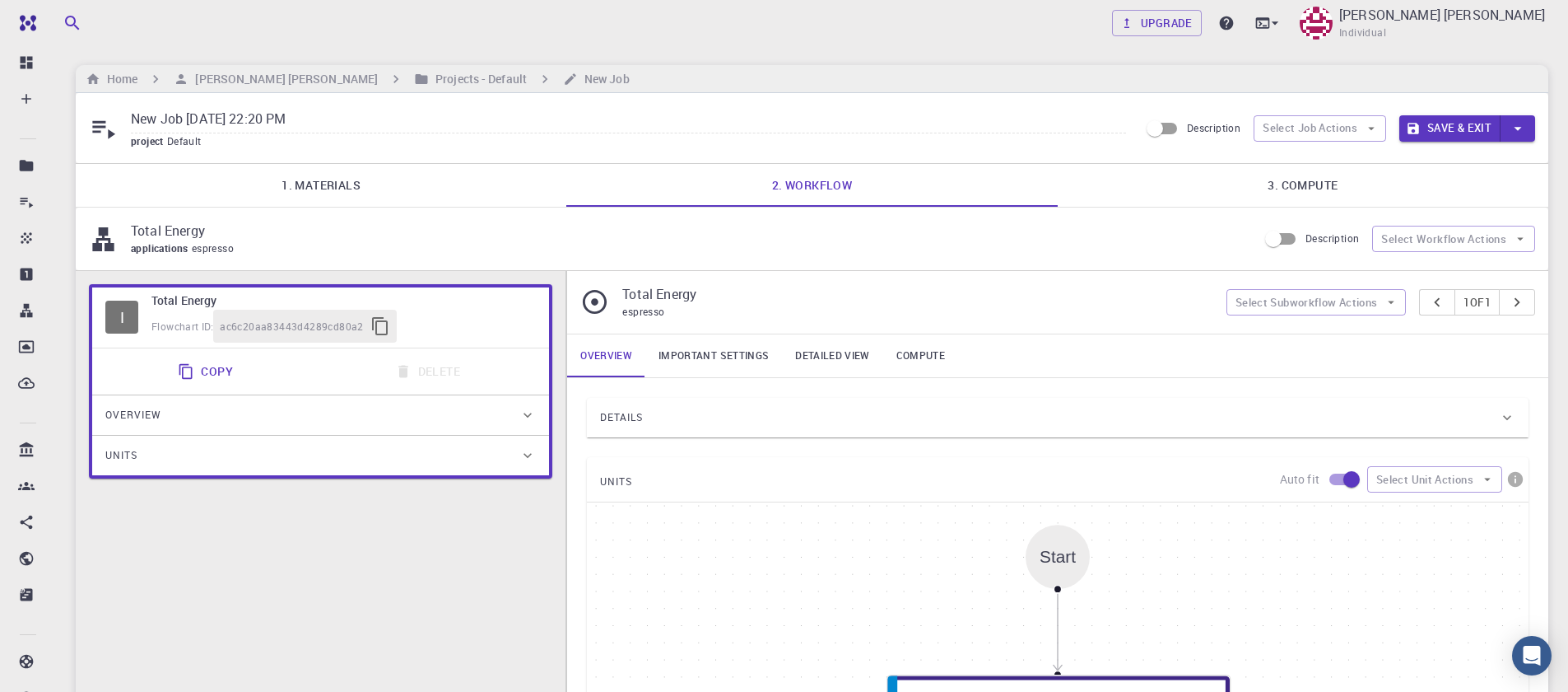
click at [363, 181] on link "1. Materials" at bounding box center [320, 185] width 491 height 43
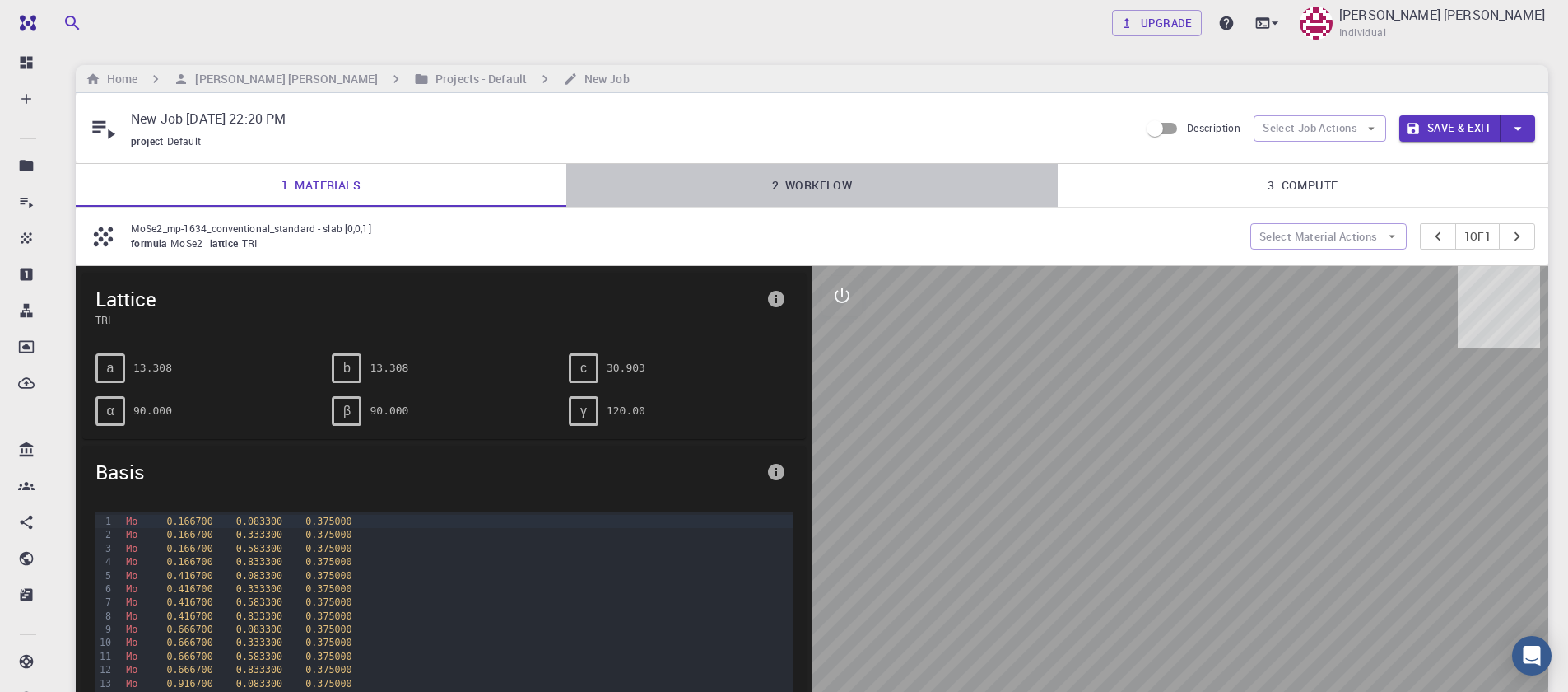
click at [815, 190] on link "2. Workflow" at bounding box center [811, 185] width 491 height 43
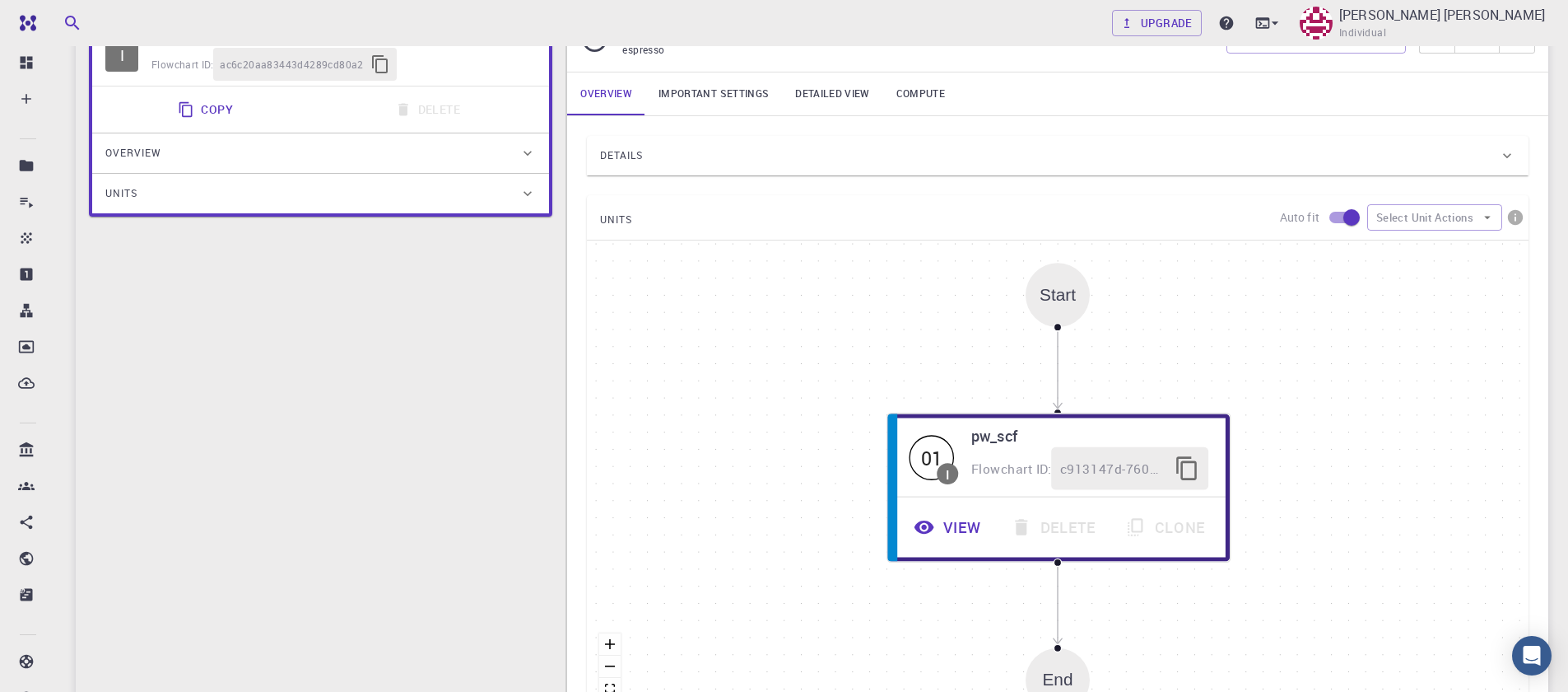
scroll to position [297, 0]
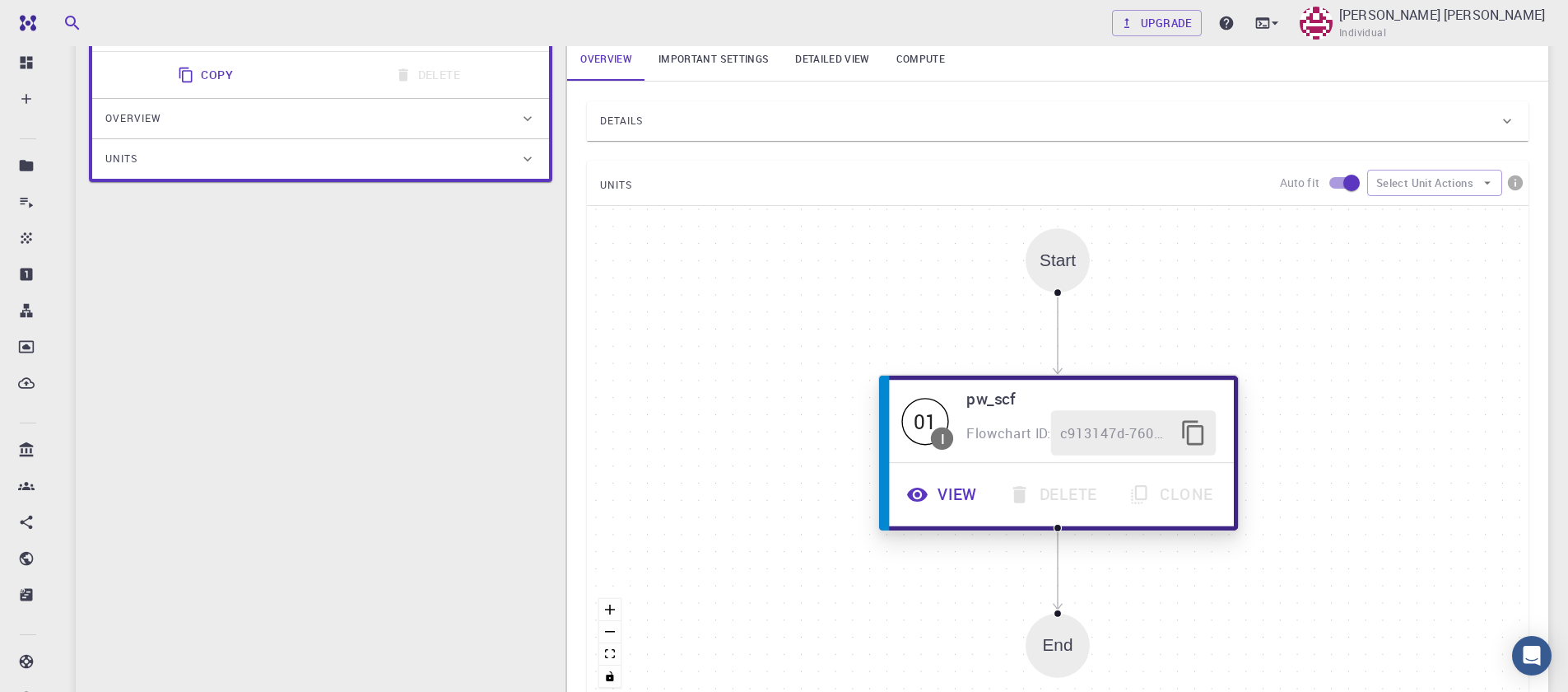
click at [944, 492] on button "View" at bounding box center [944, 494] width 102 height 46
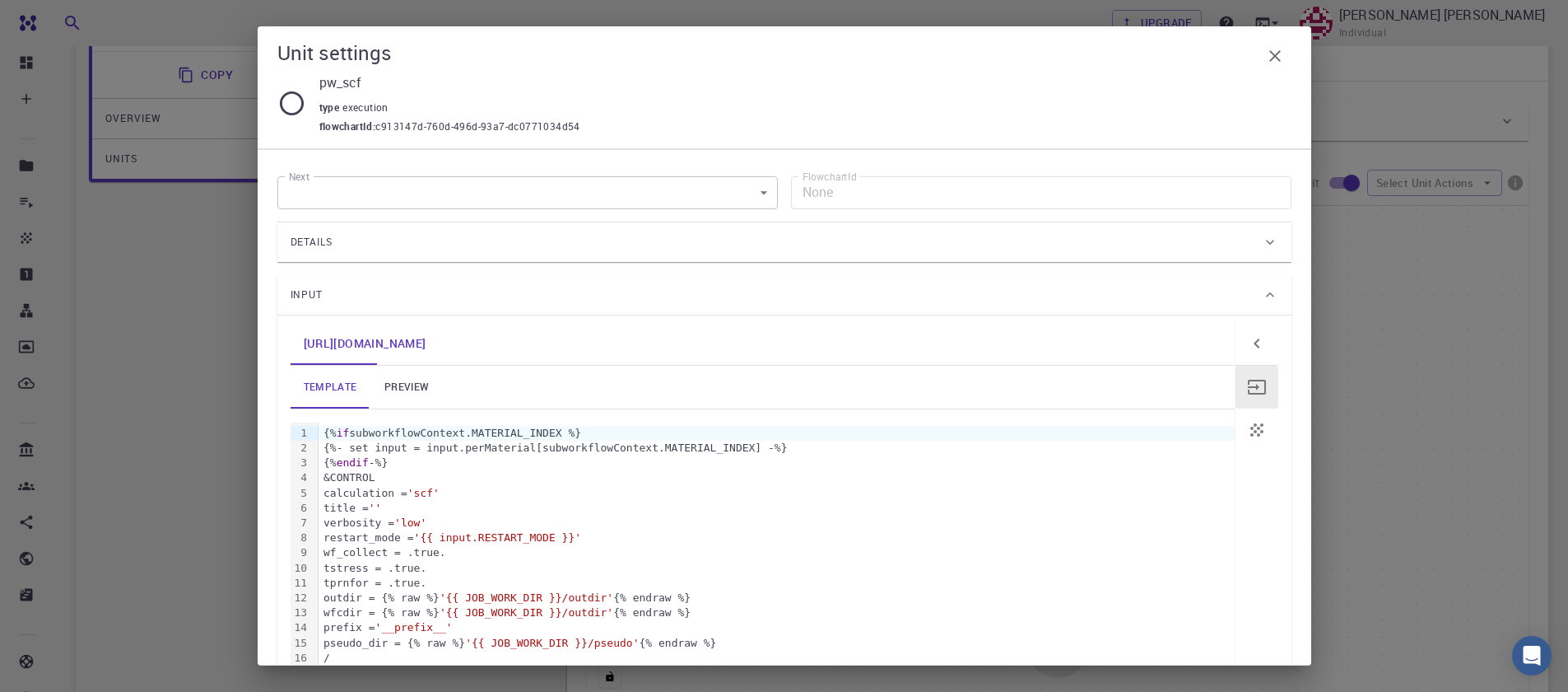
click at [400, 380] on link "preview" at bounding box center [406, 386] width 74 height 43
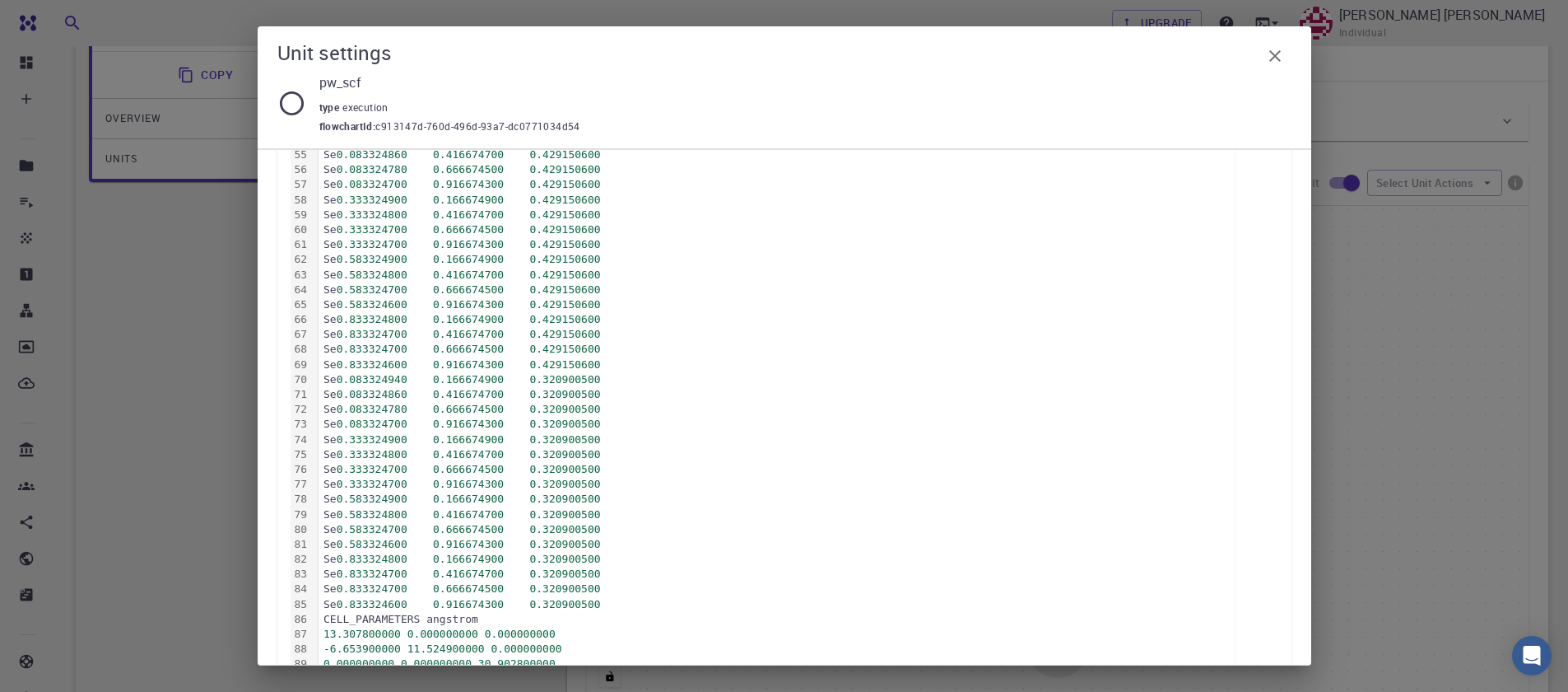
scroll to position [1226, 0]
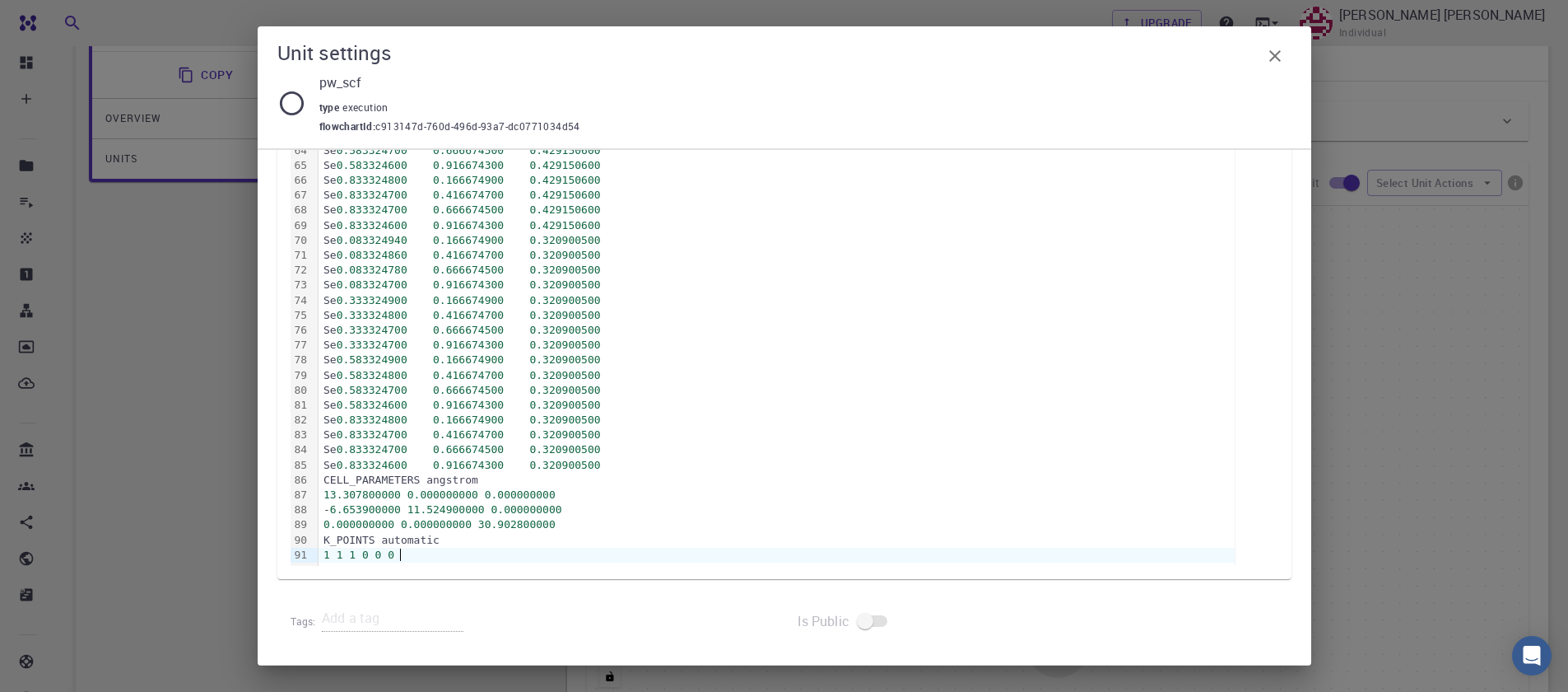
drag, startPoint x: 435, startPoint y: 566, endPoint x: 340, endPoint y: 537, distance: 99.3
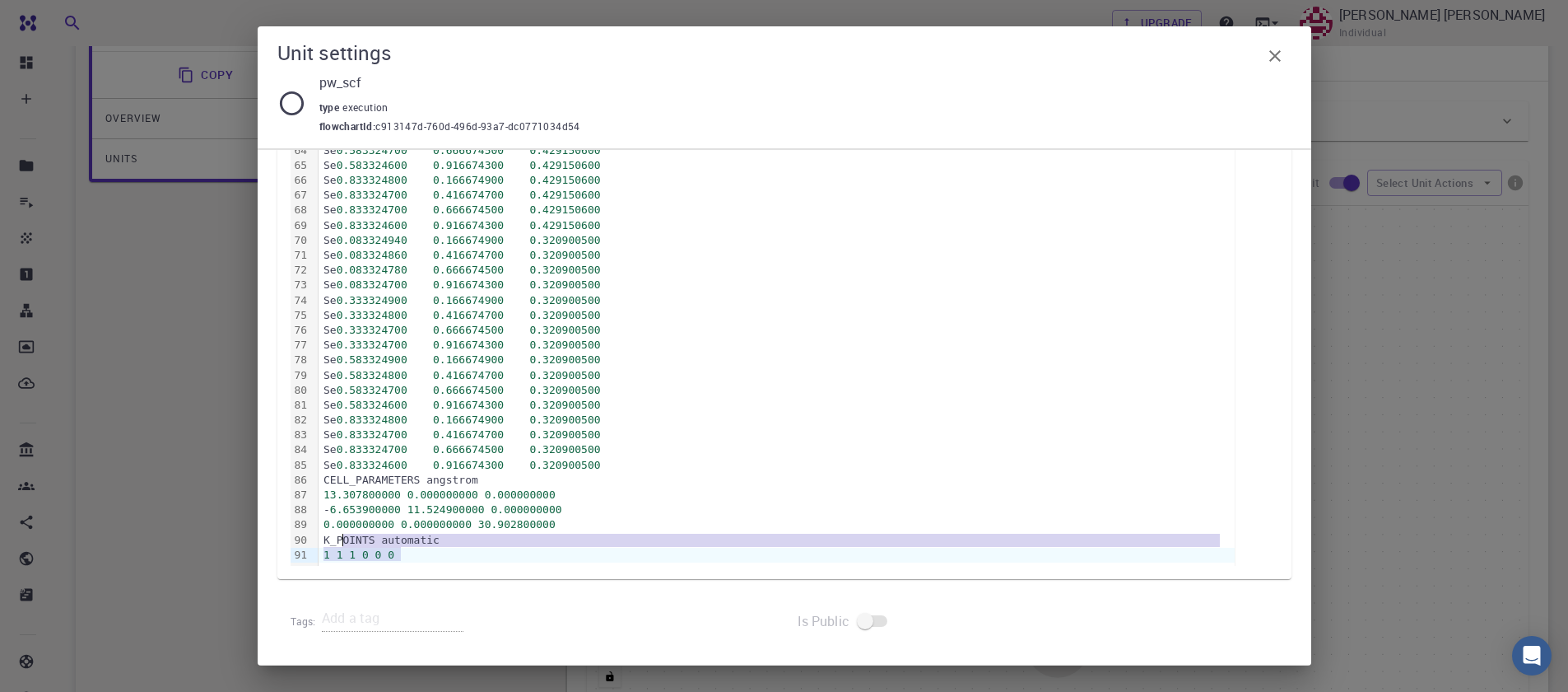
drag, startPoint x: 403, startPoint y: 549, endPoint x: 442, endPoint y: 514, distance: 52.4
click at [449, 430] on div "Se 0.833324700 0.416674700 0.320900500" at bounding box center [777, 435] width 917 height 15
click at [456, 370] on div "Se 0.583324800 0.416674700 0.320900500" at bounding box center [777, 375] width 917 height 15
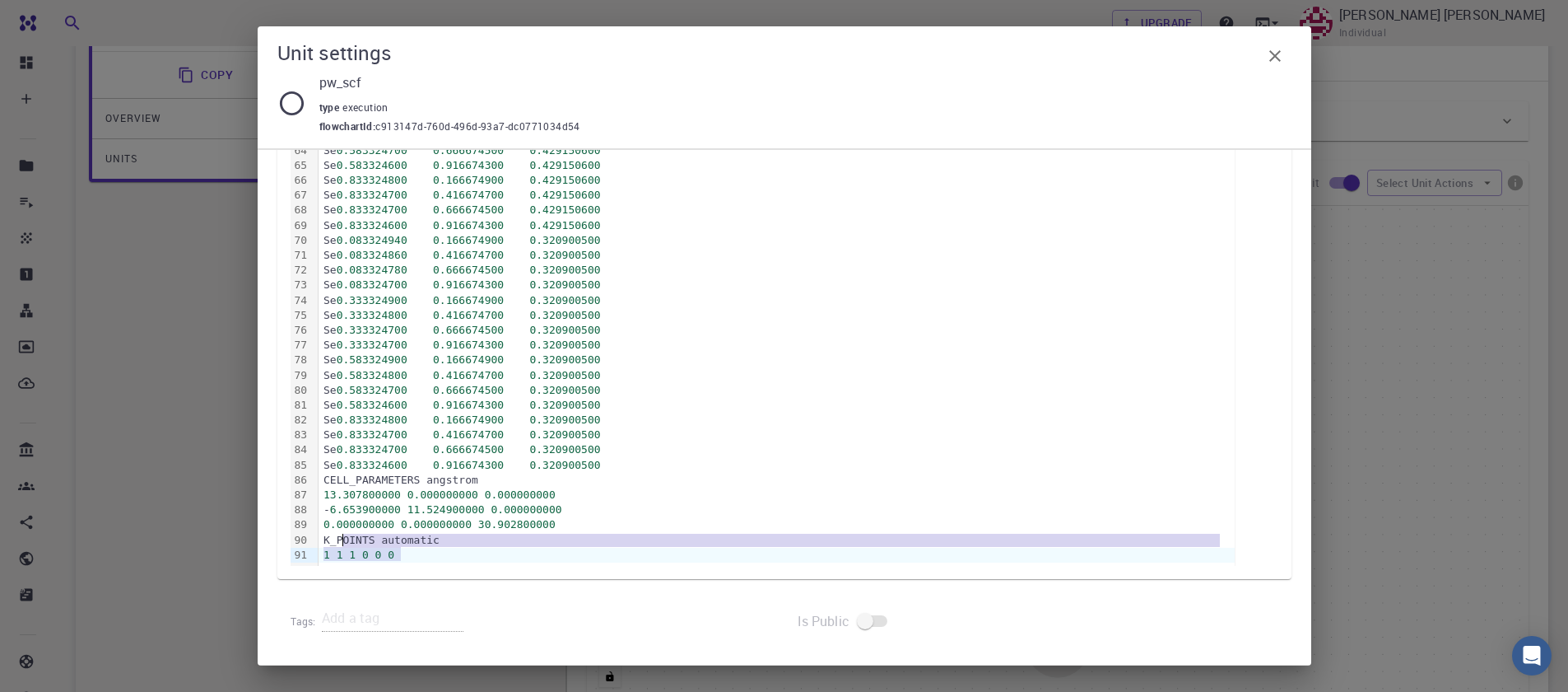
click at [504, 406] on span "0.916674300" at bounding box center [468, 405] width 71 height 12
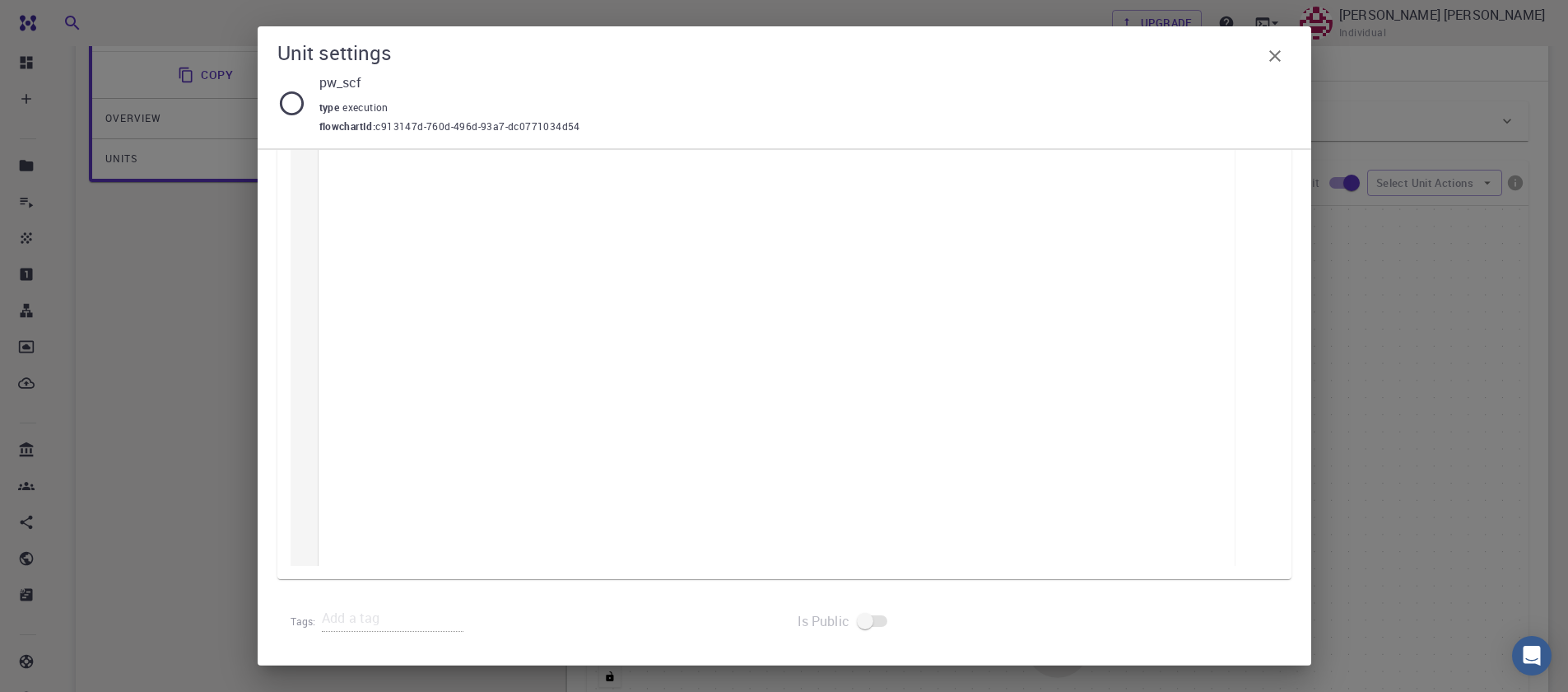
scroll to position [0, 0]
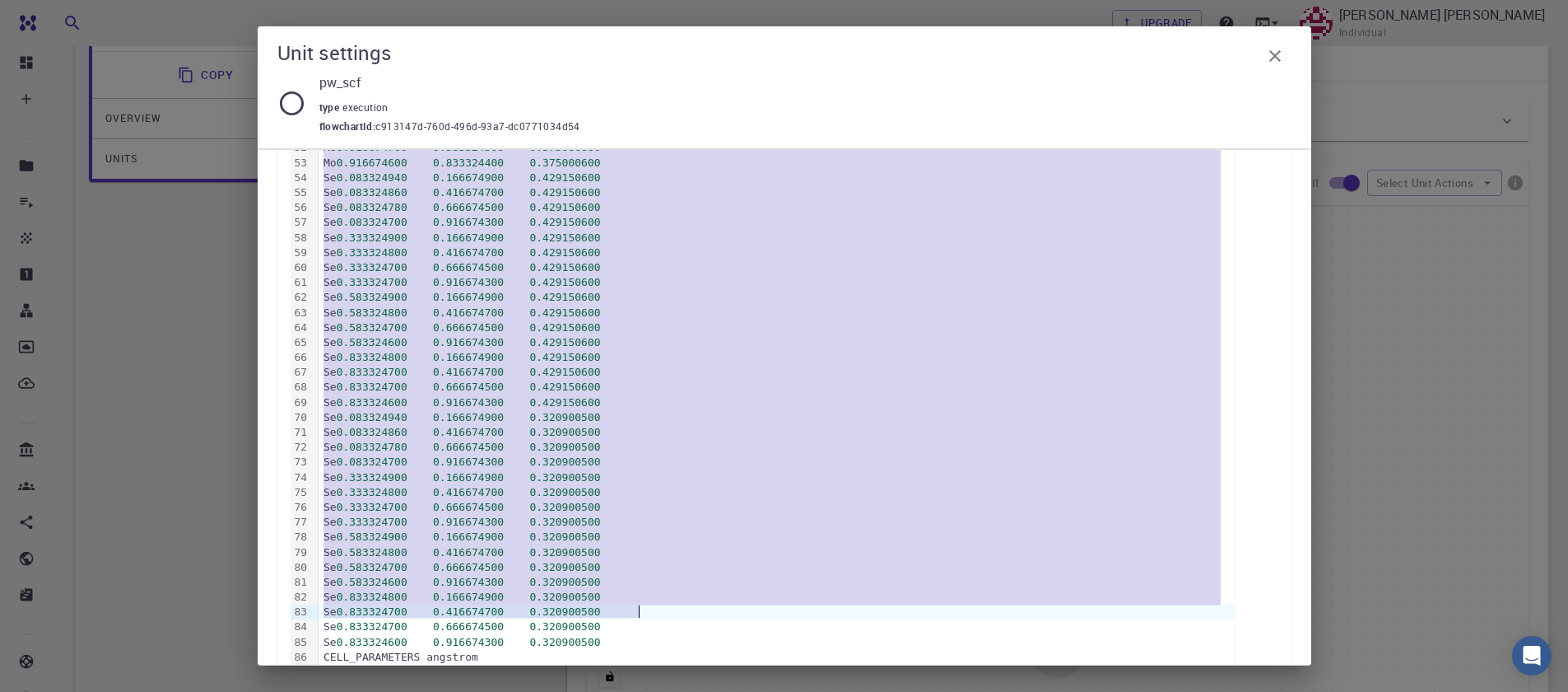
scroll to position [1226, 0]
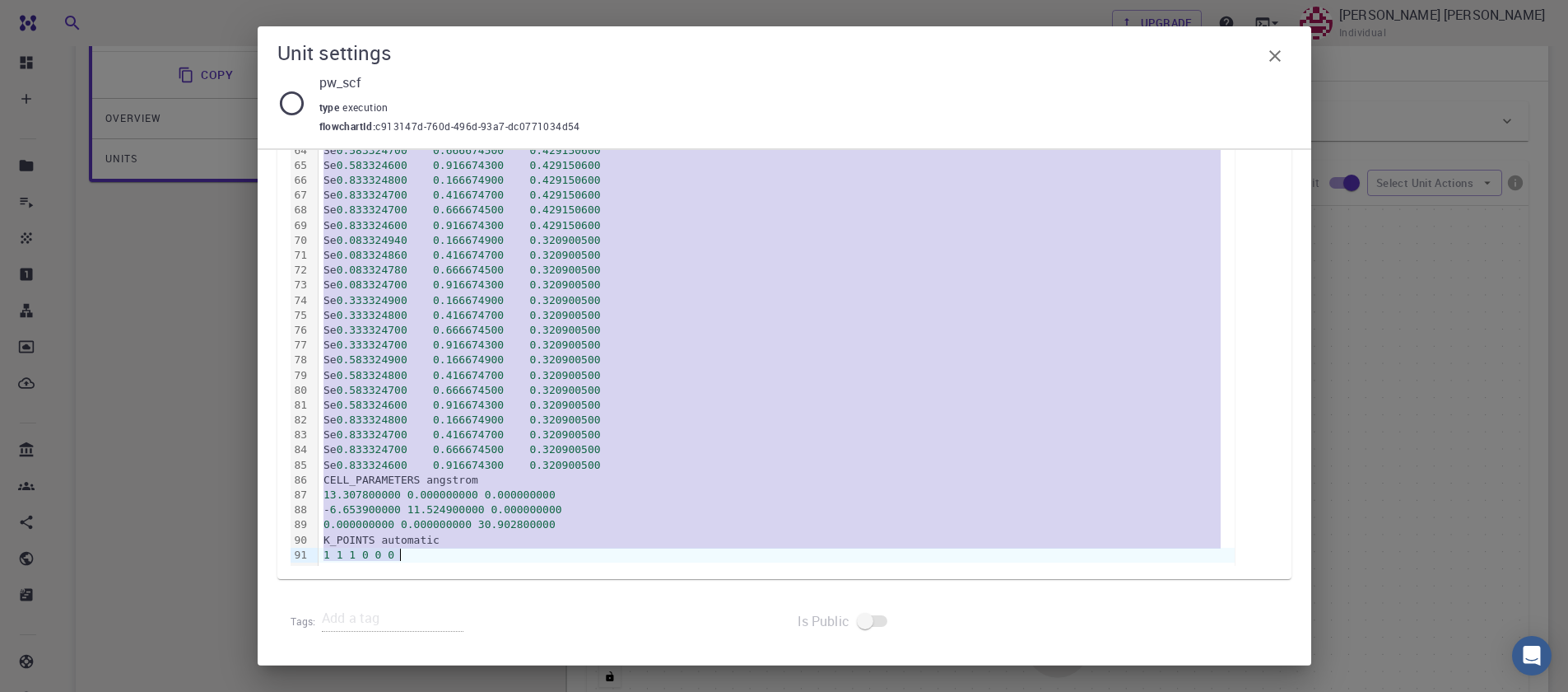
drag, startPoint x: 323, startPoint y: 440, endPoint x: 773, endPoint y: 762, distance: 553.3
click at [773, 691] on html "Free Dashboard Create New Job New Material Create Material Upload File Import f…" at bounding box center [784, 306] width 1568 height 1206
copy div "&CONTROL pseudo_dir = '{{ JOB_WORK_DIR }}/pseudo' / &SYSTEM ibrav = 0 nat = 48 …"
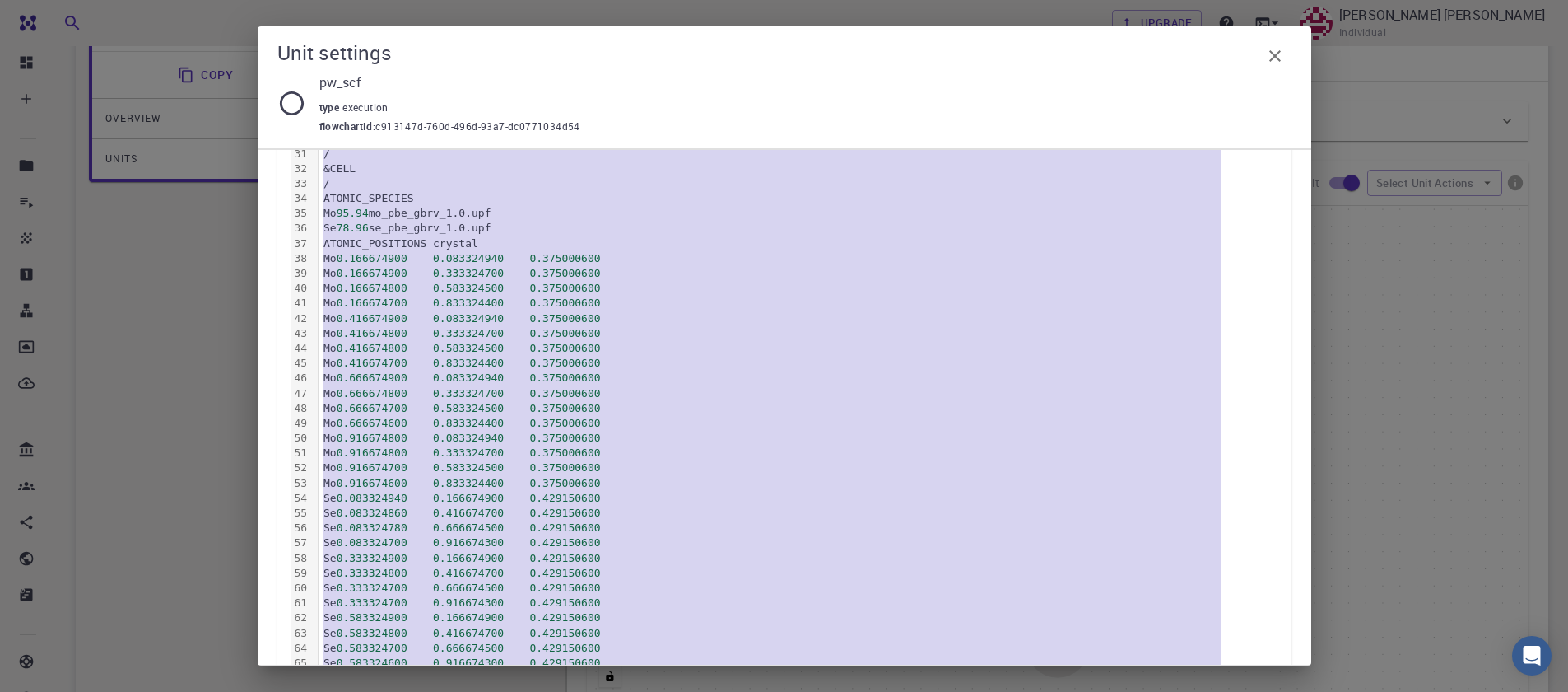
scroll to position [732, 0]
copy div "&CONTROL pseudo_dir = '{{ JOB_WORK_DIR }}/pseudo' / &SYSTEM ibrav = 0 nat = 48 …"
